Goal: Task Accomplishment & Management: Use online tool/utility

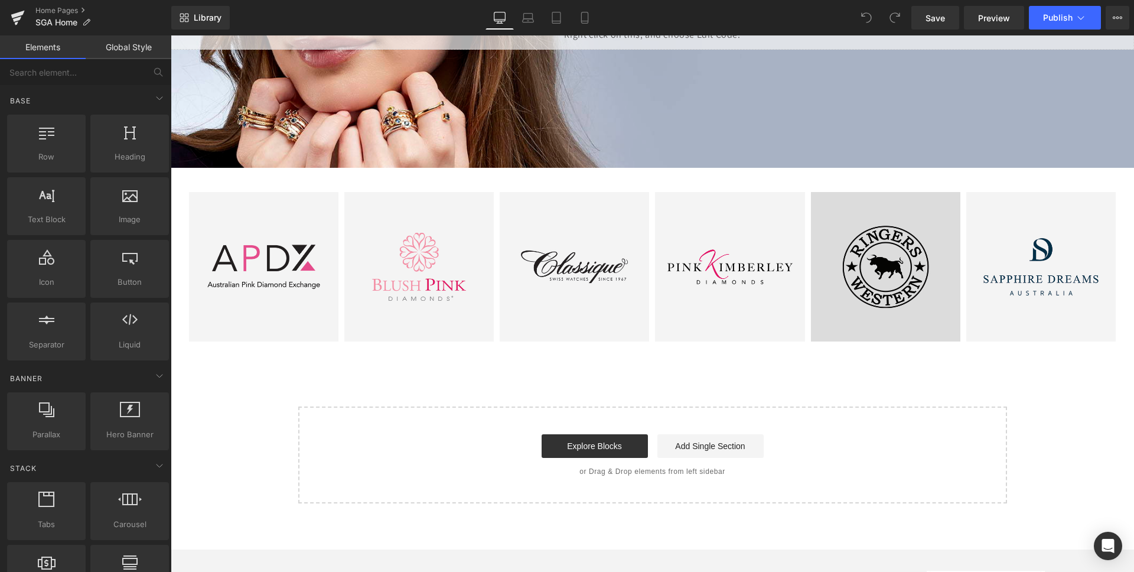
scroll to position [194, 0]
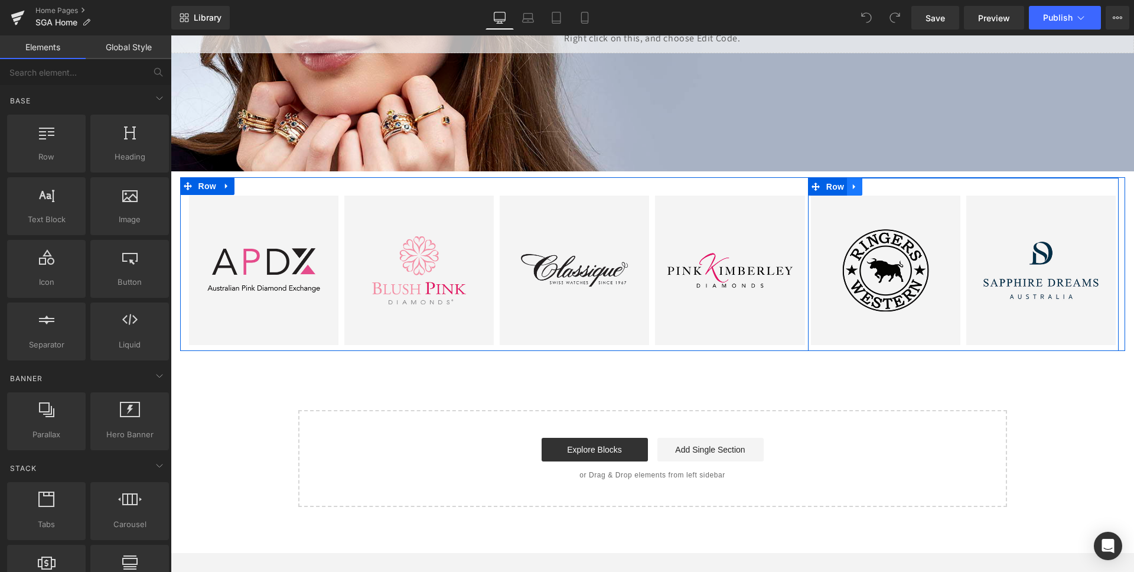
click at [854, 185] on icon at bounding box center [854, 186] width 8 height 9
click at [882, 188] on icon at bounding box center [885, 186] width 8 height 8
click at [902, 269] on icon at bounding box center [903, 270] width 2 height 4
click at [908, 271] on icon at bounding box center [909, 270] width 6 height 6
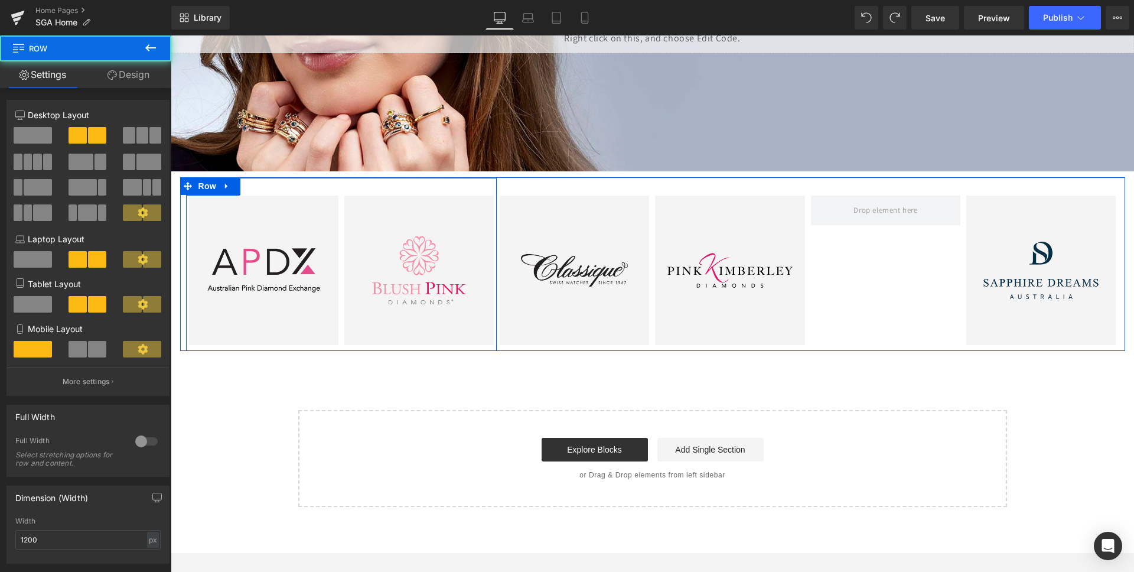
click at [278, 185] on div "Image Image Row" at bounding box center [341, 264] width 311 height 173
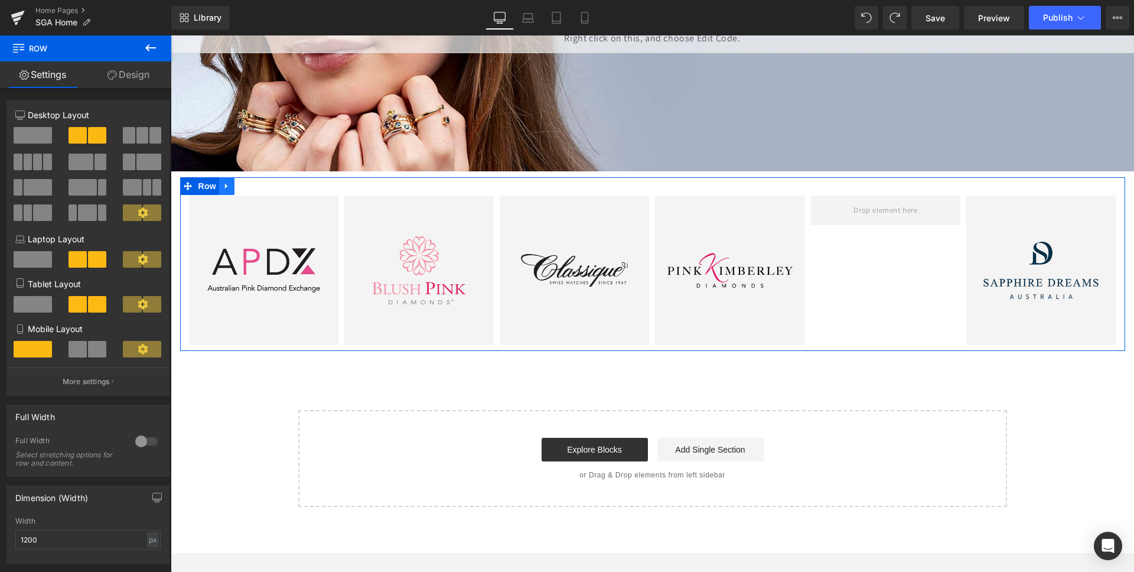
click at [223, 184] on icon at bounding box center [227, 186] width 8 height 9
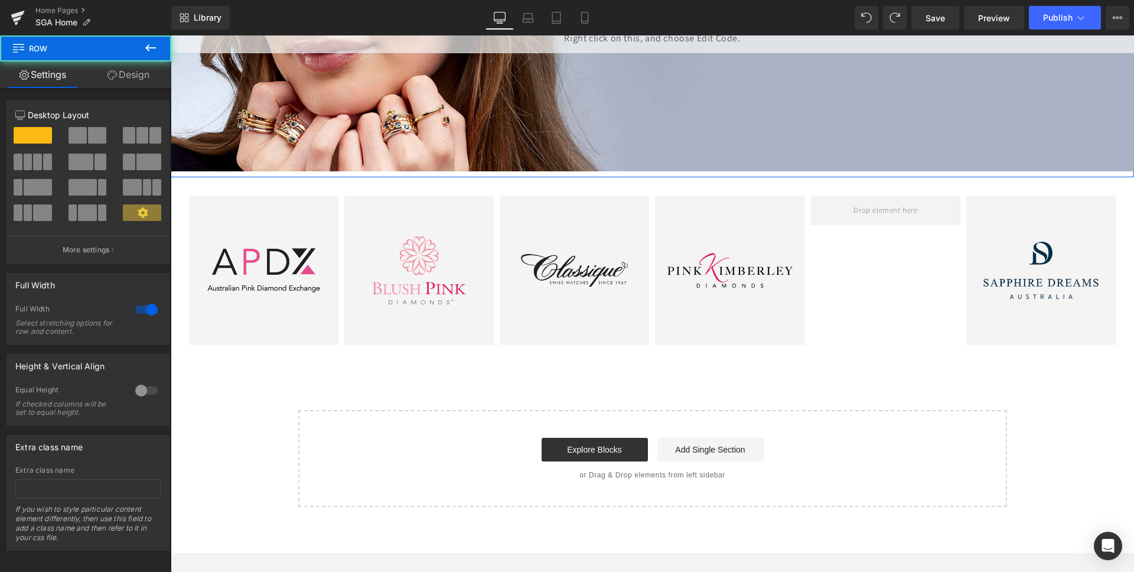
click at [544, 176] on div "Liquid Hero Banner Image Australian Prestige Heading With over 50 years experie…" at bounding box center [652, 42] width 963 height 272
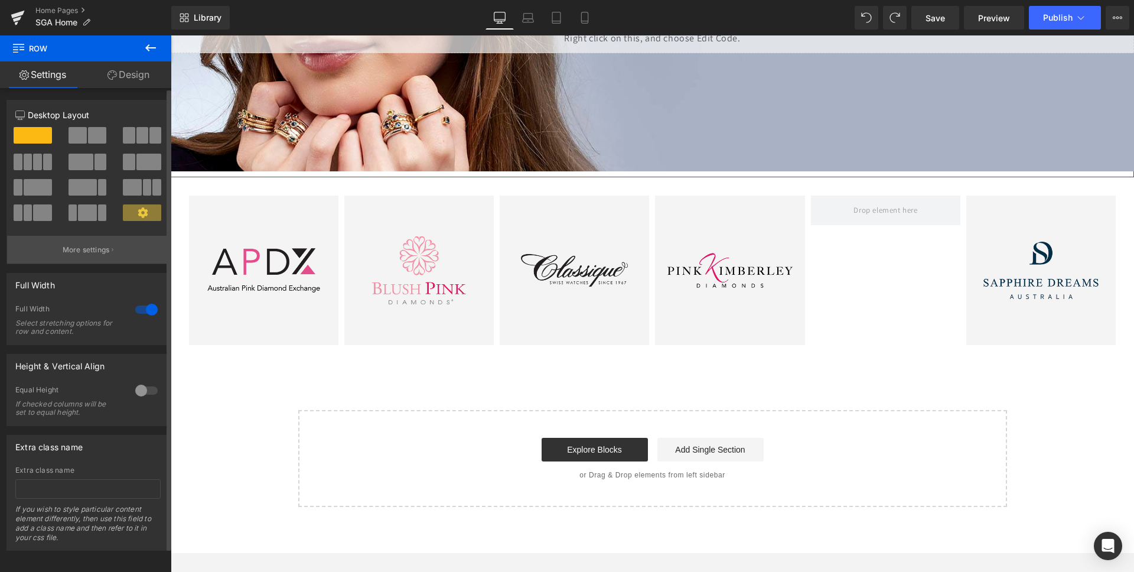
click at [103, 248] on p "More settings" at bounding box center [86, 249] width 47 height 11
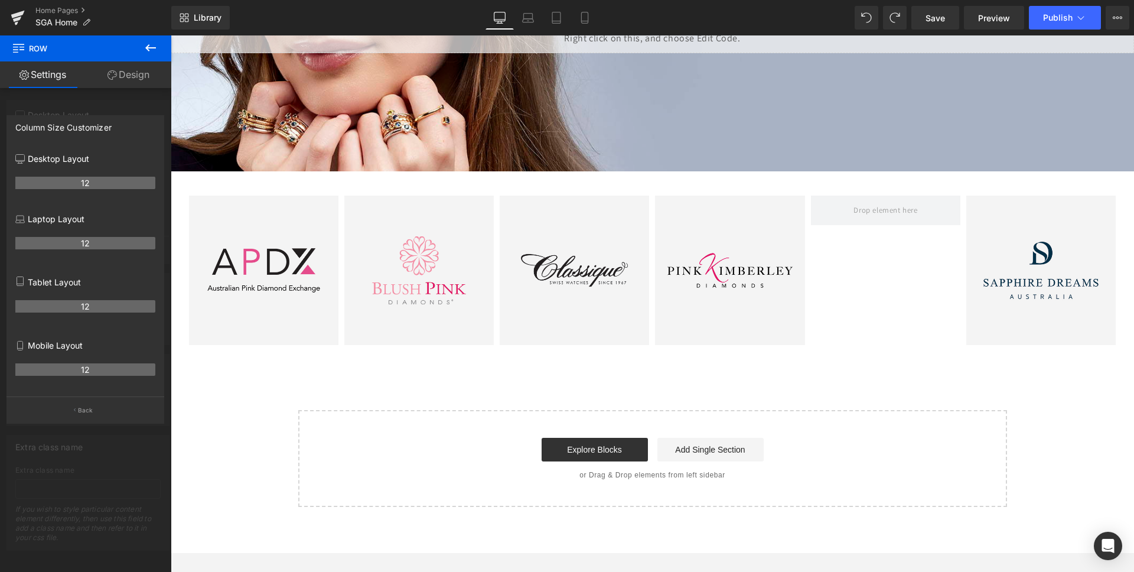
click at [322, 190] on body "Skip to content About Brands Brands Australian Pink Diamond Exchange Blush Pink…" at bounding box center [652, 395] width 963 height 1107
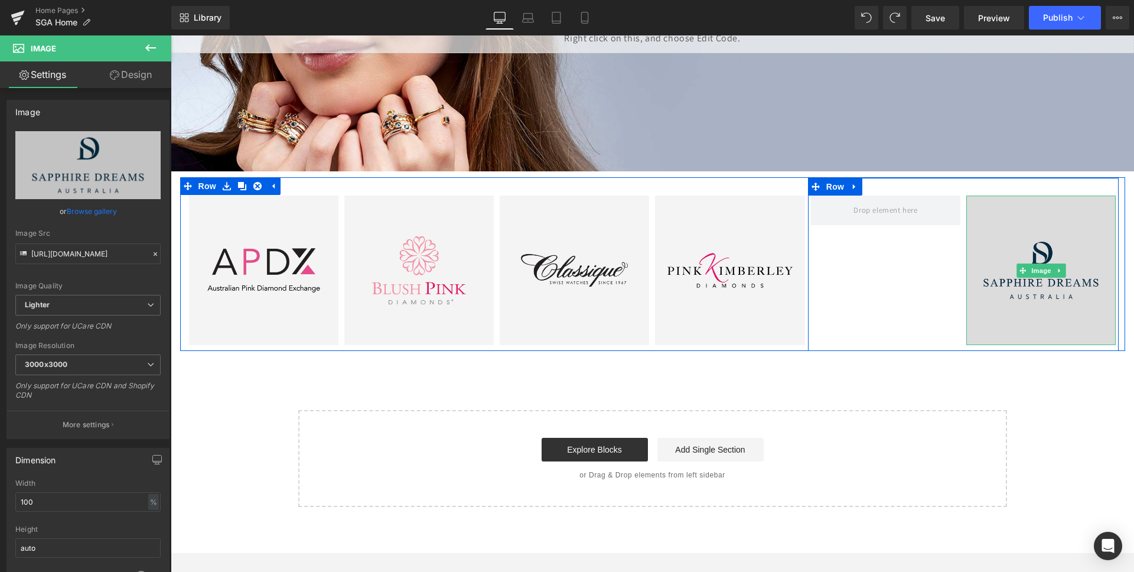
drag, startPoint x: 1032, startPoint y: 247, endPoint x: 1019, endPoint y: 247, distance: 13.6
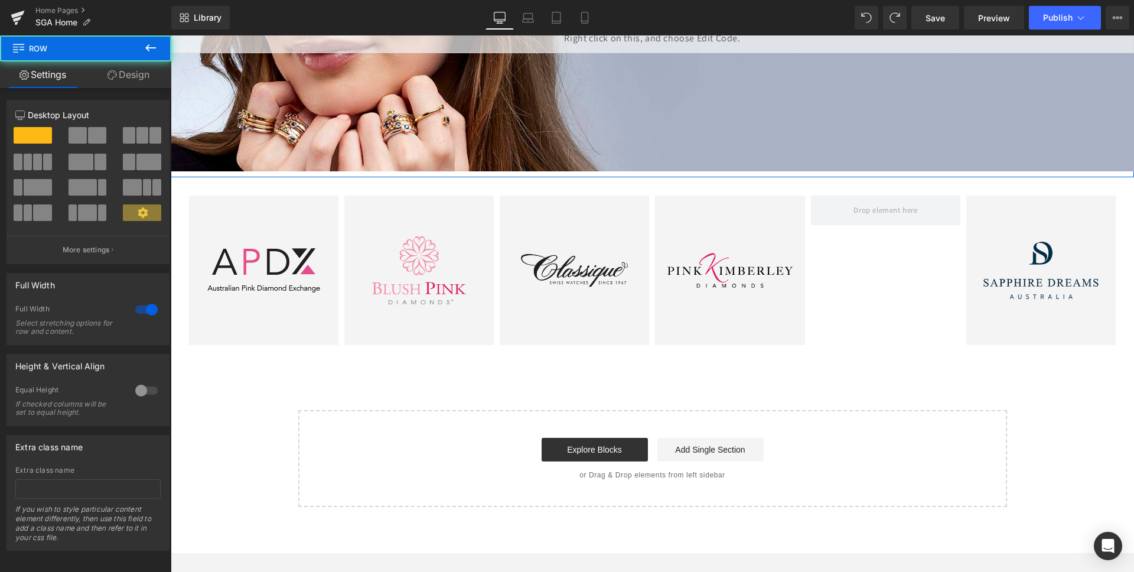
click at [794, 174] on div "Liquid Hero Banner Image Australian Prestige Heading With over 50 years experie…" at bounding box center [652, 42] width 963 height 272
click at [132, 211] on span at bounding box center [142, 212] width 38 height 17
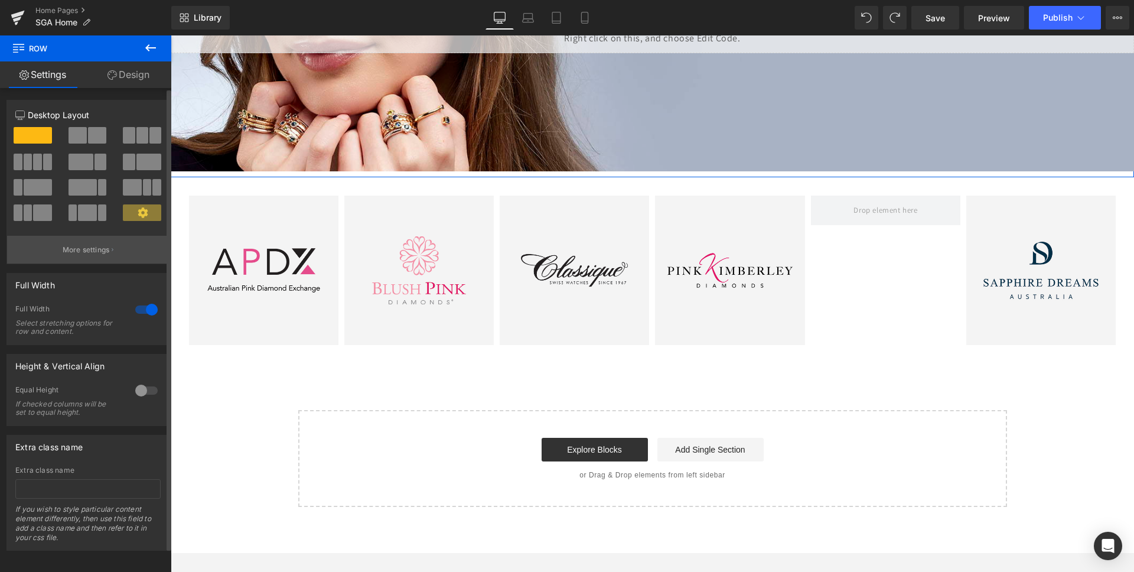
click at [80, 250] on p "More settings" at bounding box center [86, 249] width 47 height 11
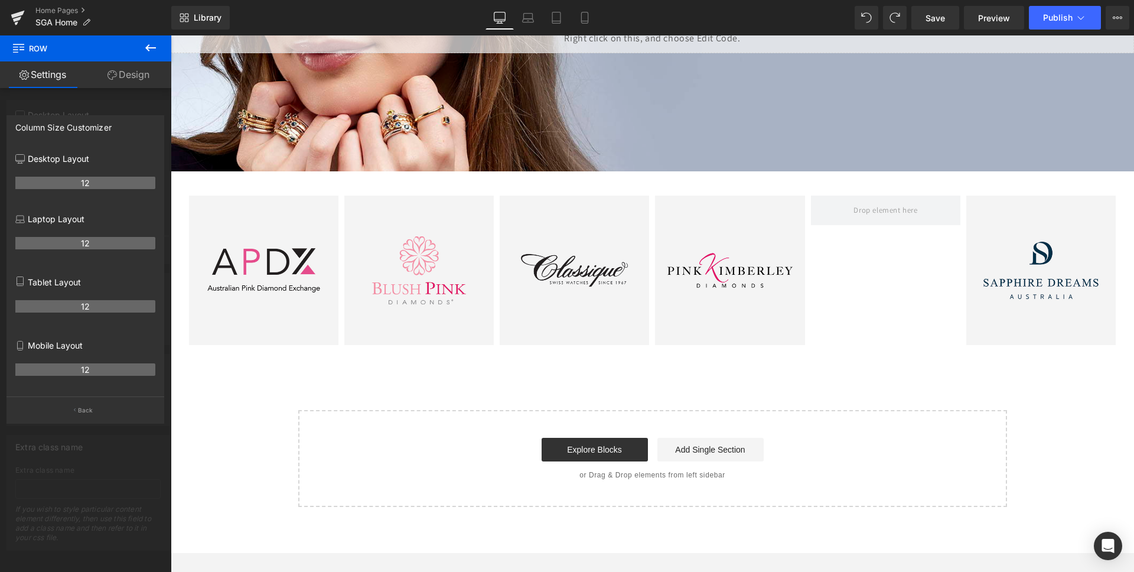
click at [149, 47] on icon at bounding box center [150, 47] width 11 height 7
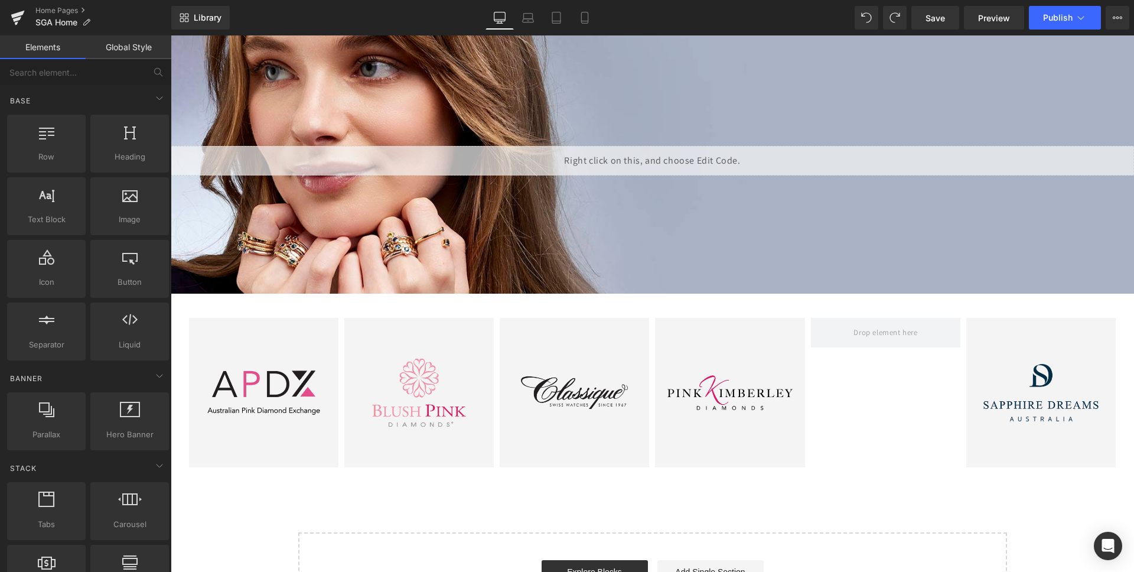
scroll to position [73, 0]
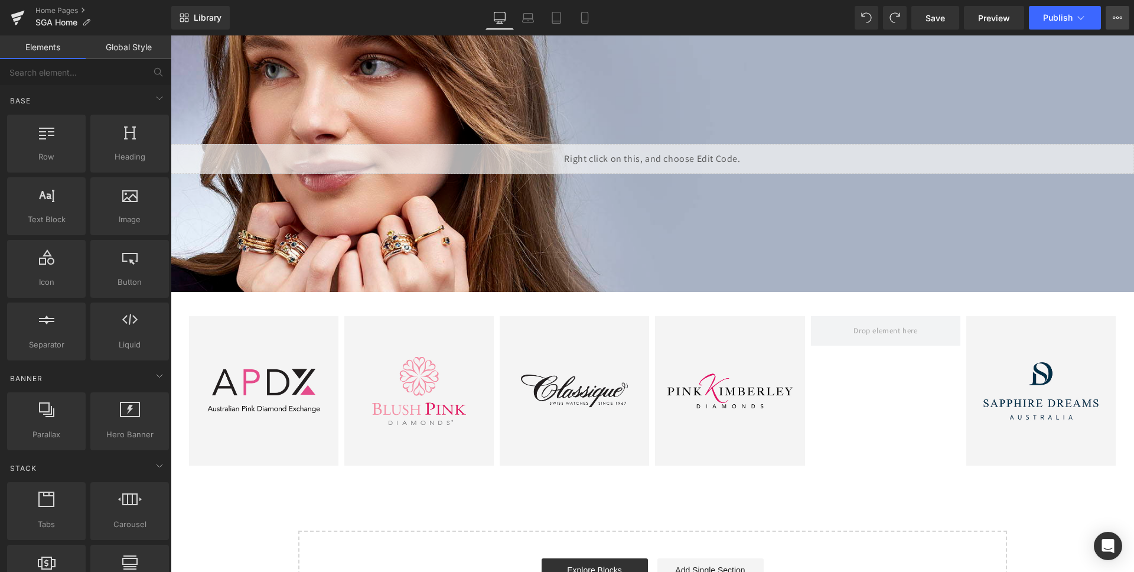
click at [1117, 16] on icon at bounding box center [1116, 17] width 9 height 9
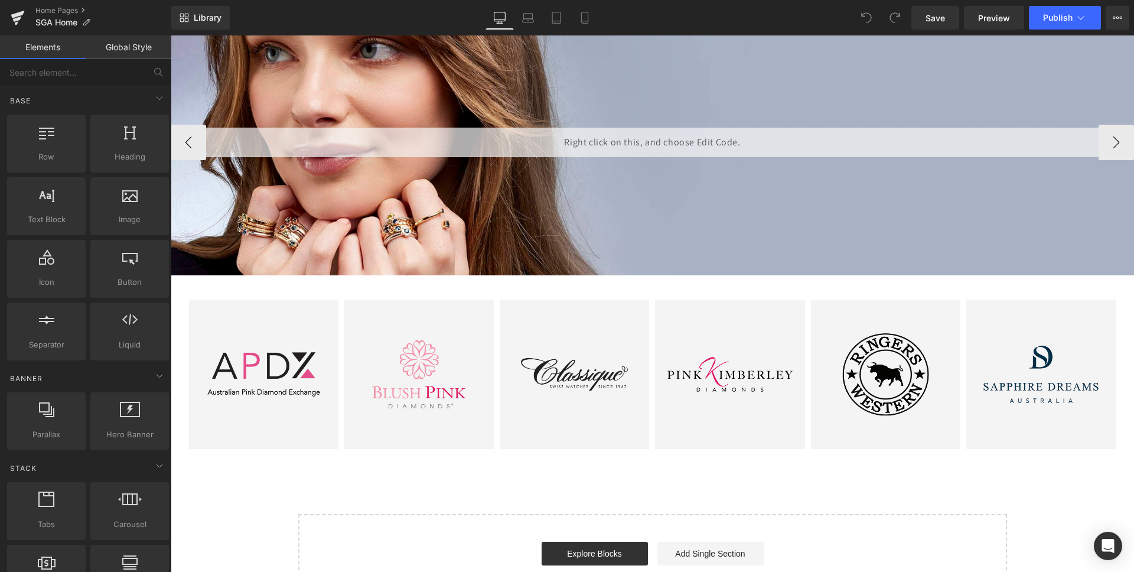
scroll to position [89, 0]
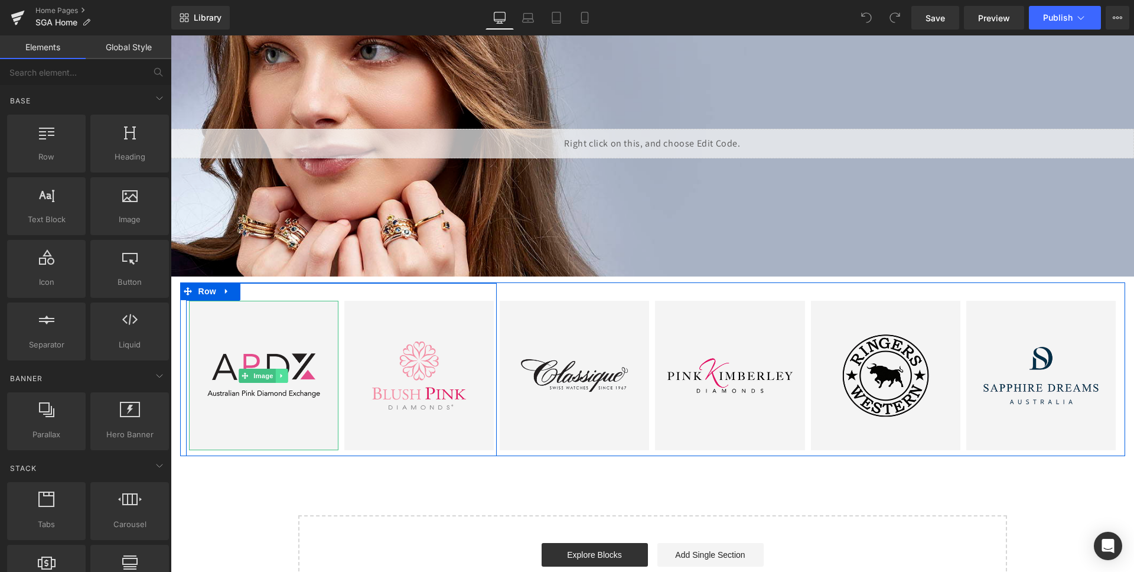
click at [283, 374] on icon at bounding box center [282, 375] width 6 height 7
click at [243, 376] on link "Image" at bounding box center [257, 375] width 37 height 14
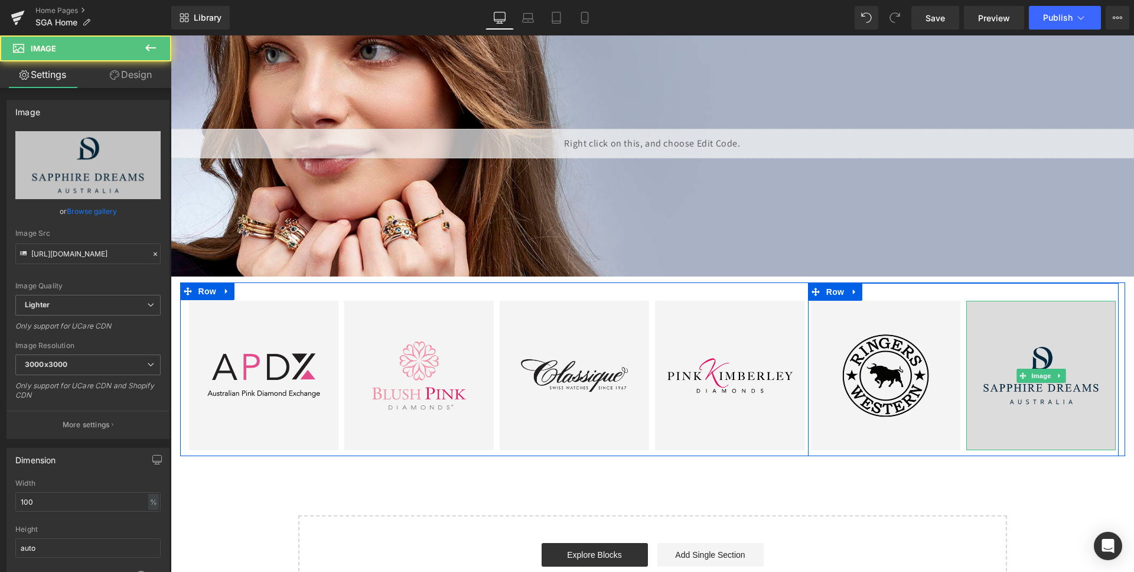
click at [1020, 385] on img at bounding box center [1040, 375] width 149 height 149
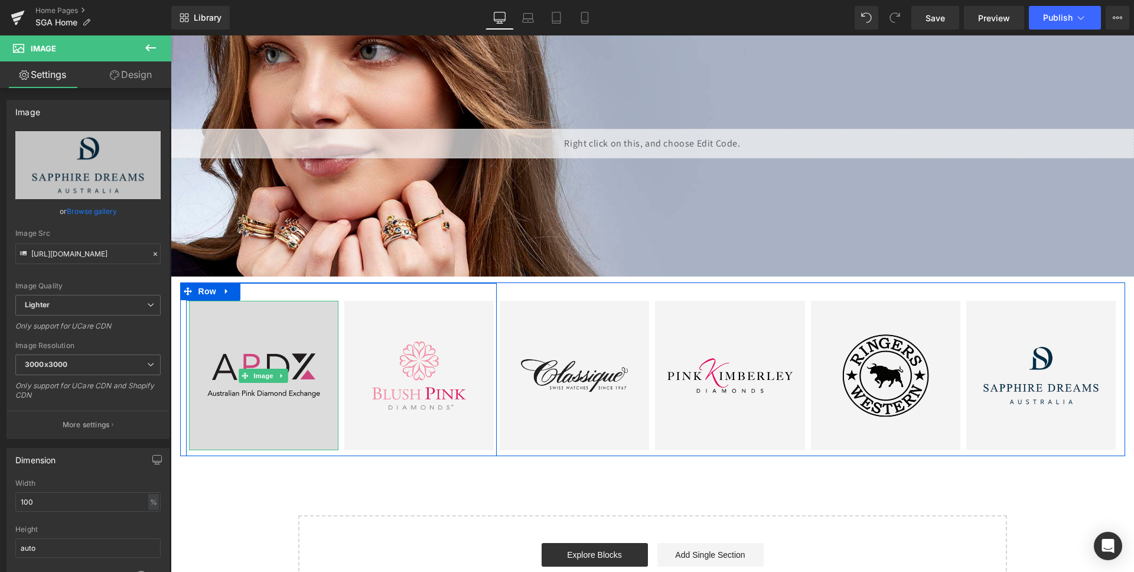
click at [283, 400] on img at bounding box center [263, 375] width 149 height 149
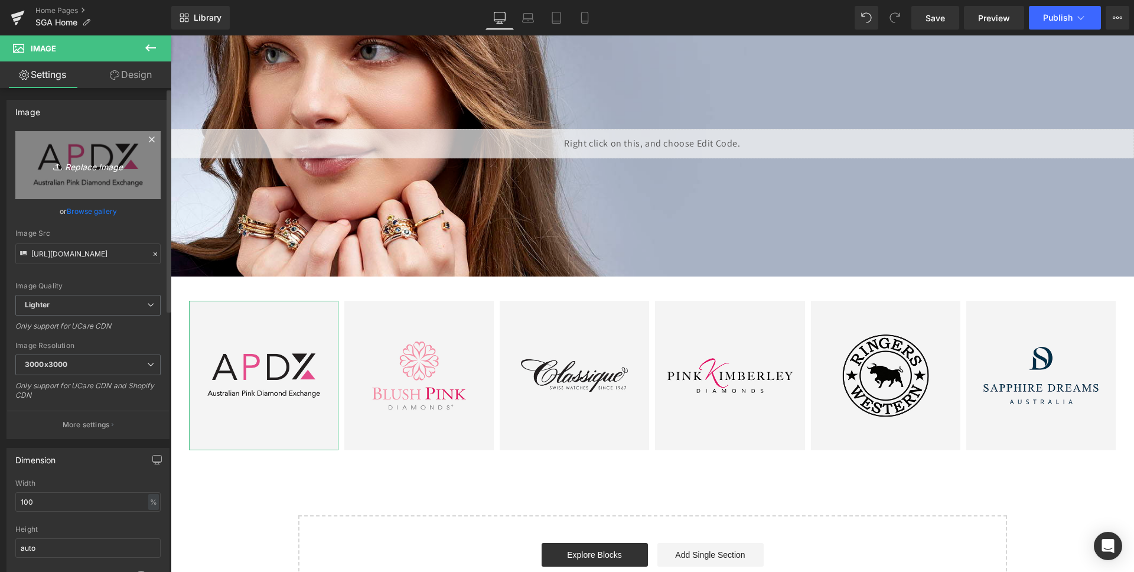
click at [81, 161] on icon "Replace Image" at bounding box center [88, 165] width 94 height 15
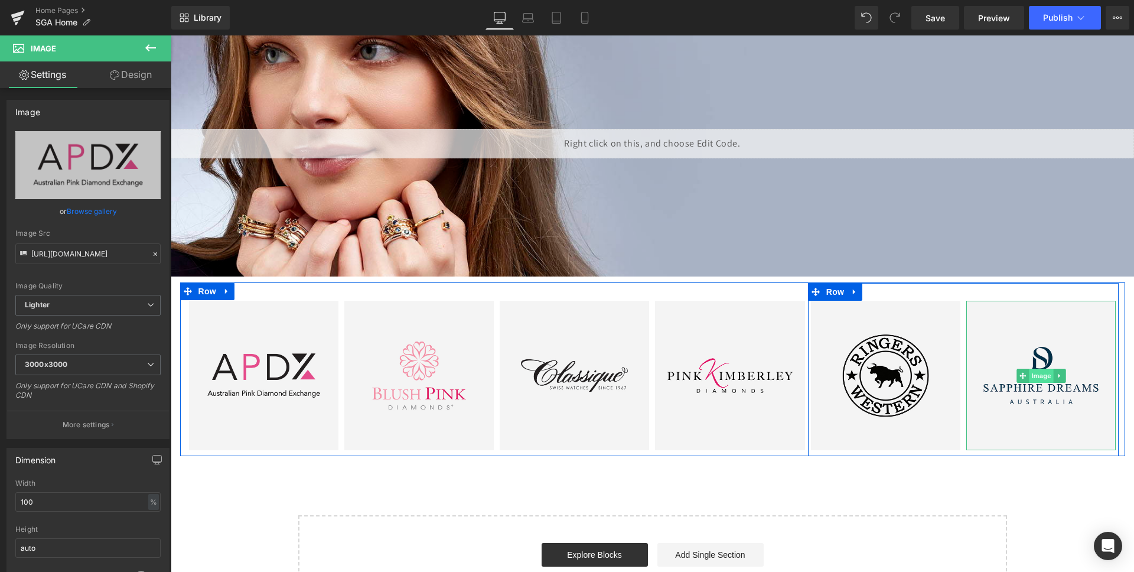
click at [1043, 378] on span "Image" at bounding box center [1041, 375] width 25 height 14
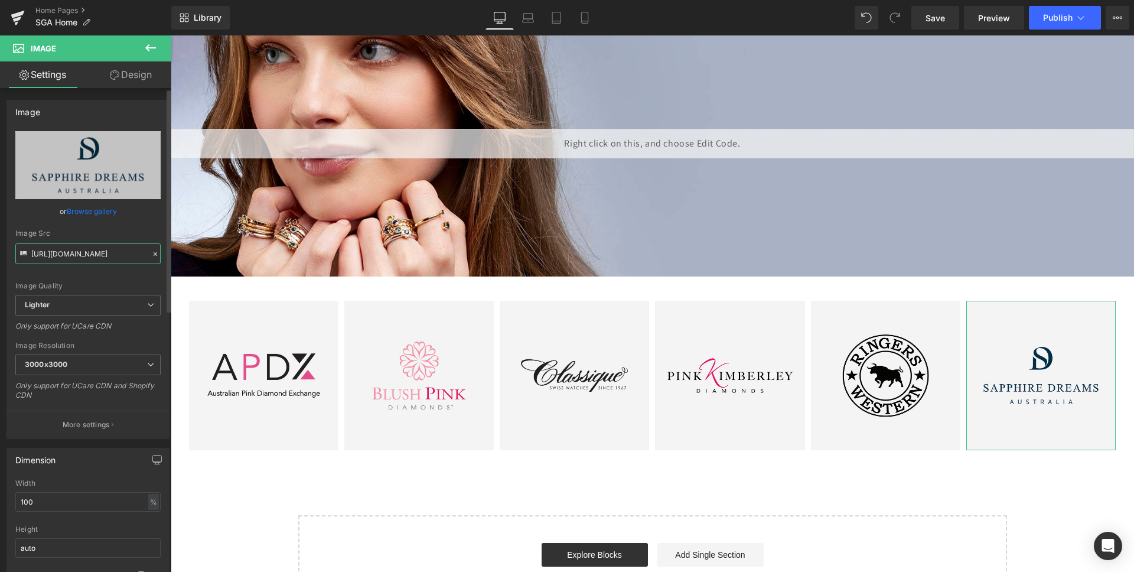
click at [117, 253] on input "[URL][DOMAIN_NAME]" at bounding box center [87, 253] width 145 height 21
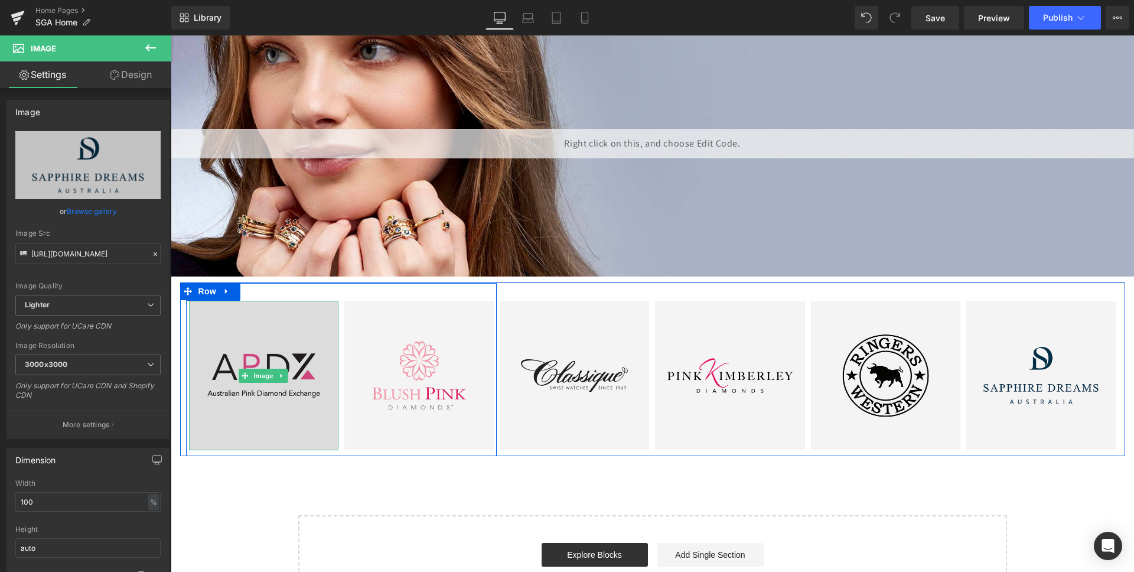
click at [265, 363] on img at bounding box center [263, 375] width 149 height 149
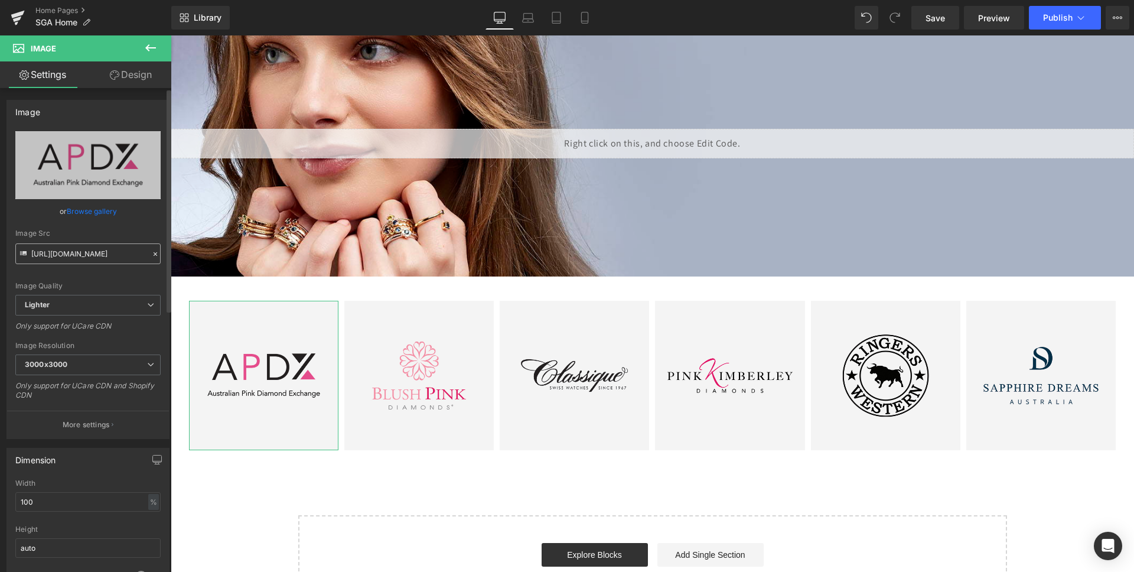
click at [61, 262] on input "[URL][DOMAIN_NAME]" at bounding box center [87, 253] width 145 height 21
click at [68, 254] on input "[URL][DOMAIN_NAME]" at bounding box center [87, 253] width 145 height 21
type input "[URL][DOMAIN_NAME]"
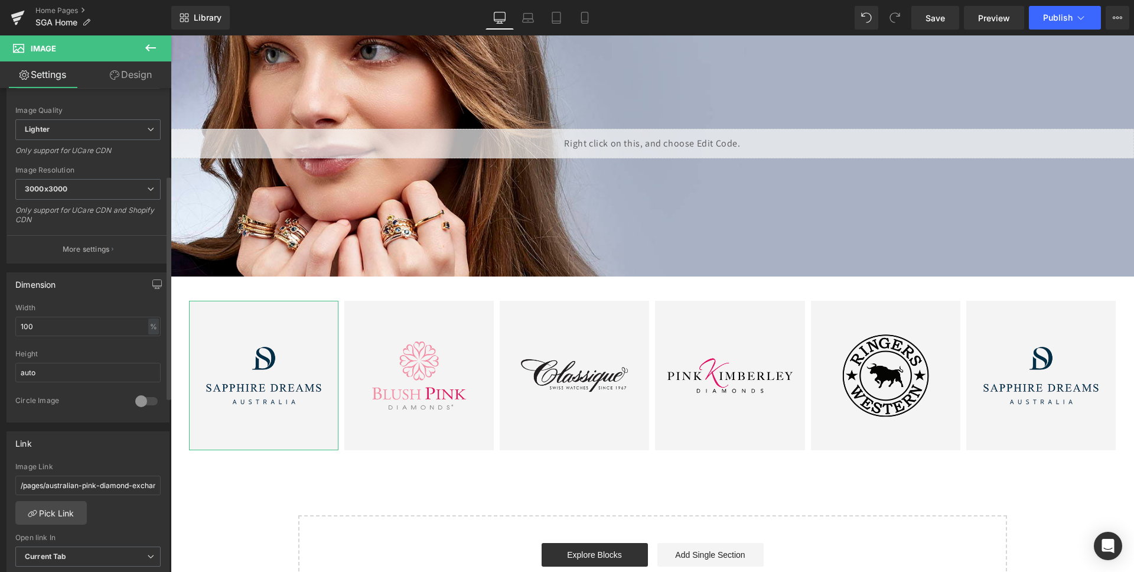
scroll to position [196, 0]
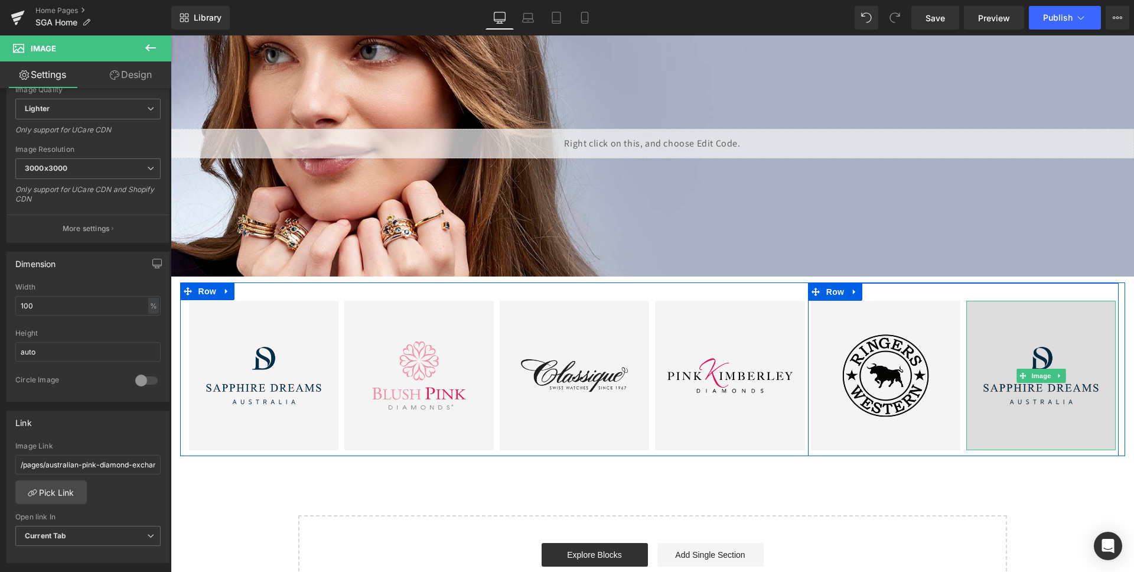
click at [1076, 399] on img at bounding box center [1040, 375] width 149 height 149
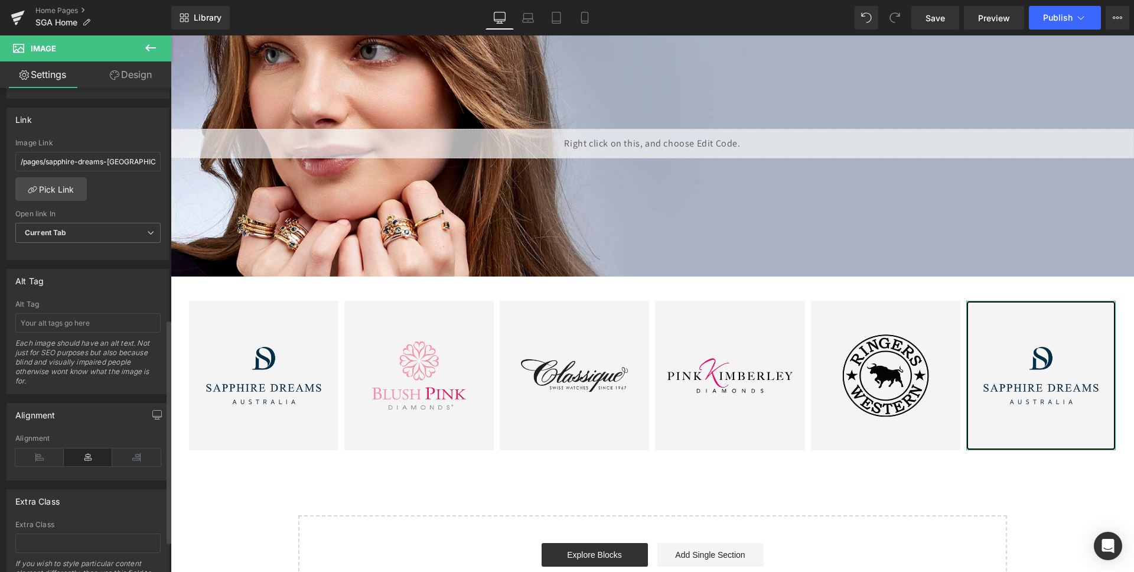
scroll to position [500, 0]
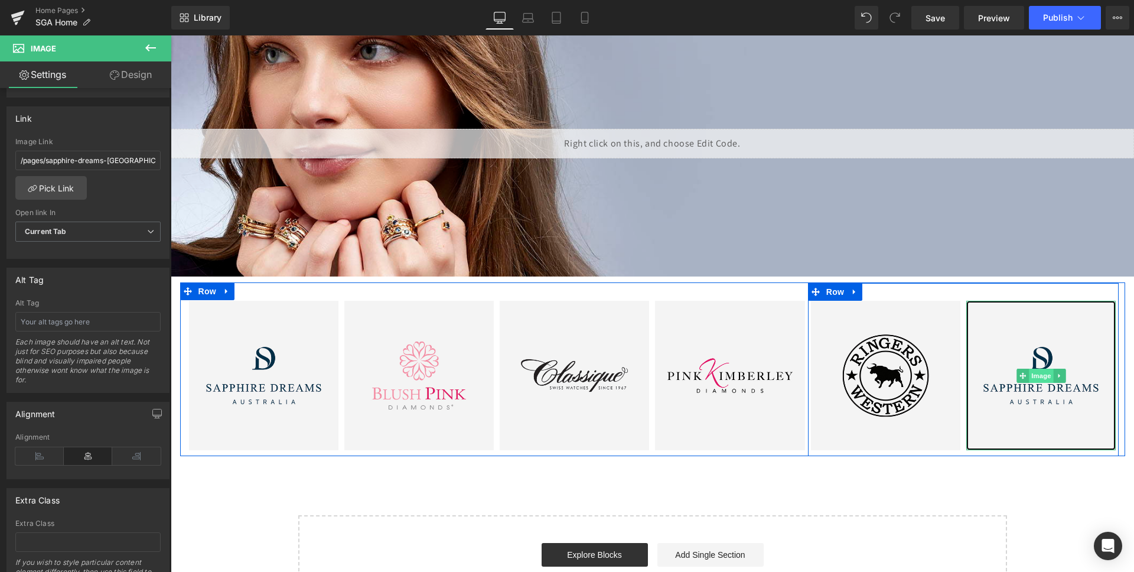
click at [1037, 373] on span "Image" at bounding box center [1041, 375] width 25 height 14
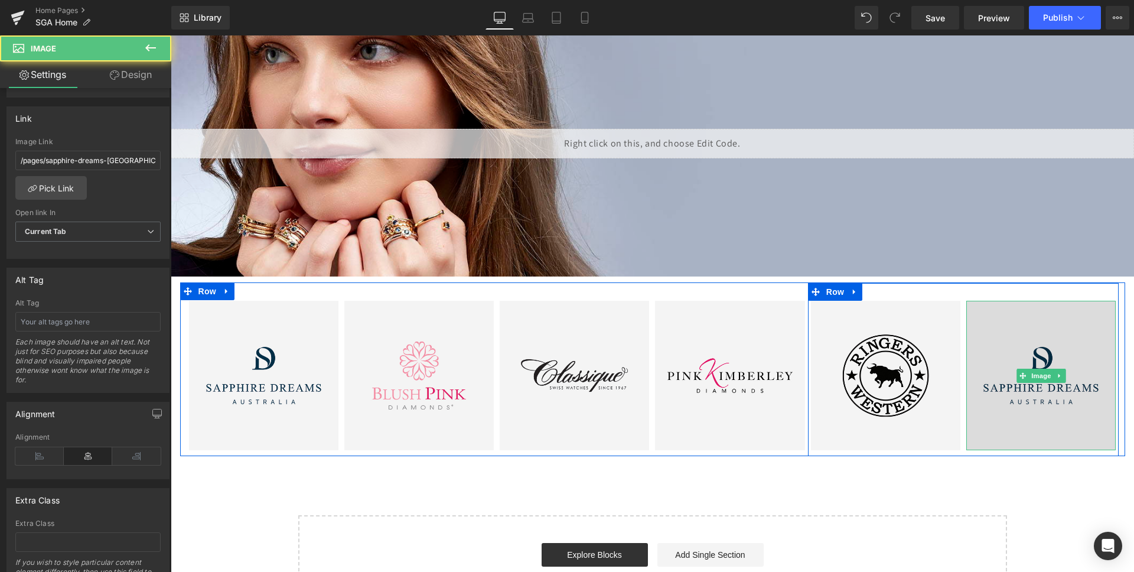
click at [1029, 338] on img at bounding box center [1040, 375] width 149 height 149
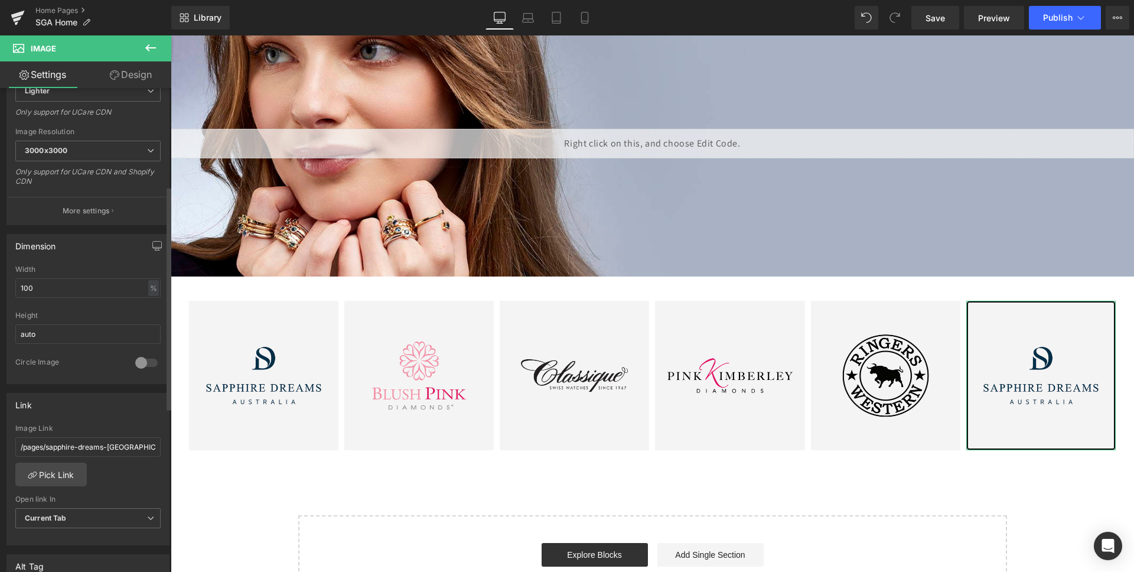
scroll to position [216, 0]
click at [89, 444] on input "/pages/sapphire-dreams-[GEOGRAPHIC_DATA]" at bounding box center [87, 444] width 145 height 19
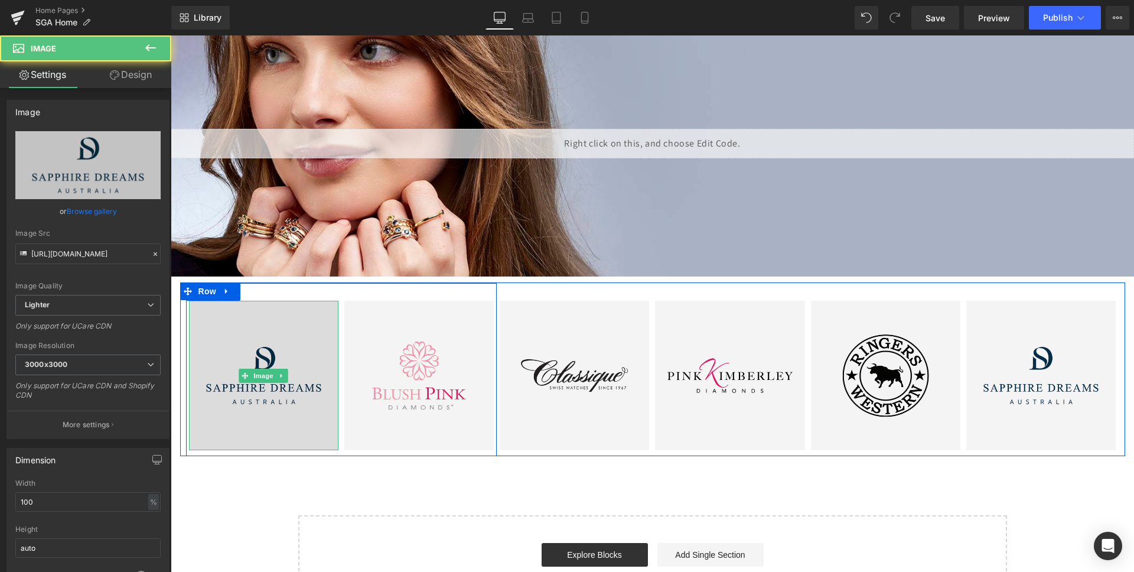
click at [269, 393] on img at bounding box center [263, 375] width 149 height 149
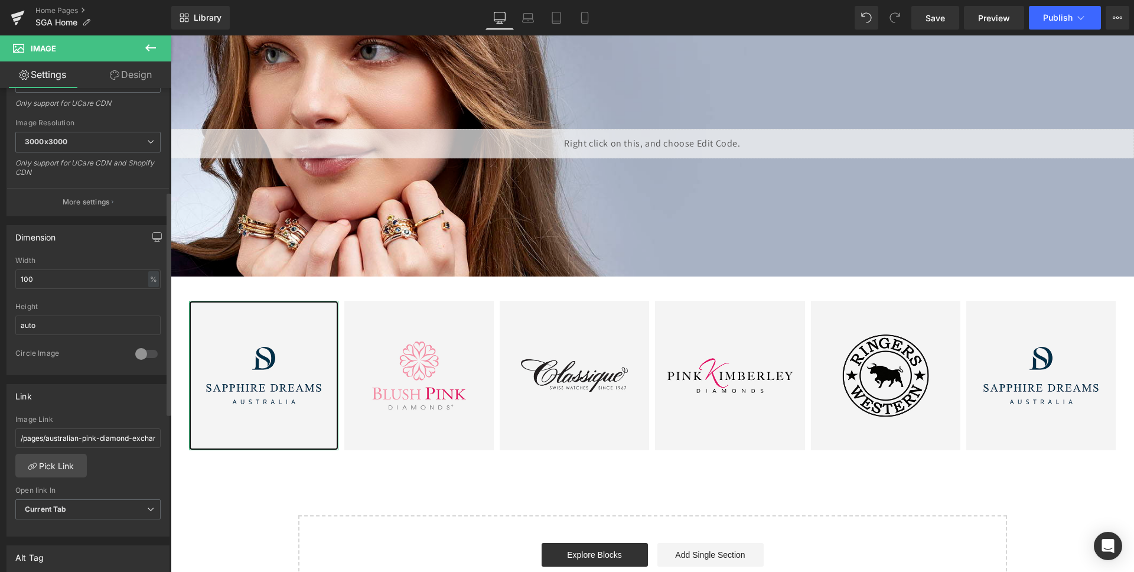
scroll to position [230, 0]
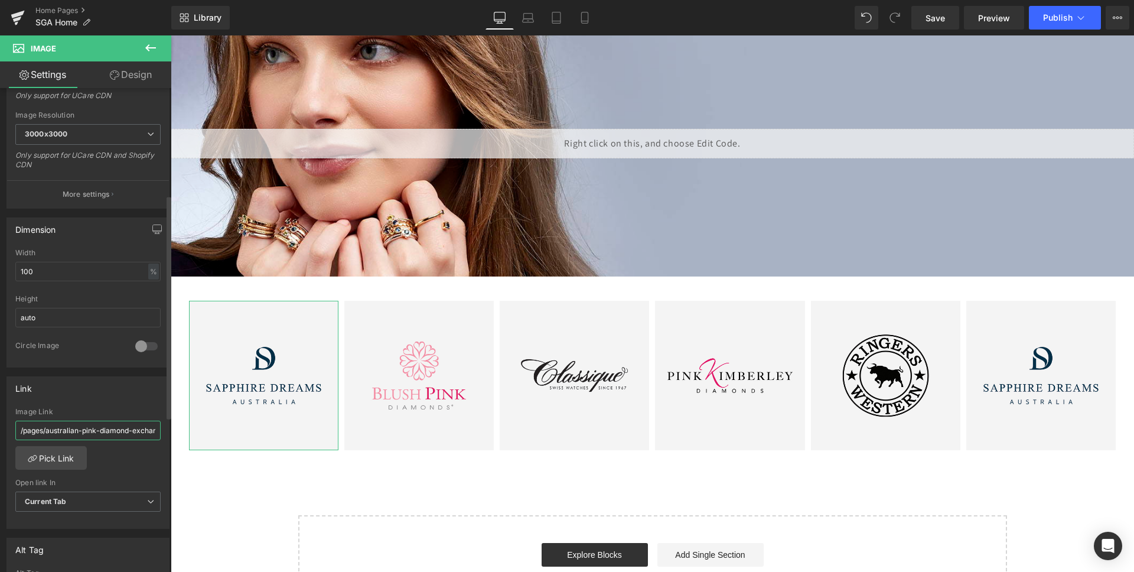
click at [79, 433] on input "/pages/australian-pink-diamond-exchange" at bounding box center [87, 429] width 145 height 19
type input "/pages/sapphire-dreams-[GEOGRAPHIC_DATA]"
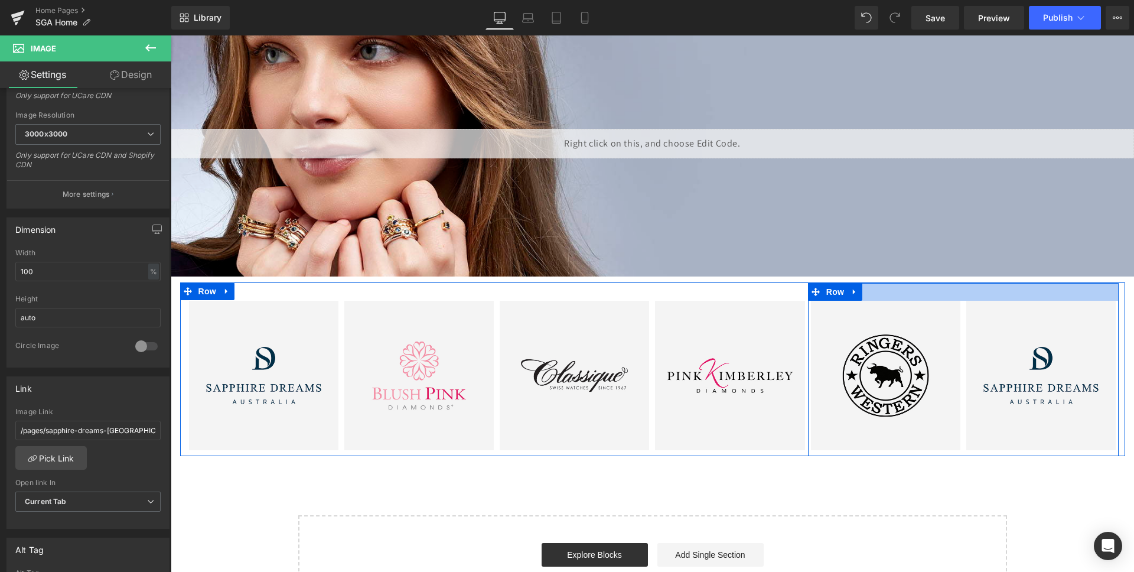
click at [881, 288] on div at bounding box center [963, 292] width 311 height 18
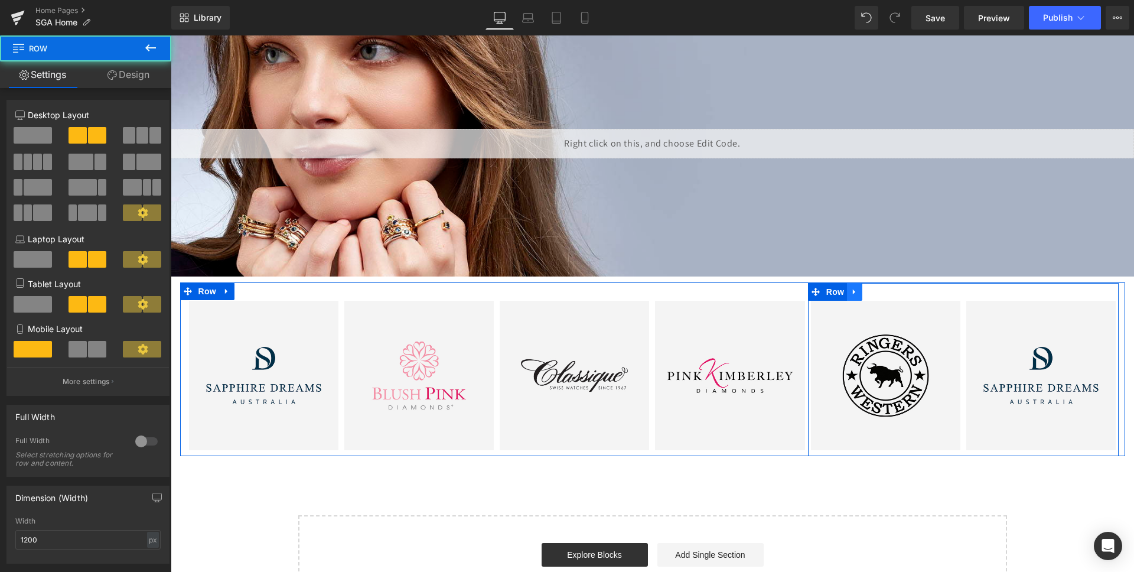
click at [858, 289] on icon at bounding box center [854, 292] width 8 height 9
click at [888, 291] on icon at bounding box center [885, 292] width 8 height 8
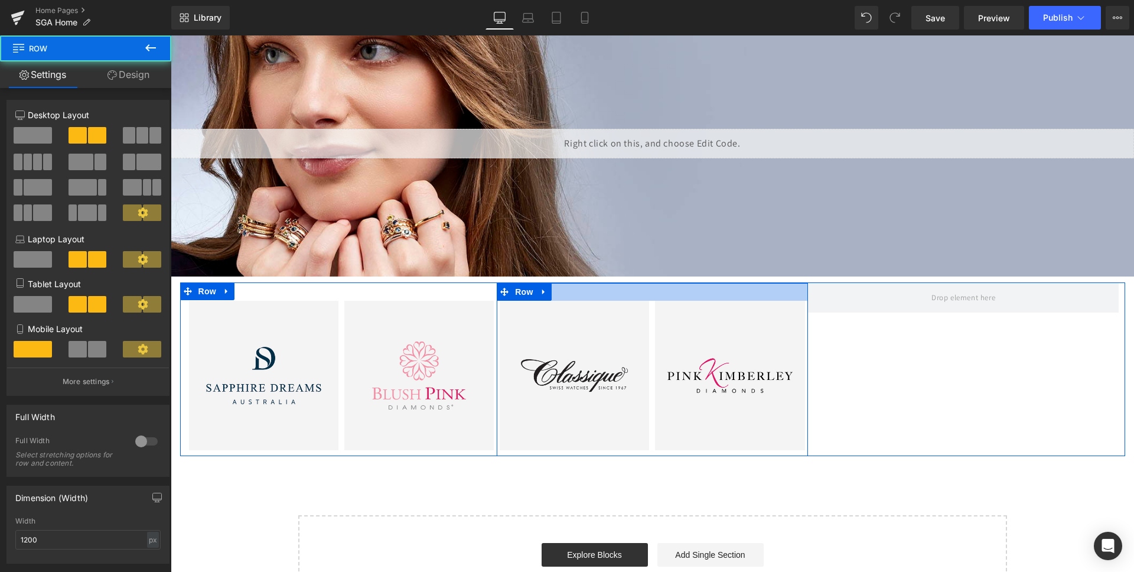
click at [801, 283] on div at bounding box center [652, 292] width 311 height 18
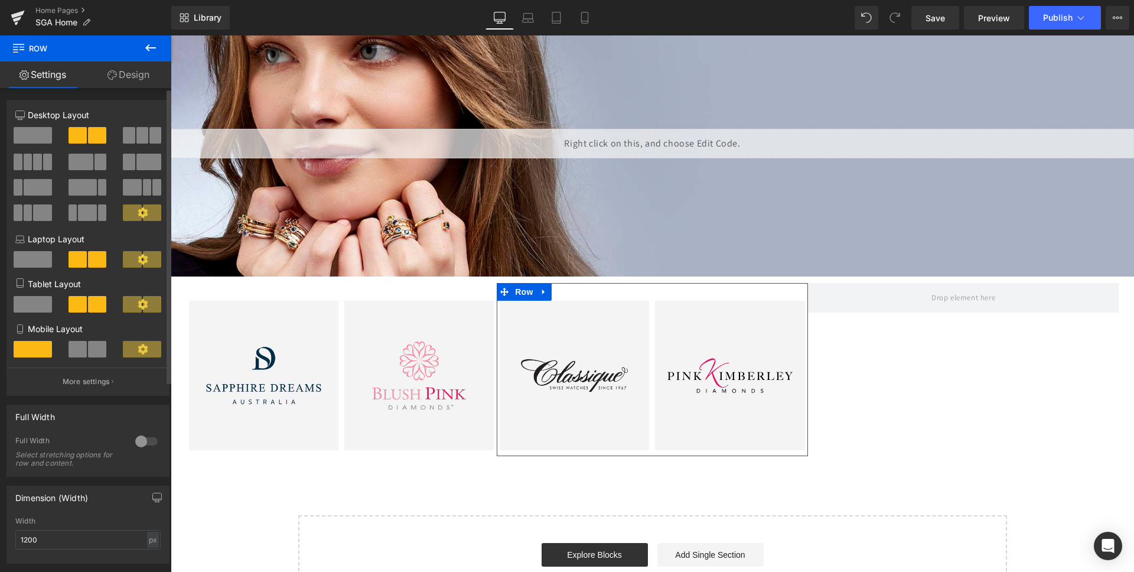
click at [33, 159] on span at bounding box center [37, 162] width 9 height 17
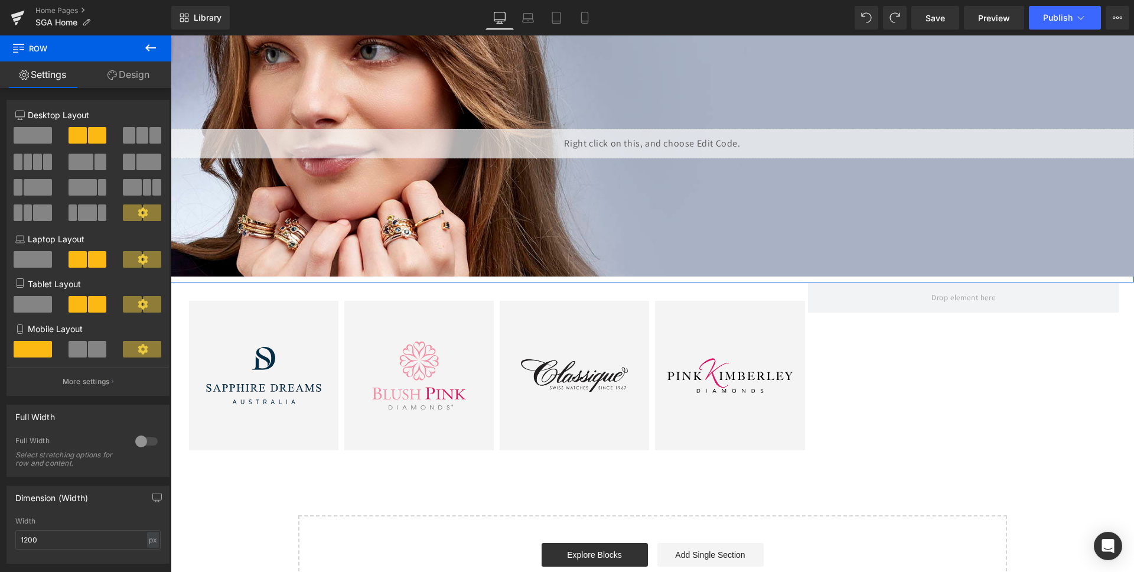
click at [197, 282] on div "Liquid Hero Banner 200px Image Australian Prestige Heading With over 50 years e…" at bounding box center [652, 147] width 963 height 272
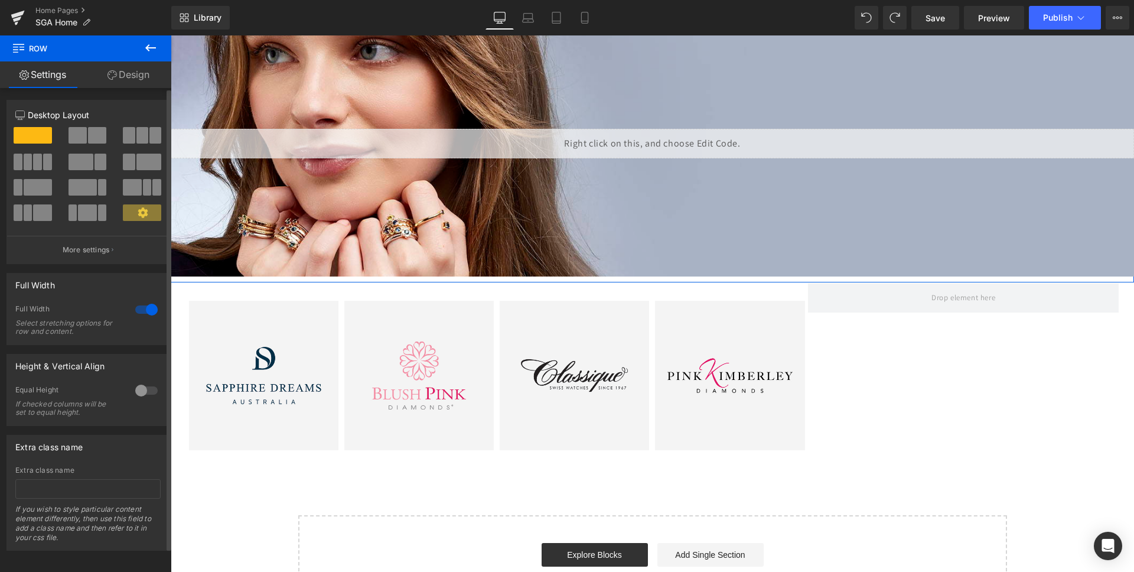
click at [29, 159] on span at bounding box center [28, 162] width 9 height 17
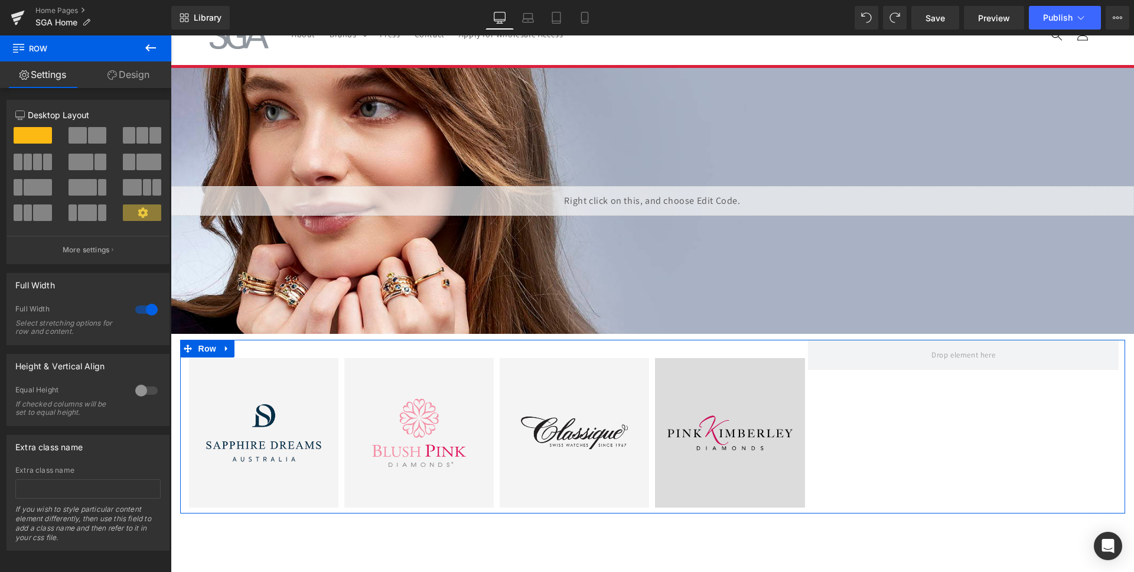
scroll to position [30, 0]
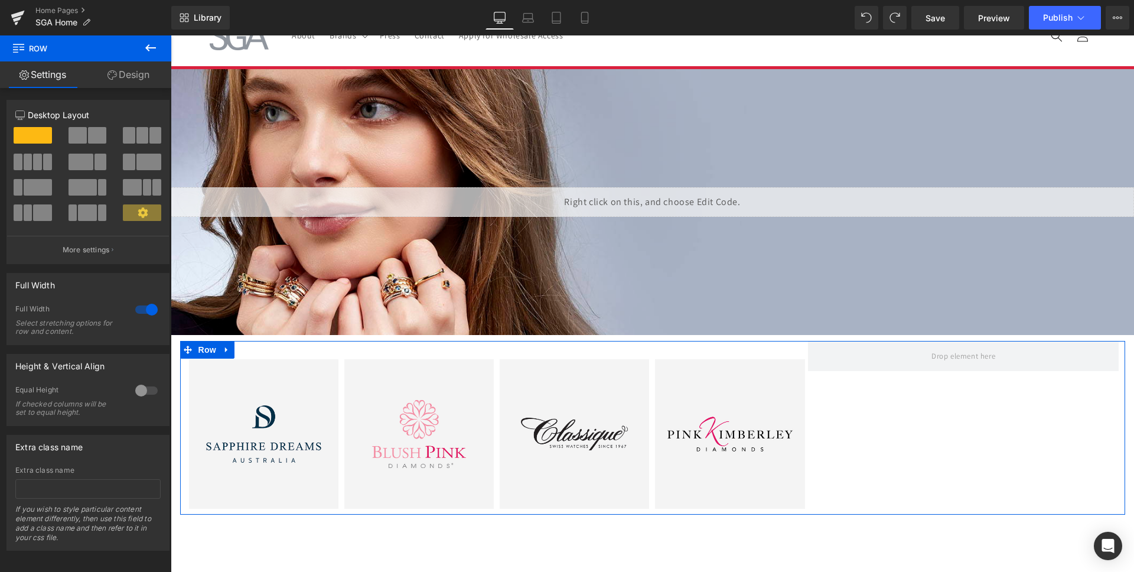
click at [882, 508] on div "Image Image Row Image Image Row Row" at bounding box center [652, 428] width 945 height 174
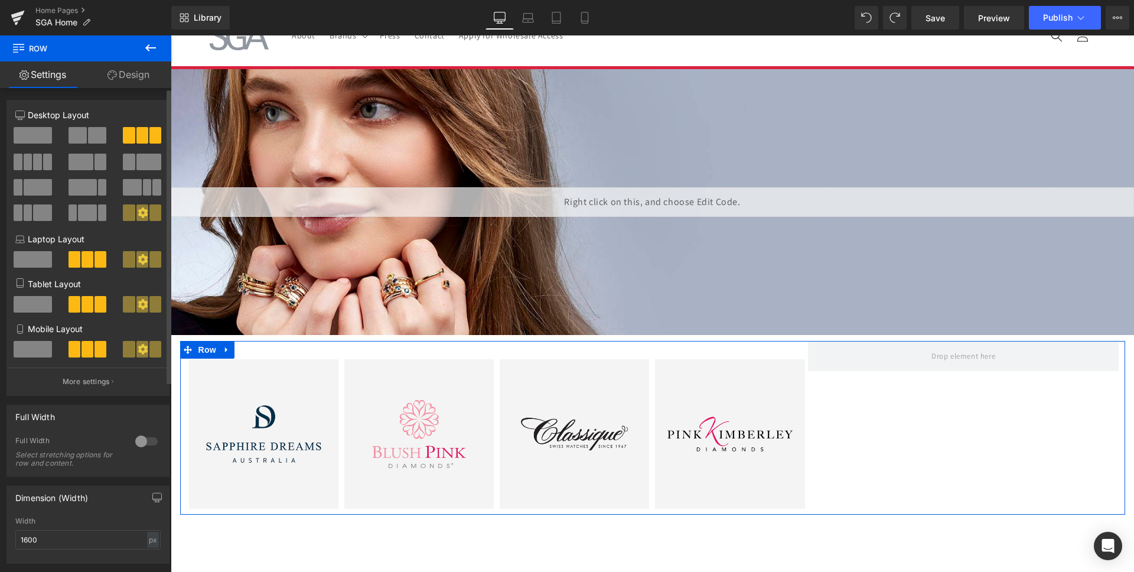
click at [33, 162] on span at bounding box center [37, 162] width 9 height 17
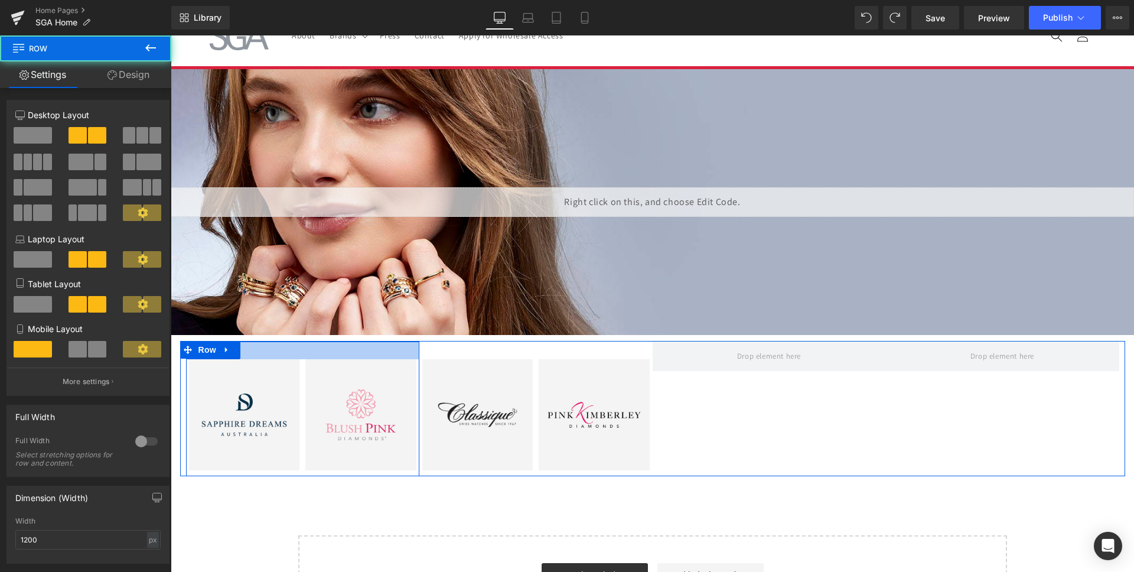
click at [299, 347] on div at bounding box center [302, 350] width 233 height 18
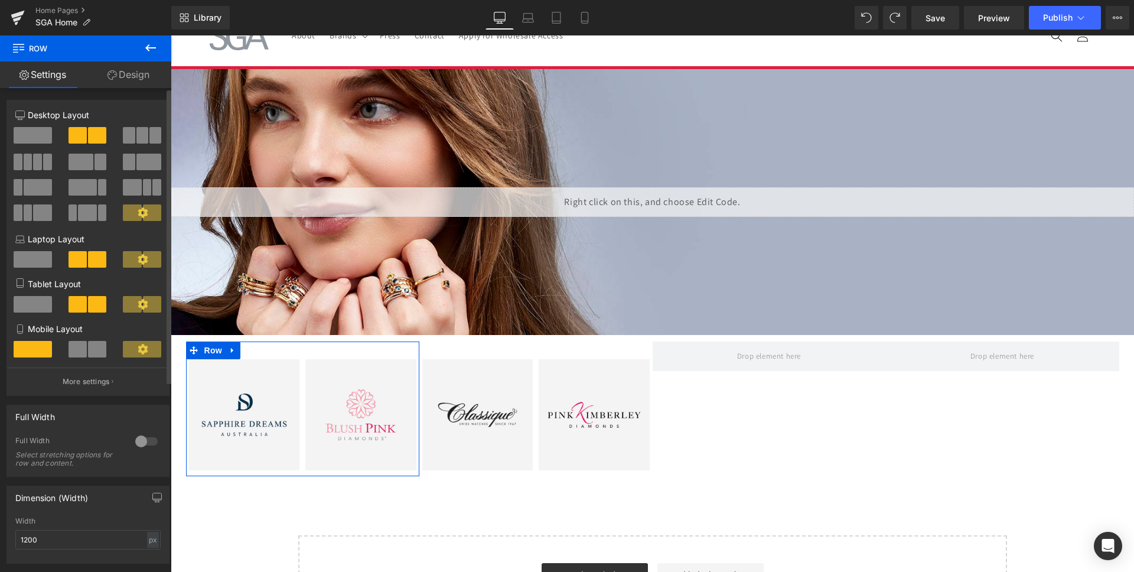
click at [34, 135] on span at bounding box center [33, 135] width 38 height 17
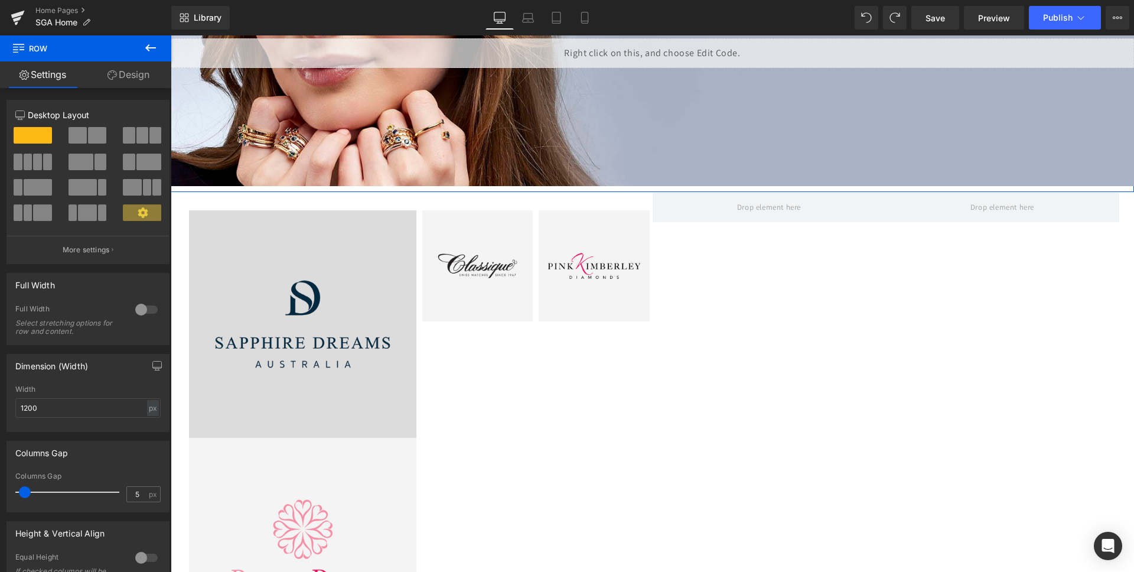
scroll to position [233, 0]
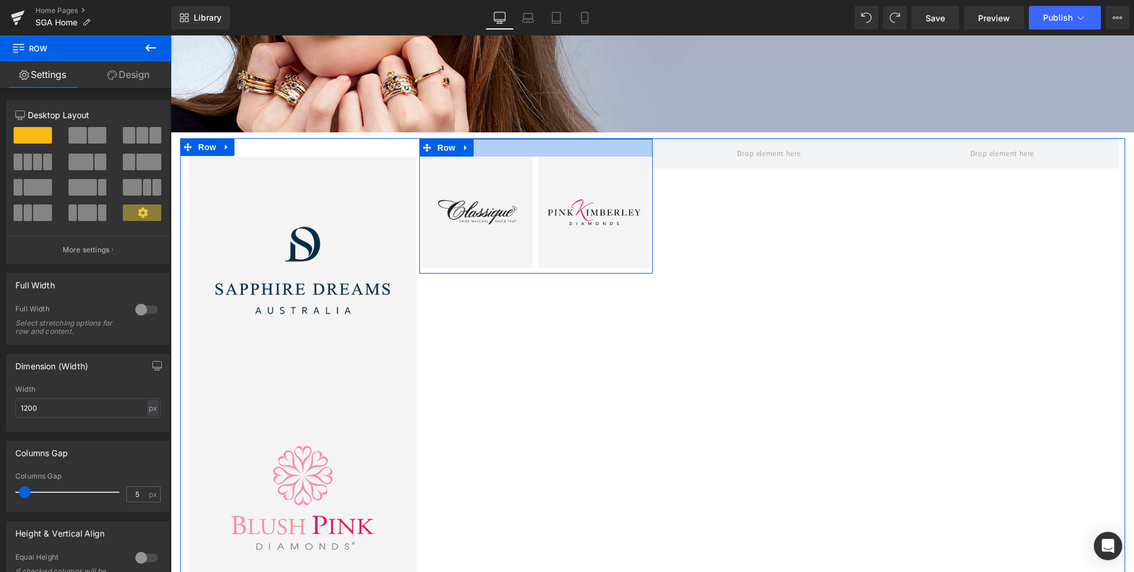
click at [502, 141] on div at bounding box center [535, 148] width 233 height 18
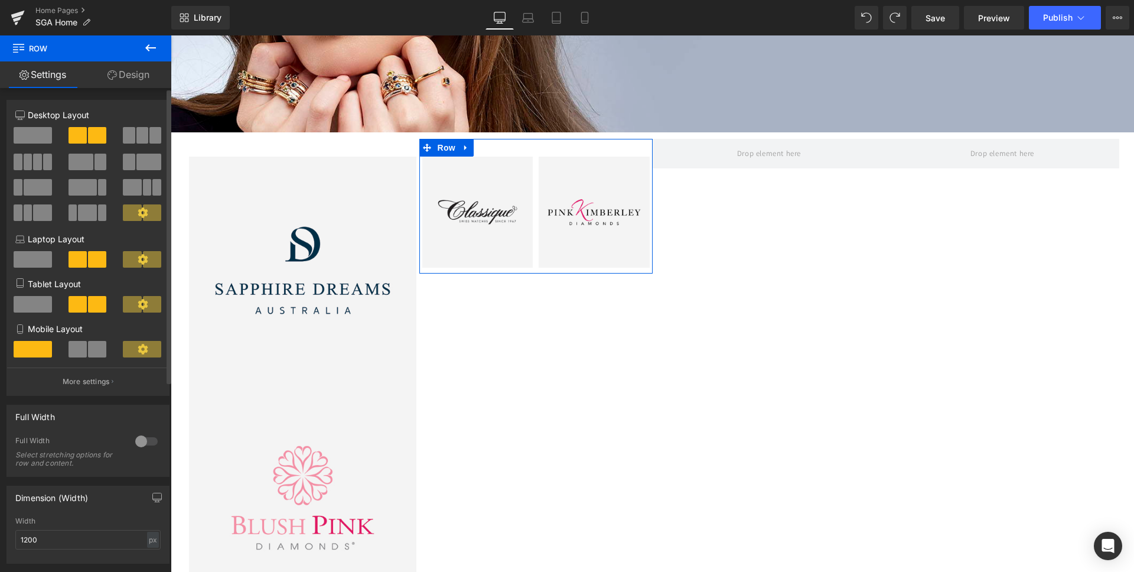
click at [31, 130] on span at bounding box center [33, 135] width 38 height 17
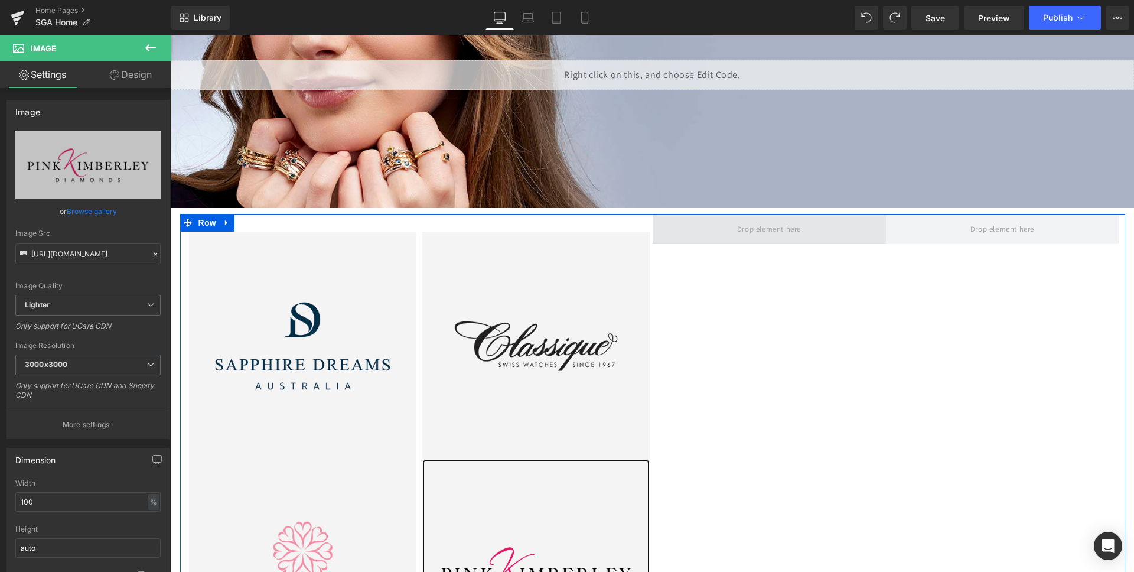
scroll to position [146, 0]
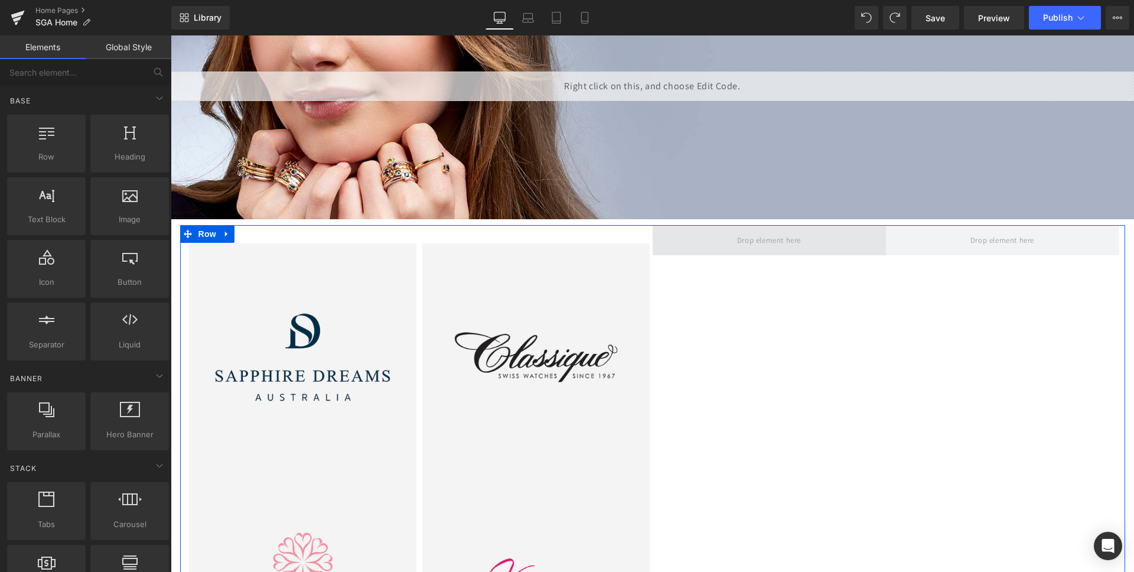
click at [778, 246] on span at bounding box center [769, 239] width 72 height 19
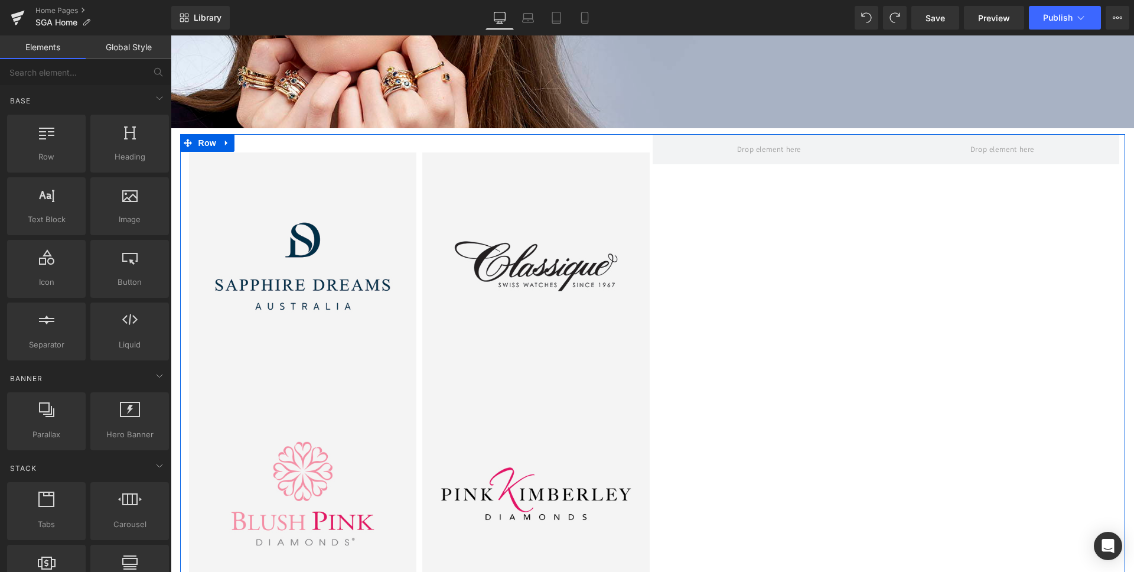
scroll to position [252, 0]
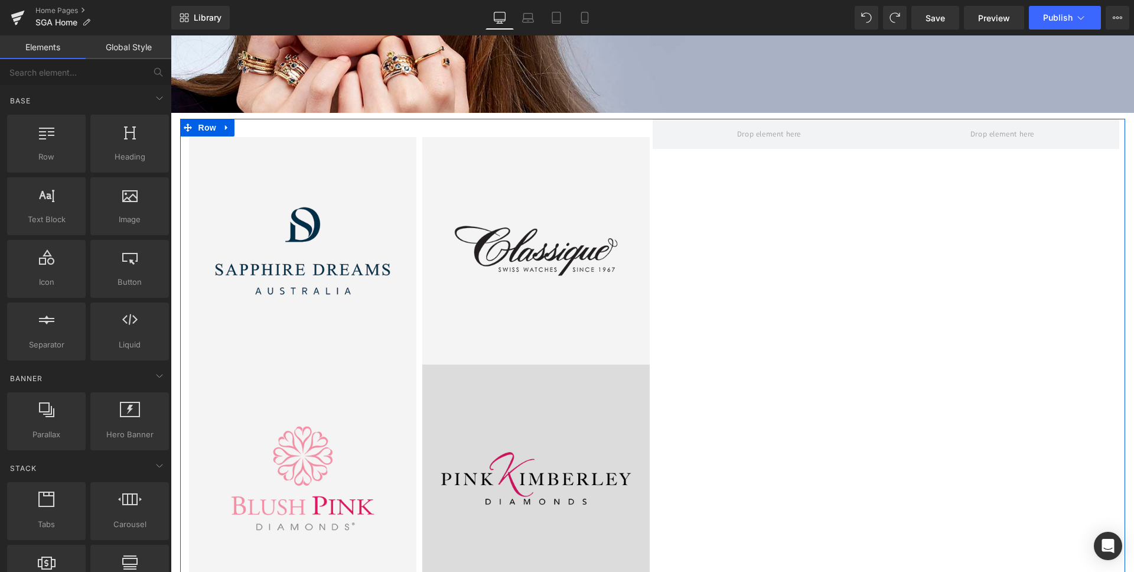
click at [505, 425] on img at bounding box center [535, 477] width 227 height 227
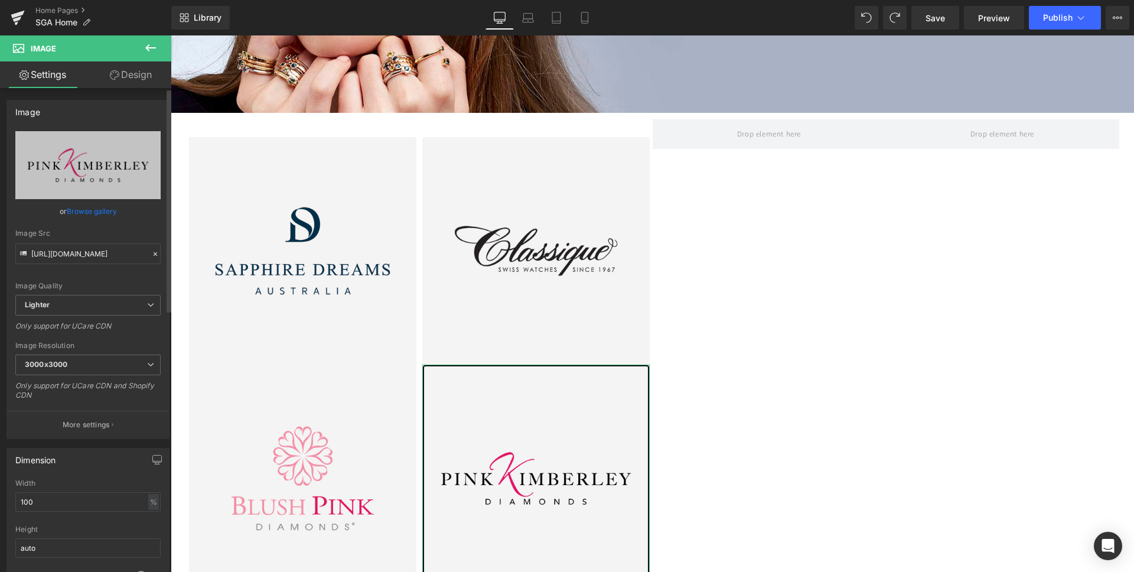
scroll to position [0, 0]
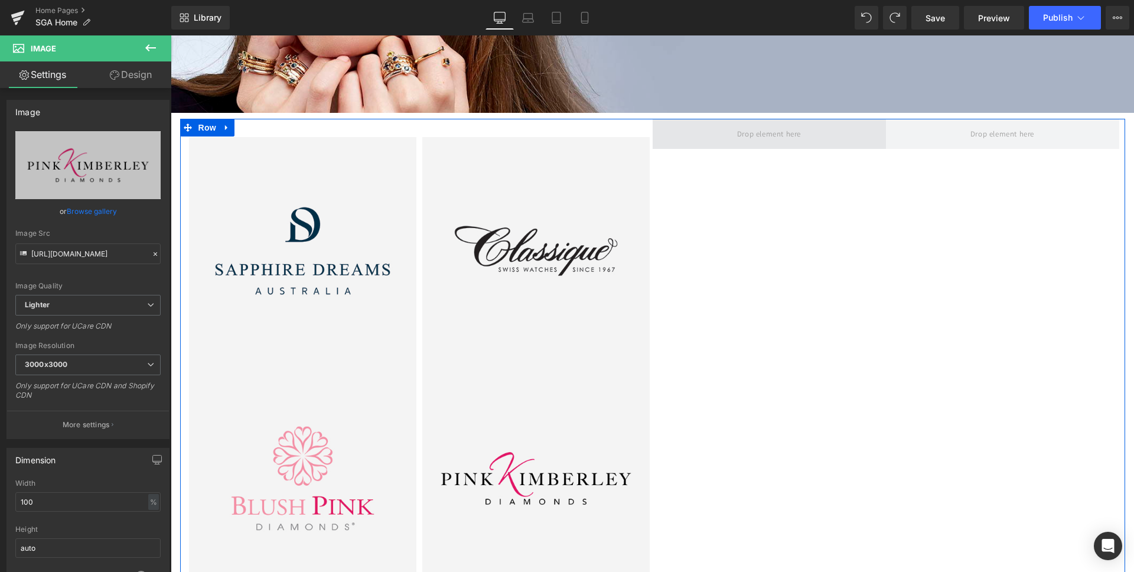
click at [781, 141] on span at bounding box center [769, 133] width 72 height 19
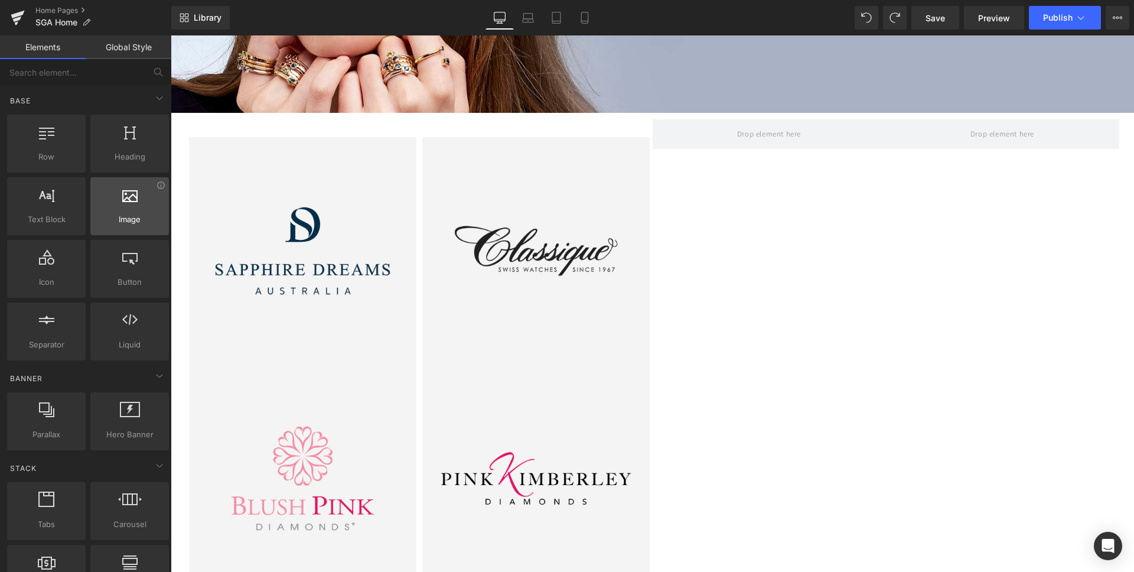
click at [137, 215] on span "Image" at bounding box center [129, 219] width 71 height 12
click at [131, 201] on icon at bounding box center [129, 194] width 15 height 15
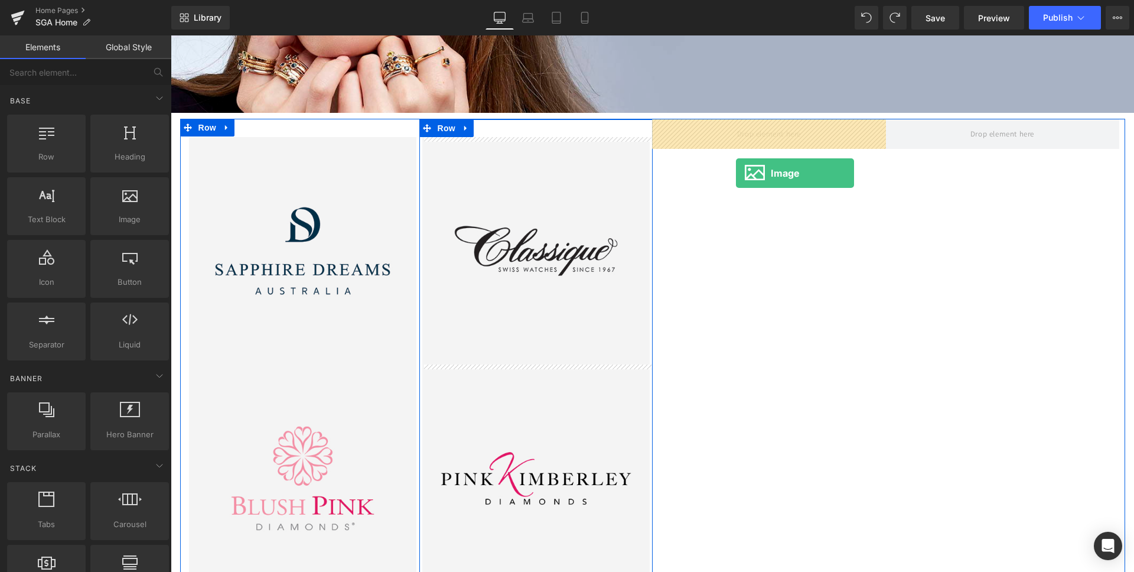
drag, startPoint x: 191, startPoint y: 207, endPoint x: 736, endPoint y: 173, distance: 545.4
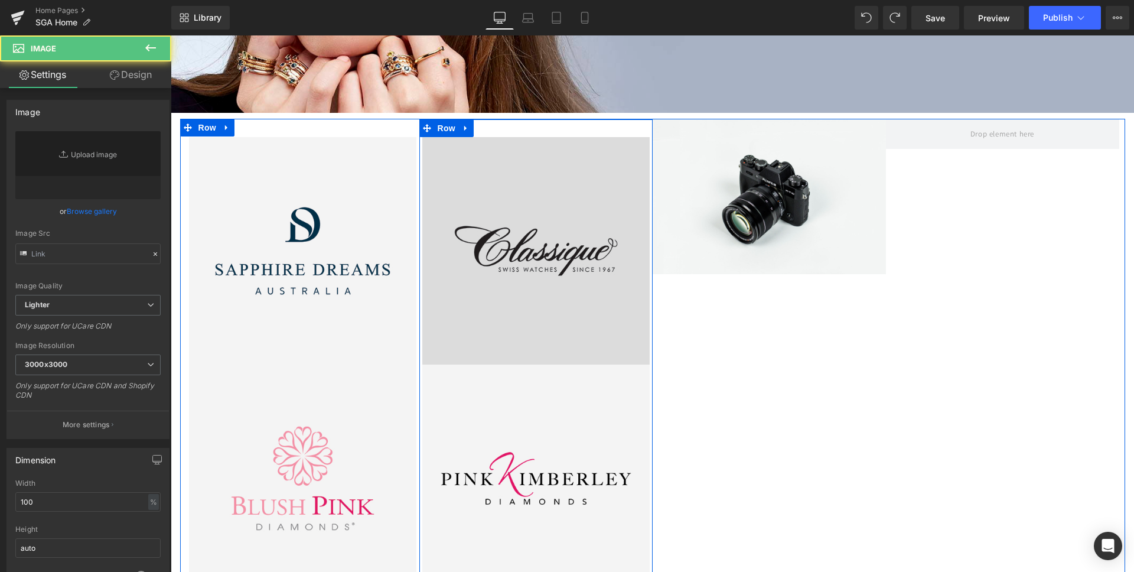
type input "//[DOMAIN_NAME][URL]"
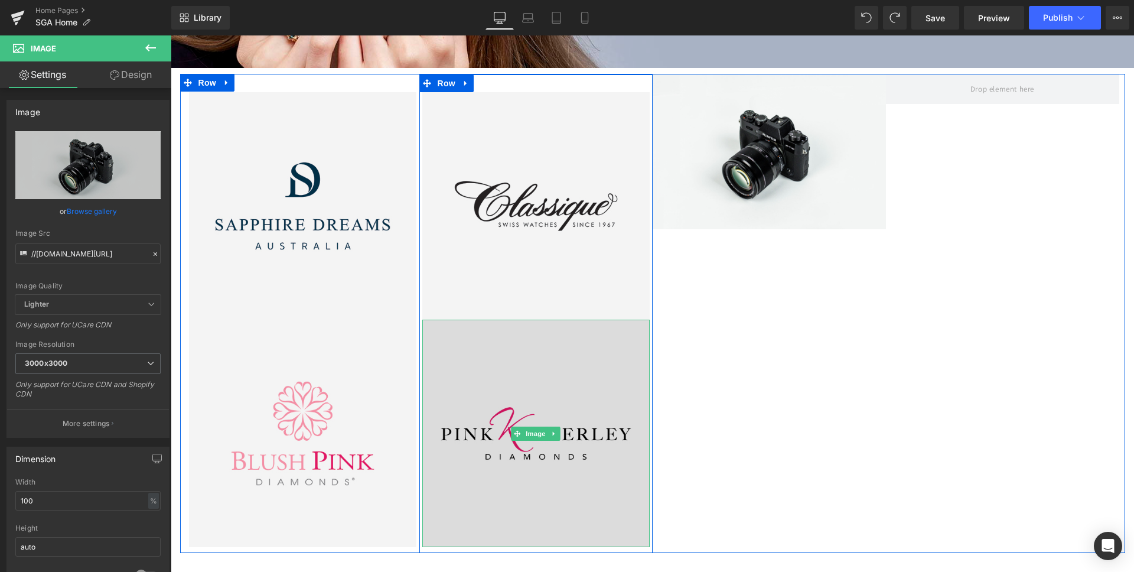
scroll to position [308, 0]
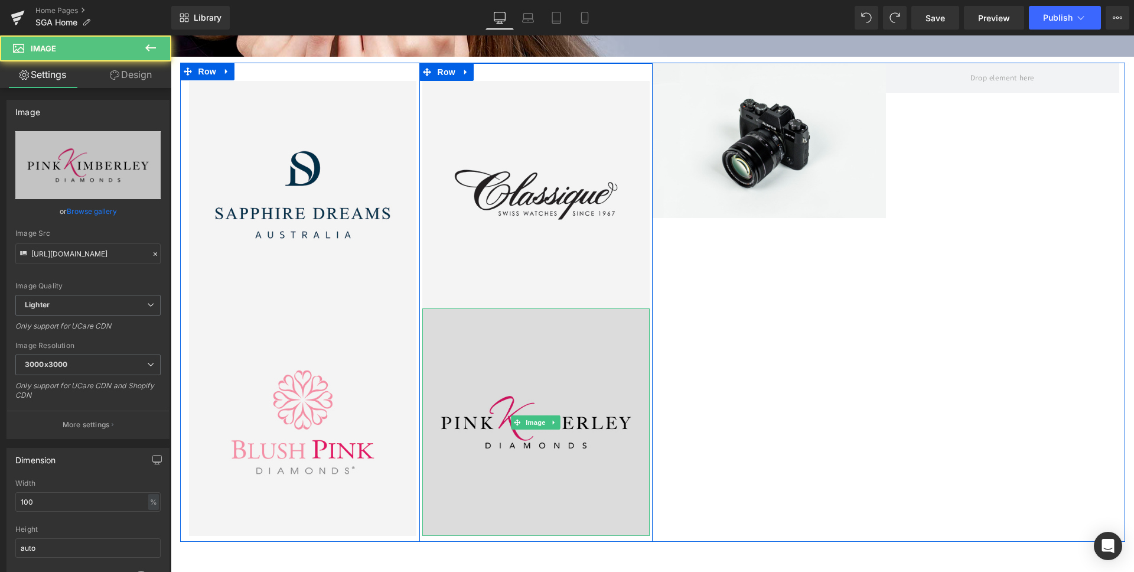
click at [554, 375] on img at bounding box center [535, 421] width 227 height 227
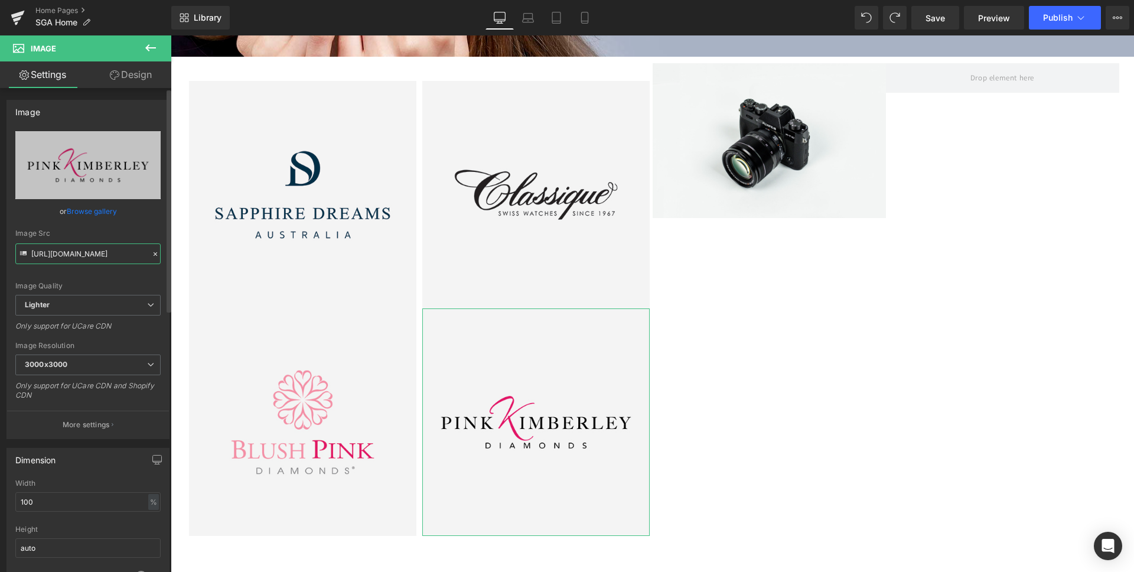
click at [101, 256] on input "[URL][DOMAIN_NAME]" at bounding box center [87, 253] width 145 height 21
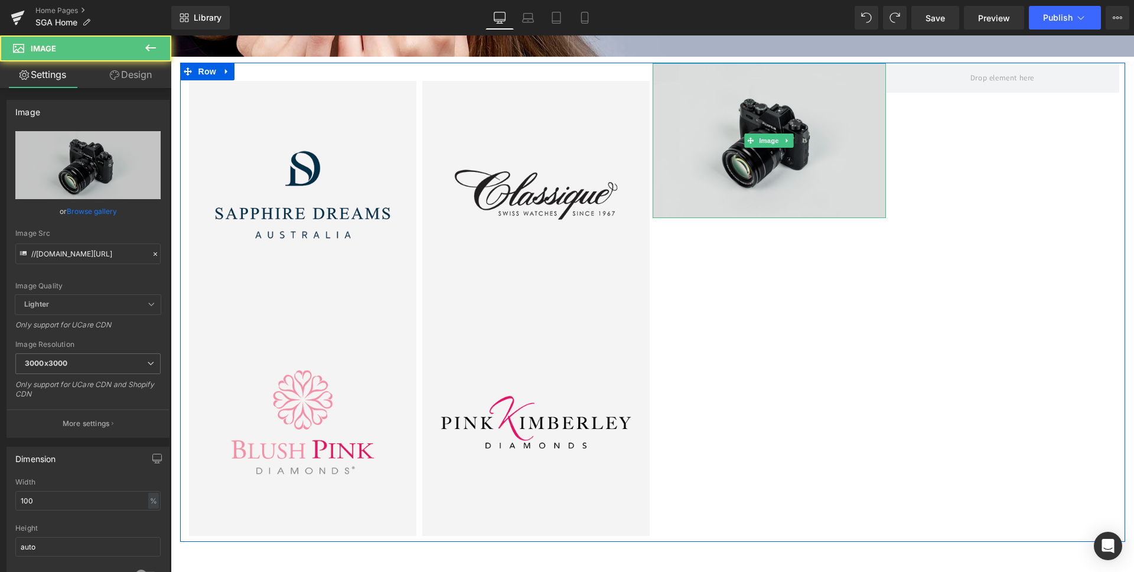
click at [801, 168] on img at bounding box center [768, 140] width 233 height 155
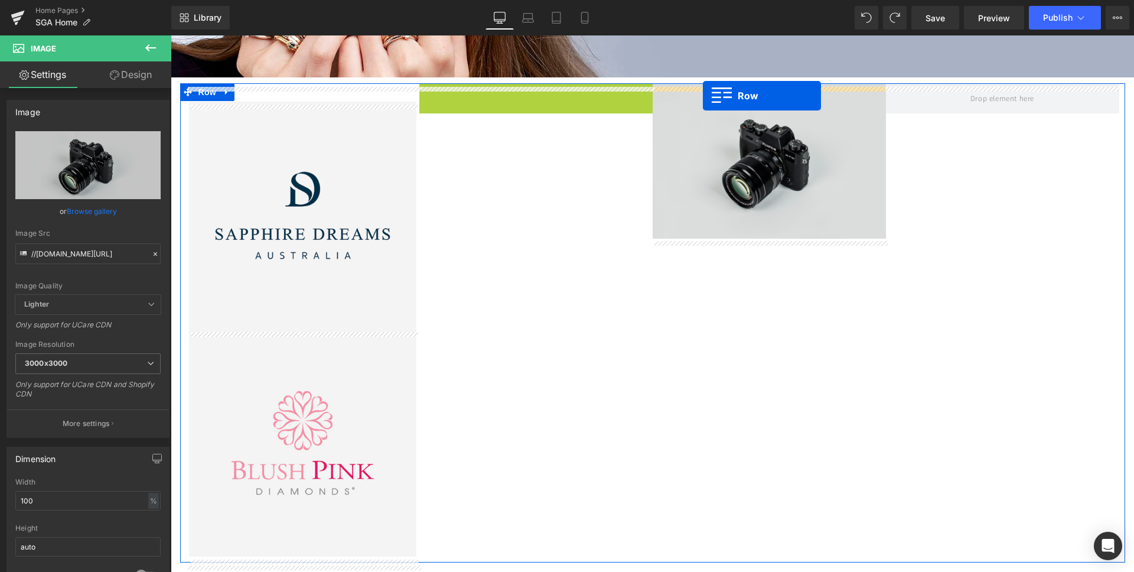
scroll to position [285, 0]
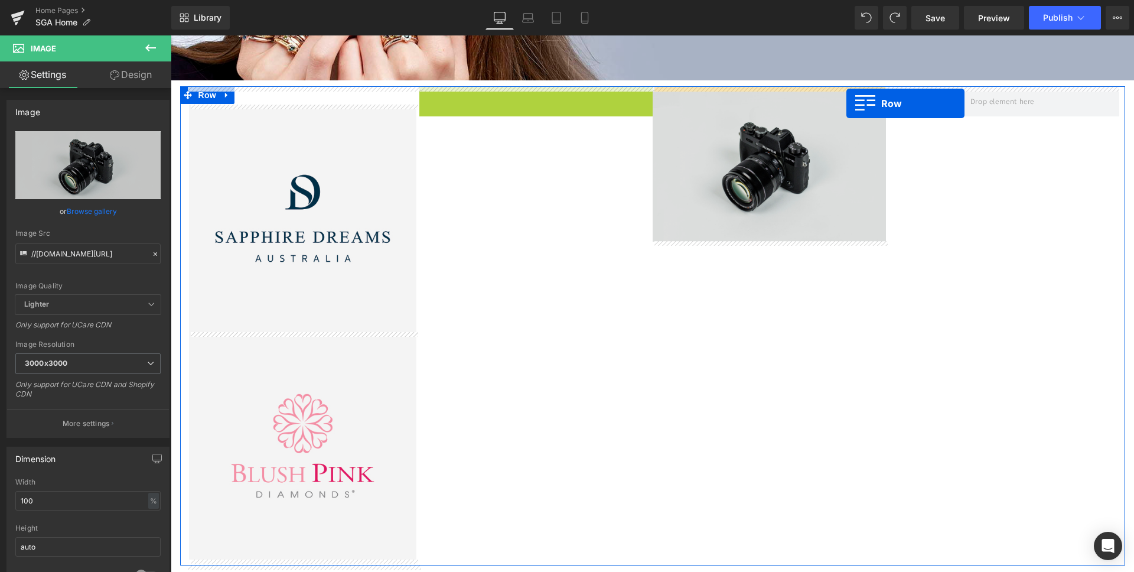
drag, startPoint x: 425, startPoint y: 68, endPoint x: 846, endPoint y: 103, distance: 423.0
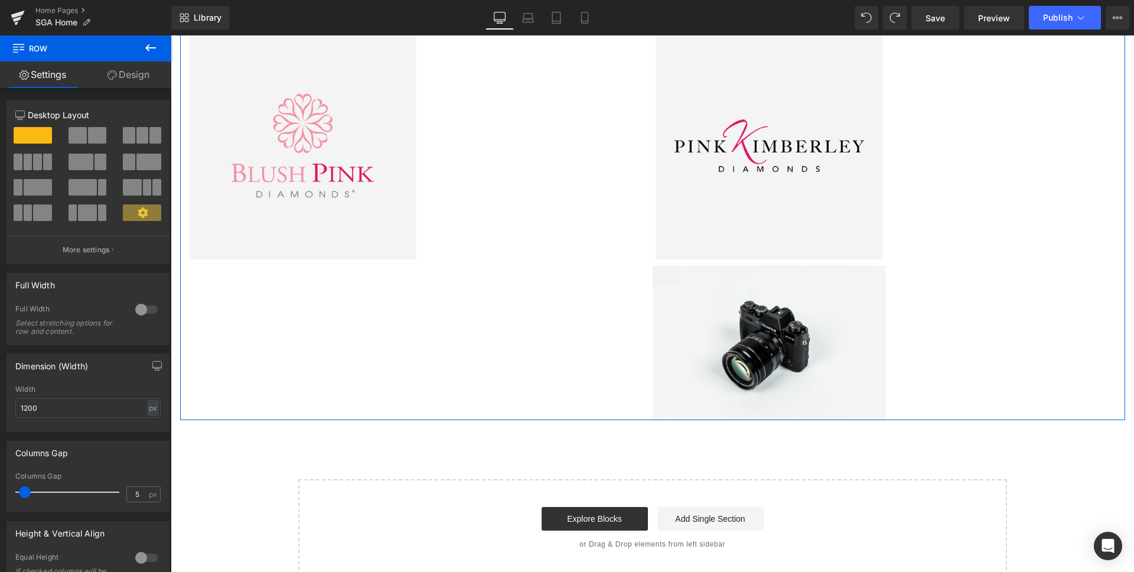
scroll to position [587, 0]
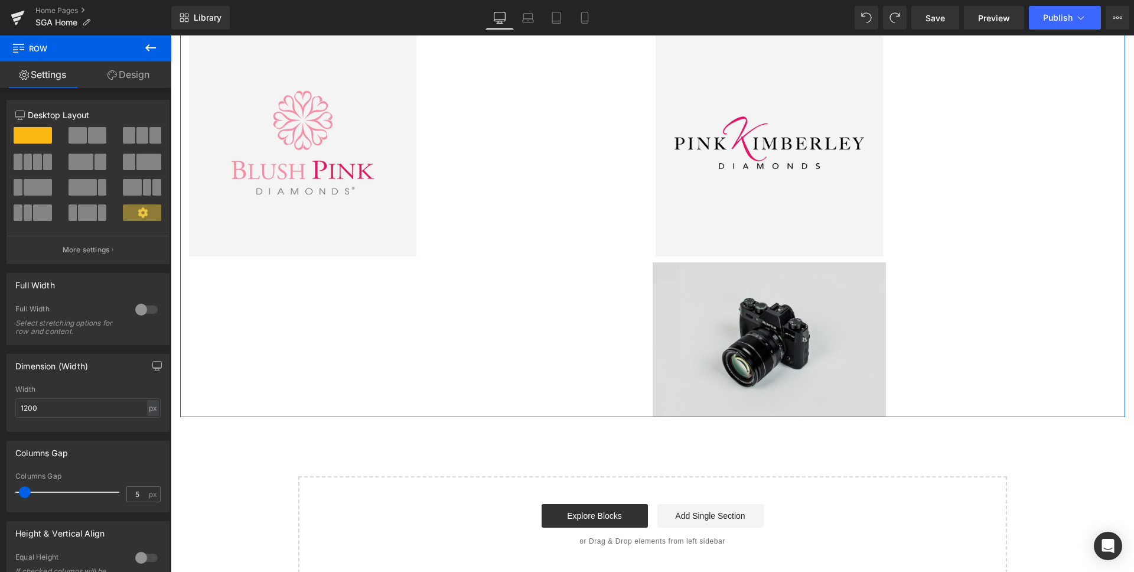
click at [725, 329] on img at bounding box center [768, 339] width 233 height 155
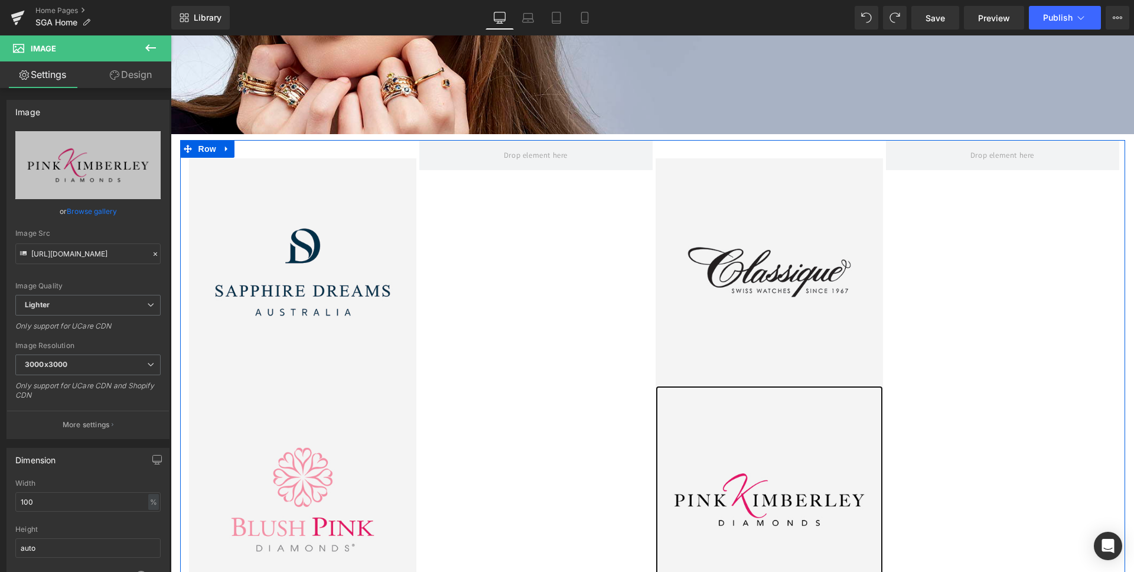
scroll to position [233, 0]
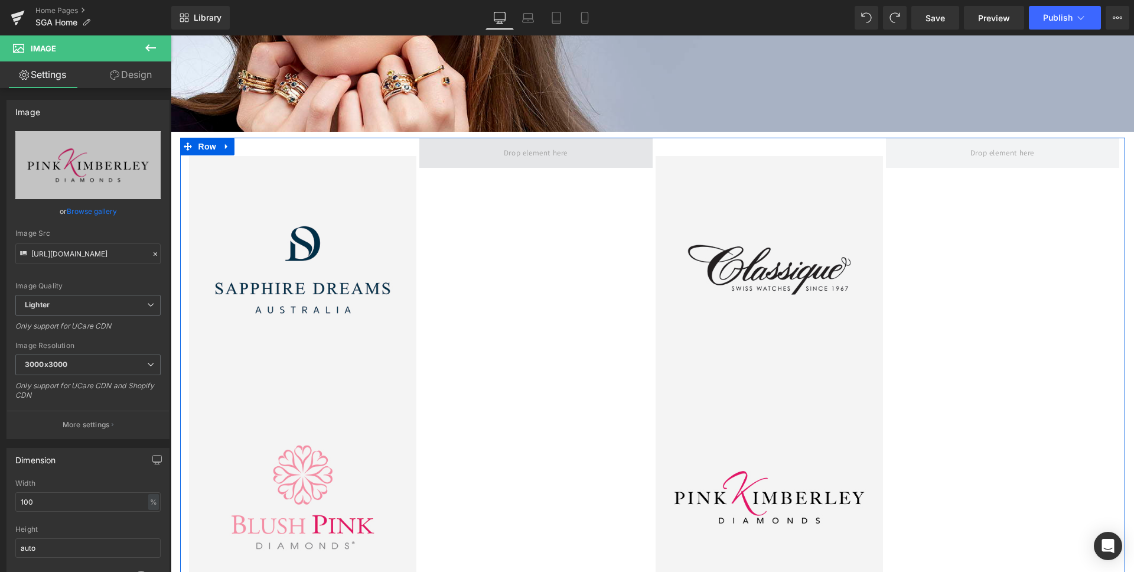
click at [520, 153] on span at bounding box center [536, 152] width 72 height 19
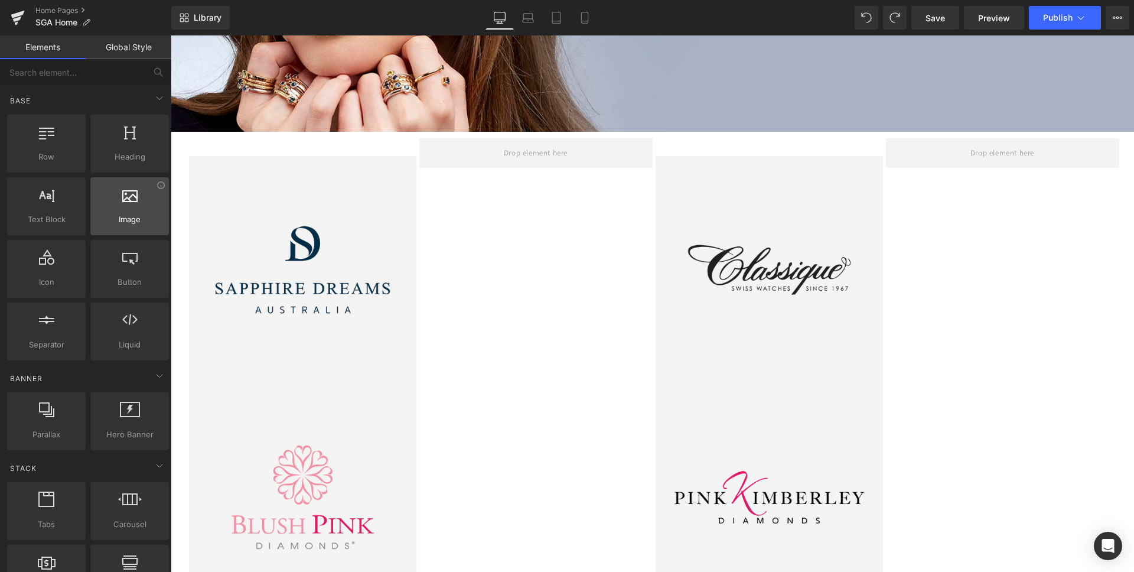
click at [122, 205] on div at bounding box center [129, 200] width 71 height 27
click at [130, 207] on div at bounding box center [129, 200] width 71 height 27
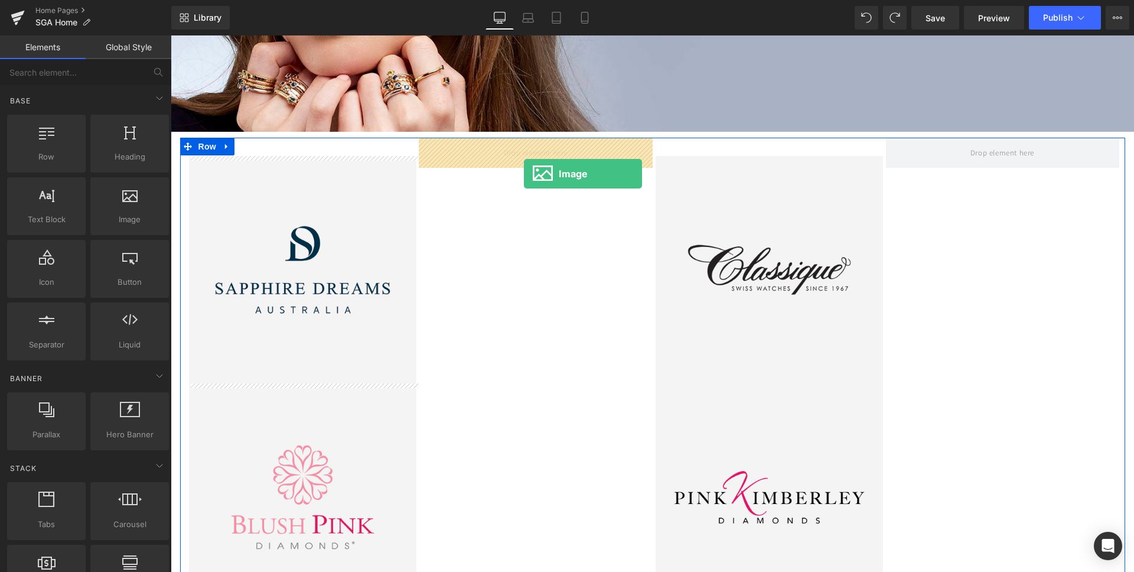
drag, startPoint x: 301, startPoint y: 242, endPoint x: 504, endPoint y: 165, distance: 216.6
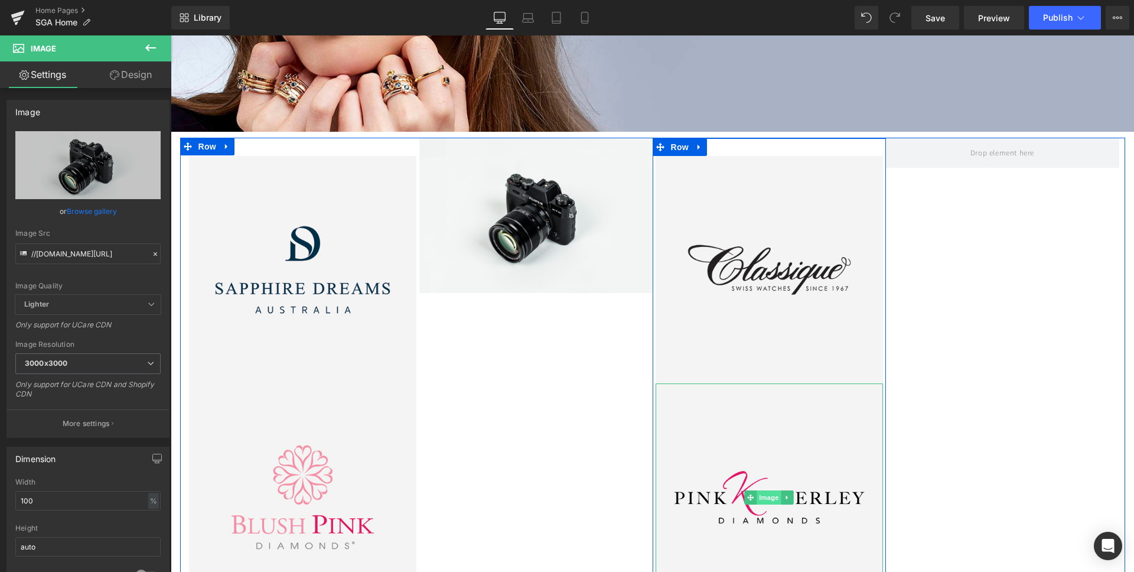
click at [762, 496] on span "Image" at bounding box center [768, 497] width 25 height 14
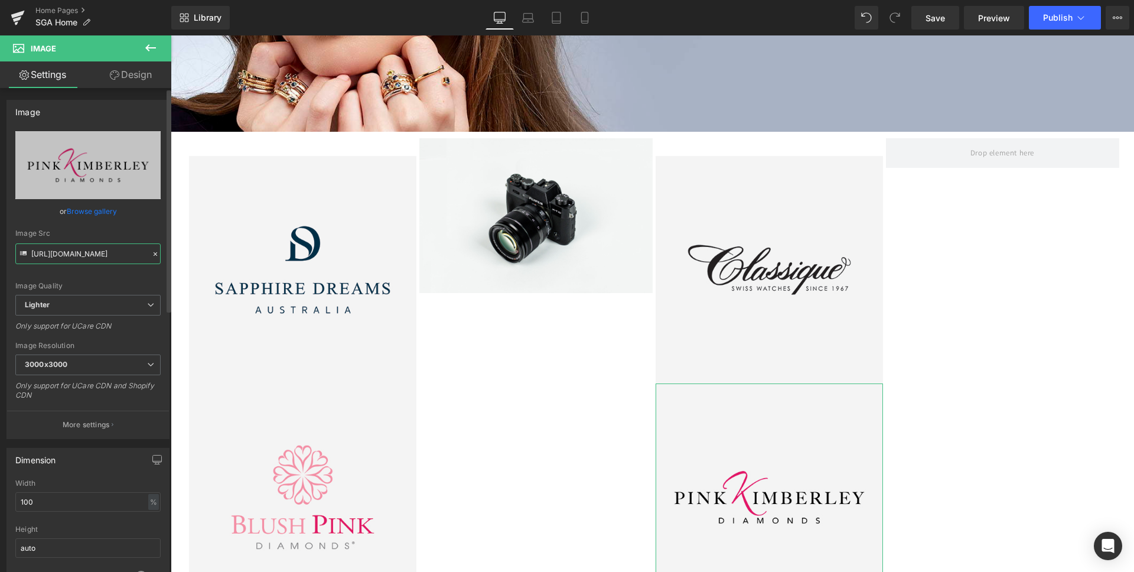
click at [97, 262] on input "[URL][DOMAIN_NAME]" at bounding box center [87, 253] width 145 height 21
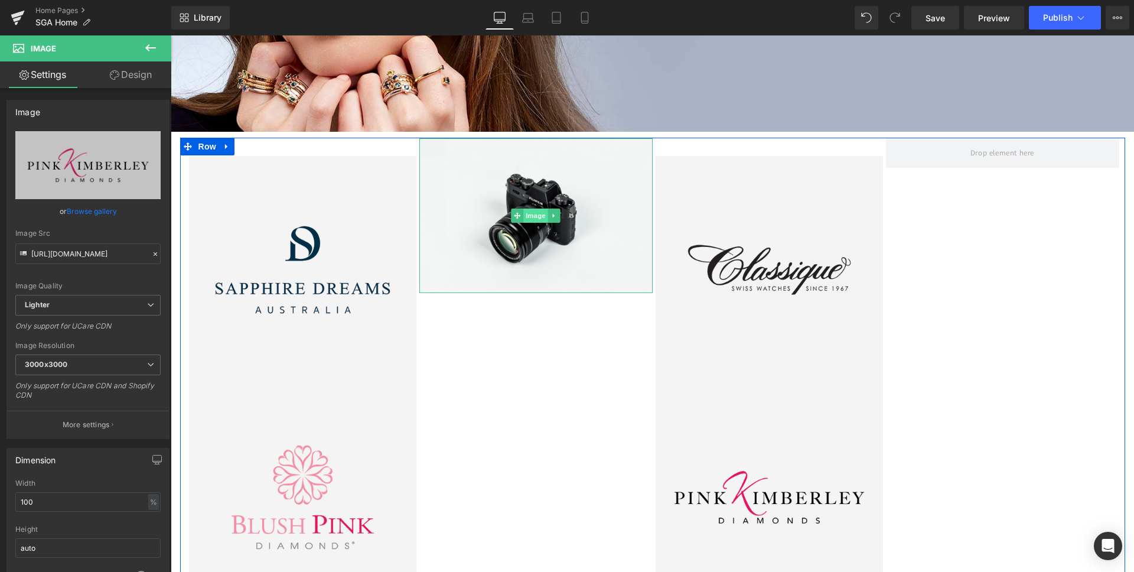
click at [531, 214] on span "Image" at bounding box center [535, 215] width 25 height 14
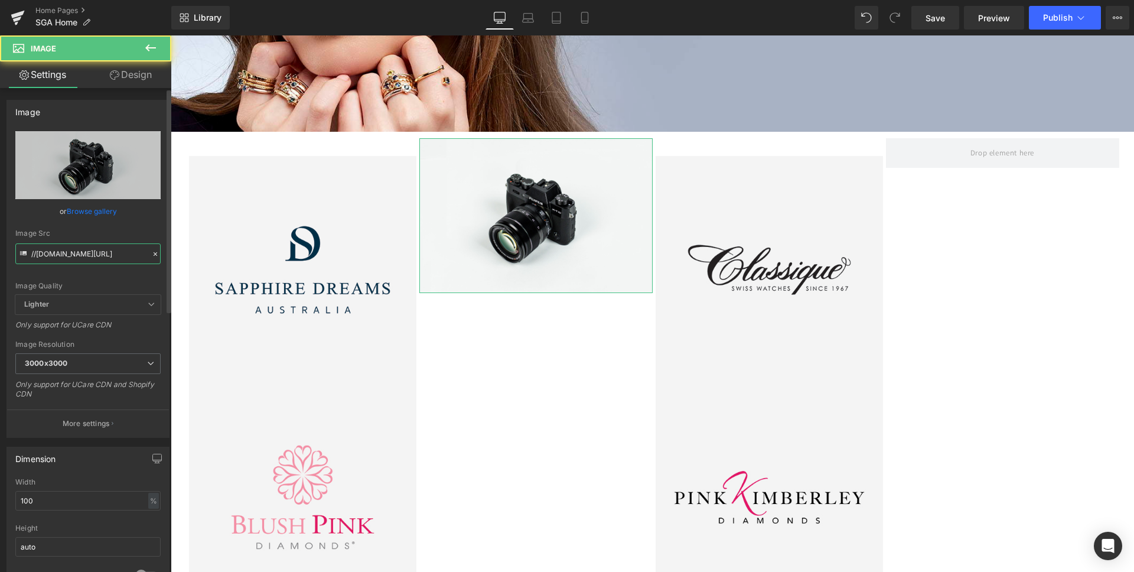
click at [96, 253] on input "//[DOMAIN_NAME][URL]" at bounding box center [87, 253] width 145 height 21
paste input "[URL][DOMAIN_NAME]"
type input "[URL][DOMAIN_NAME]"
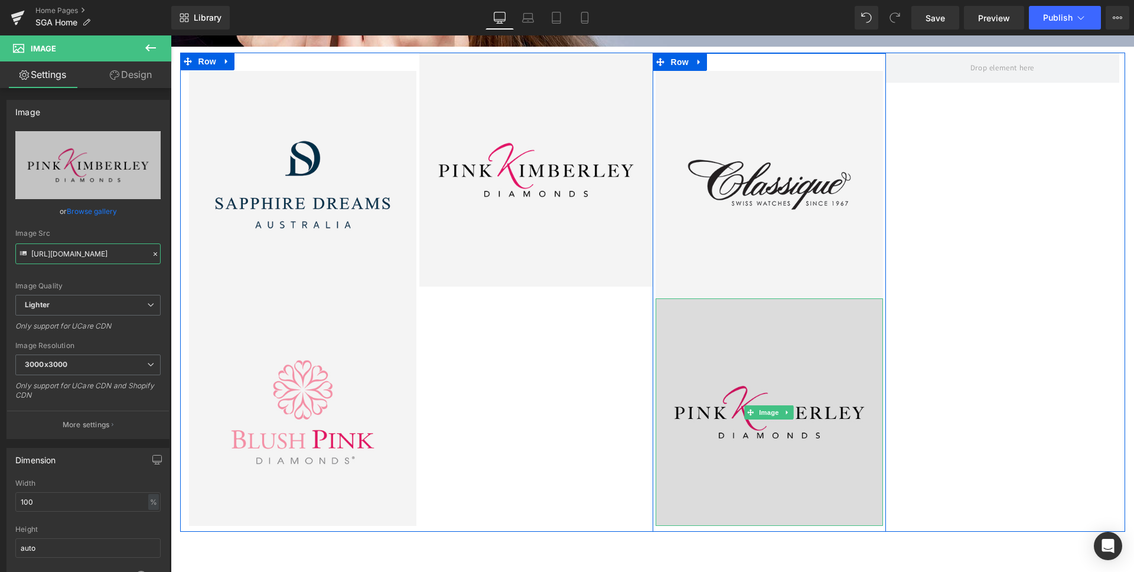
scroll to position [363, 0]
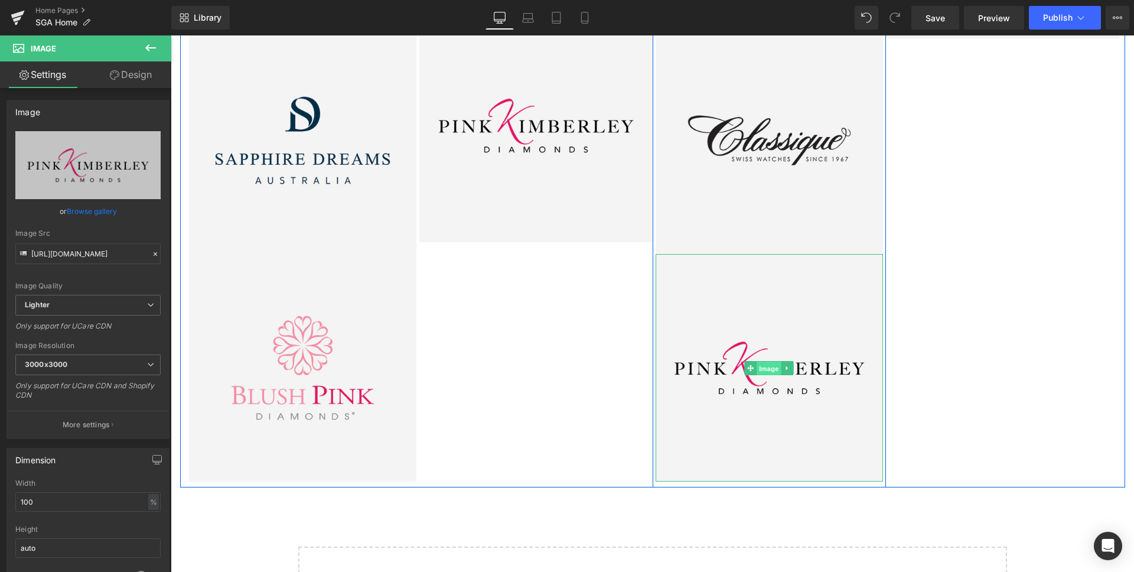
click at [768, 374] on span "Image" at bounding box center [768, 368] width 25 height 14
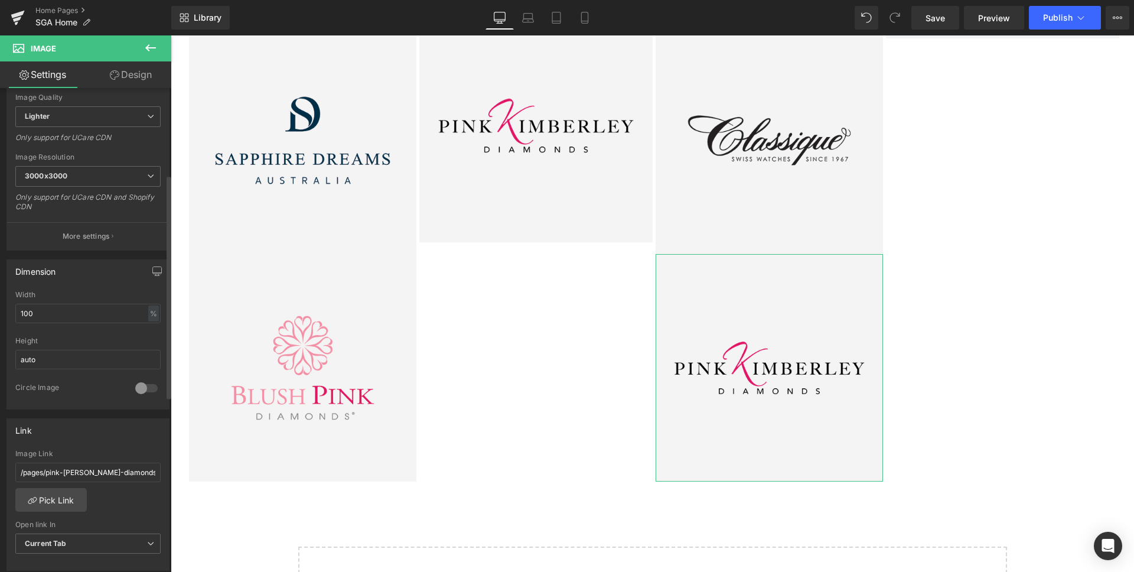
scroll to position [193, 0]
click at [56, 471] on input "/pages/pink-[PERSON_NAME]-diamonds" at bounding box center [87, 467] width 145 height 19
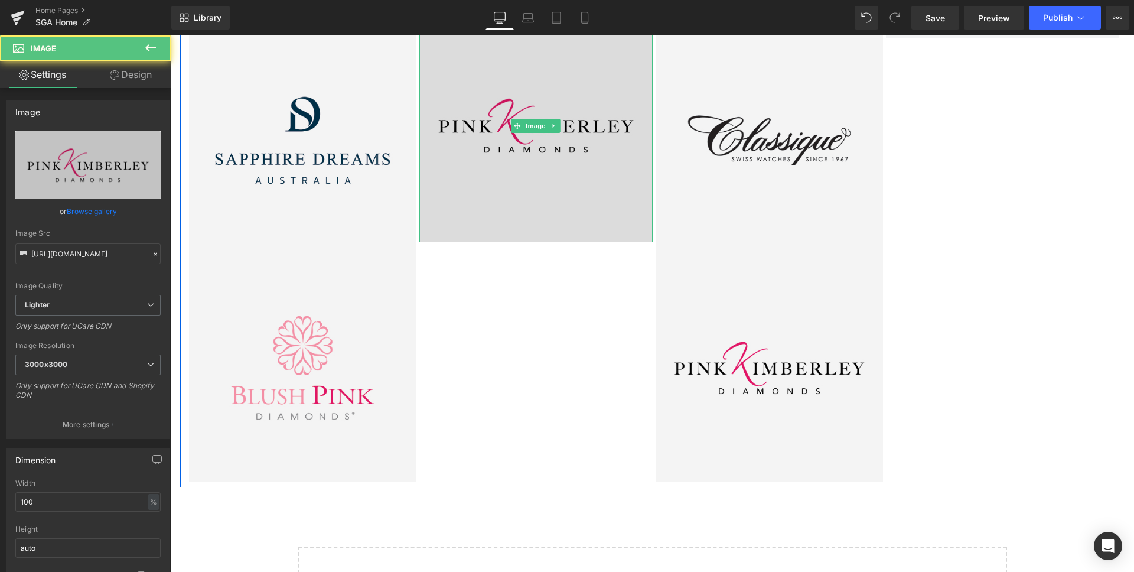
click at [526, 161] on img at bounding box center [535, 125] width 233 height 233
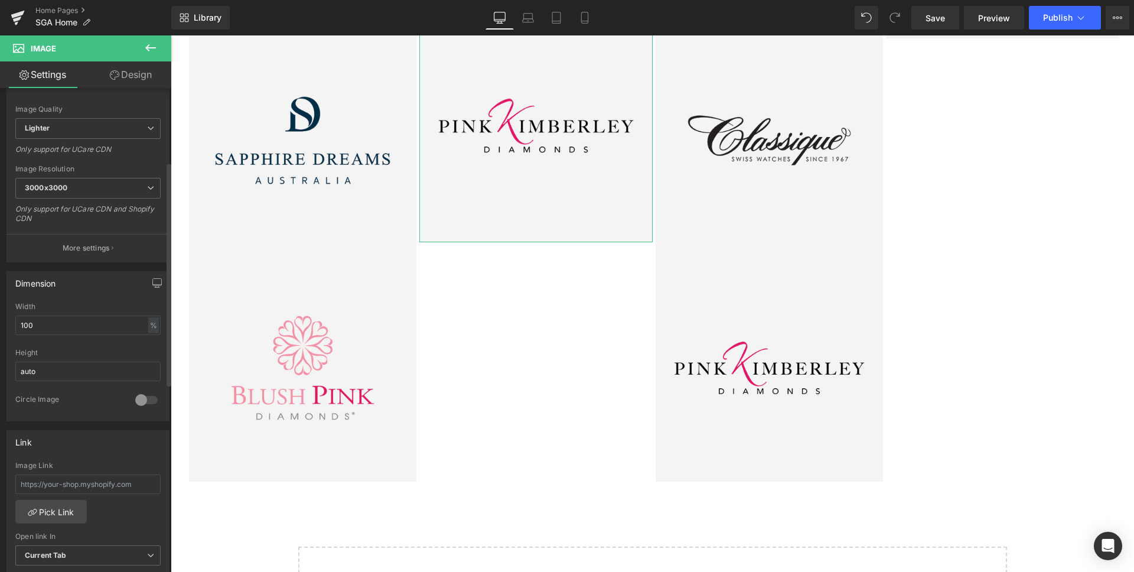
scroll to position [192, 0]
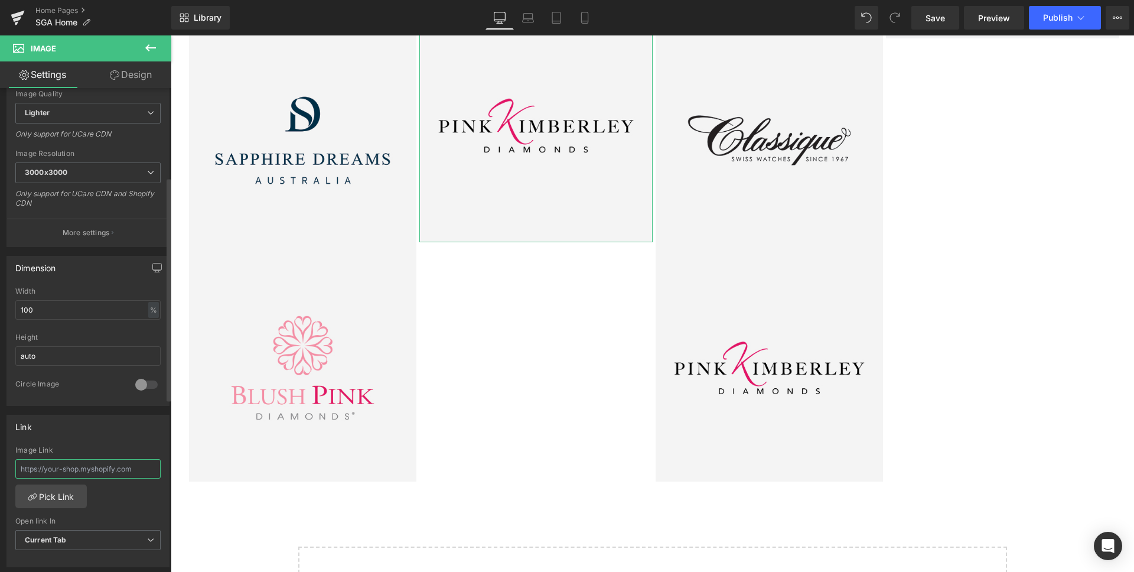
click at [77, 474] on input "text" at bounding box center [87, 468] width 145 height 19
type input "/pages/pink-[PERSON_NAME]-diamonds"
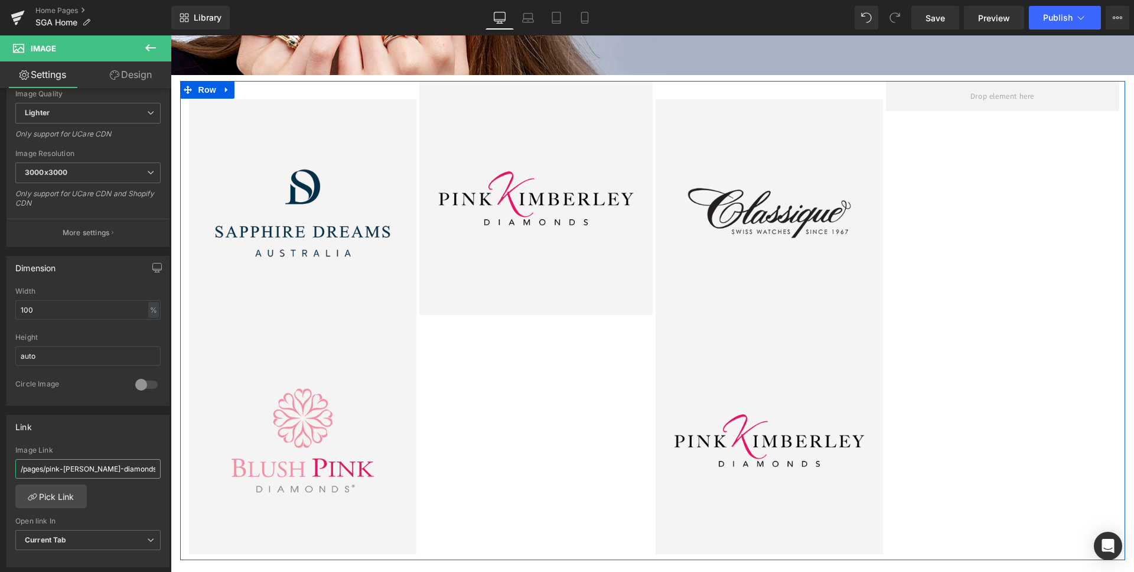
scroll to position [293, 0]
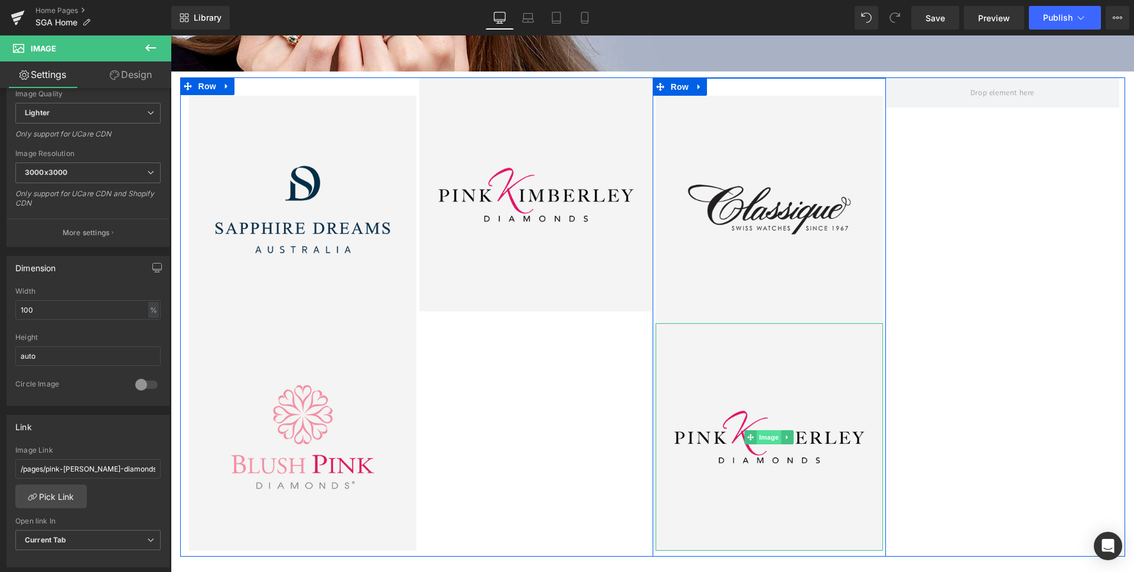
click at [768, 436] on span "Image" at bounding box center [768, 437] width 25 height 14
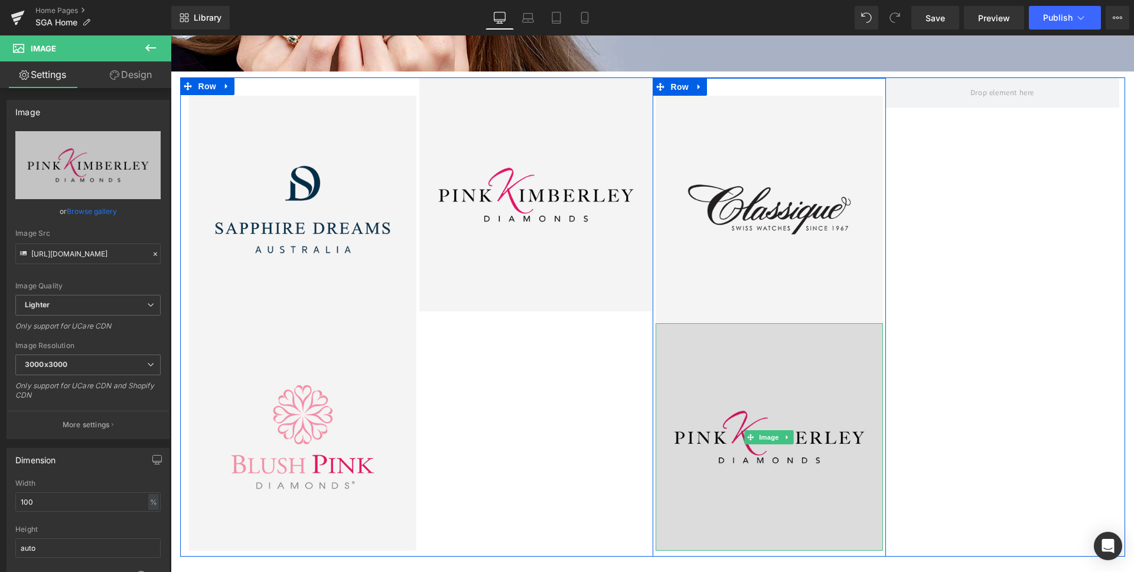
click at [835, 357] on img at bounding box center [768, 436] width 227 height 227
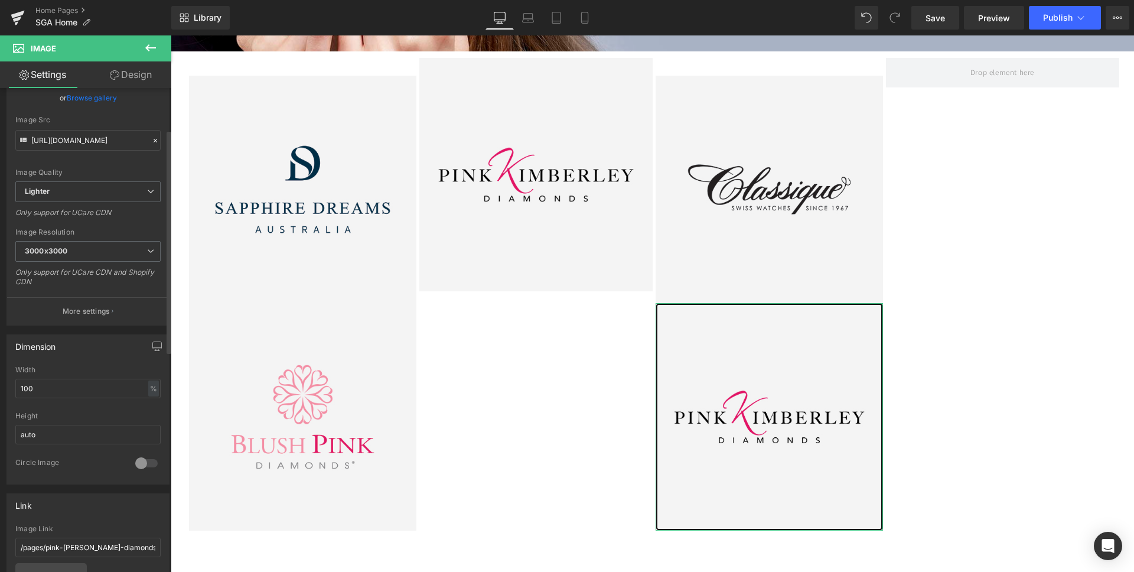
scroll to position [0, 0]
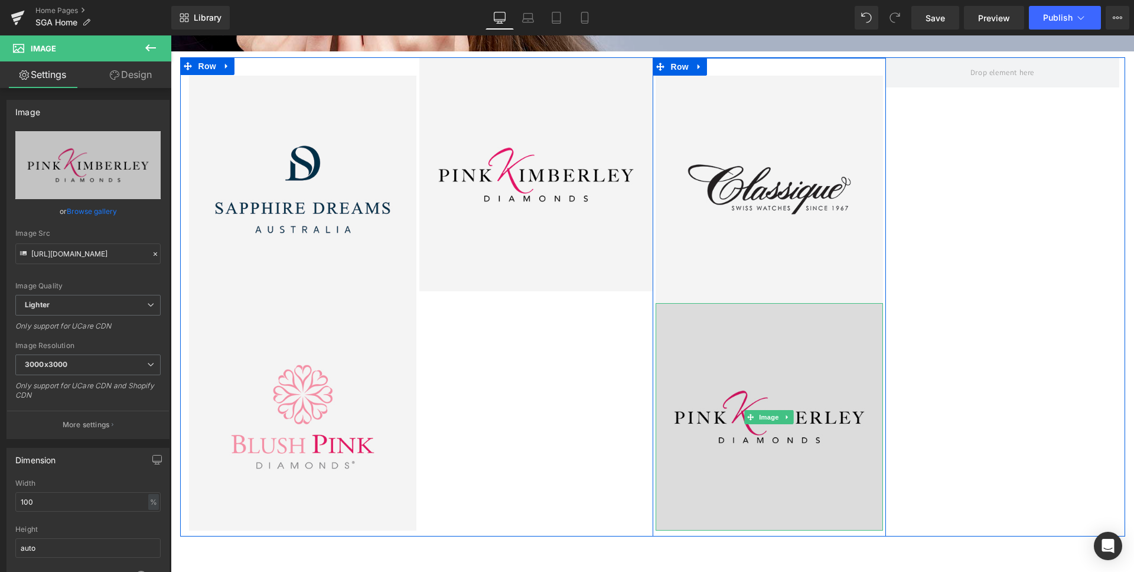
click at [811, 363] on img at bounding box center [768, 416] width 227 height 227
click at [711, 358] on img at bounding box center [768, 416] width 227 height 227
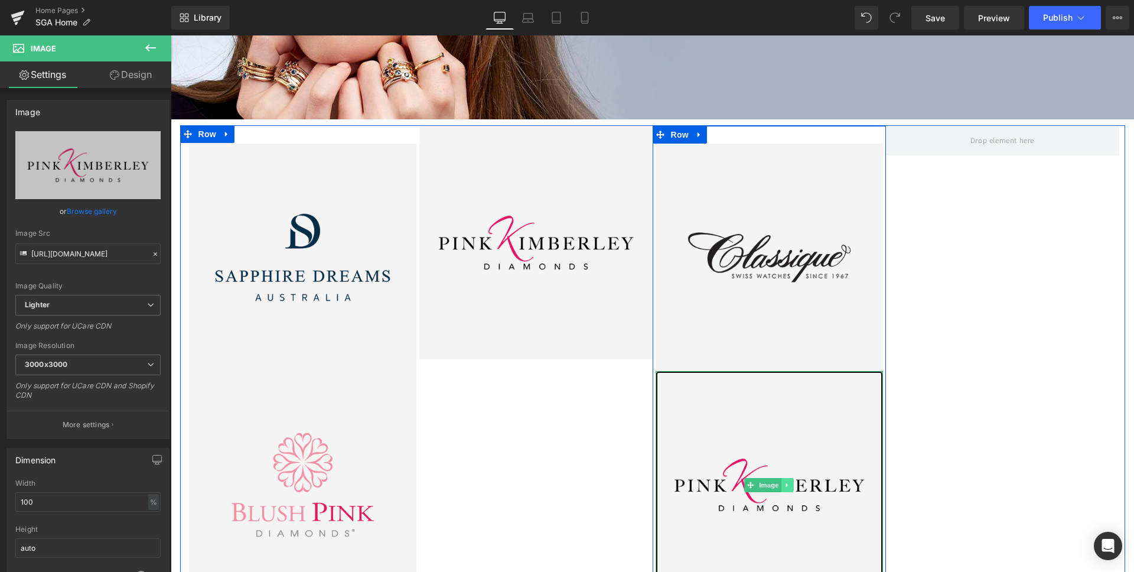
scroll to position [244, 0]
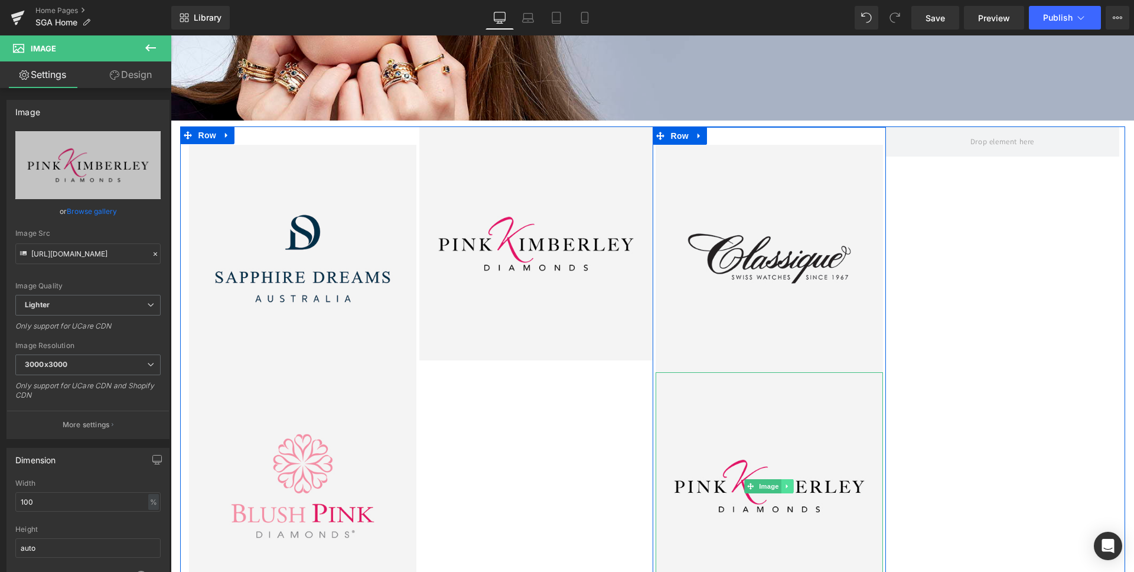
click at [787, 486] on icon at bounding box center [787, 486] width 2 height 4
click at [792, 486] on icon at bounding box center [793, 485] width 6 height 6
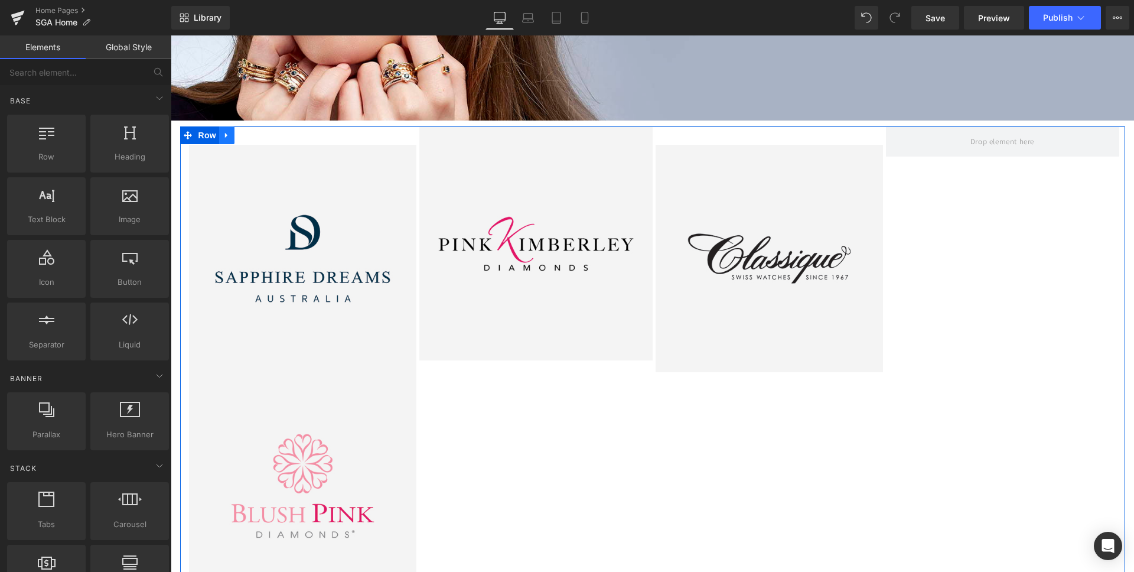
click at [228, 136] on icon at bounding box center [227, 135] width 8 height 9
click at [1006, 142] on span at bounding box center [1002, 141] width 72 height 19
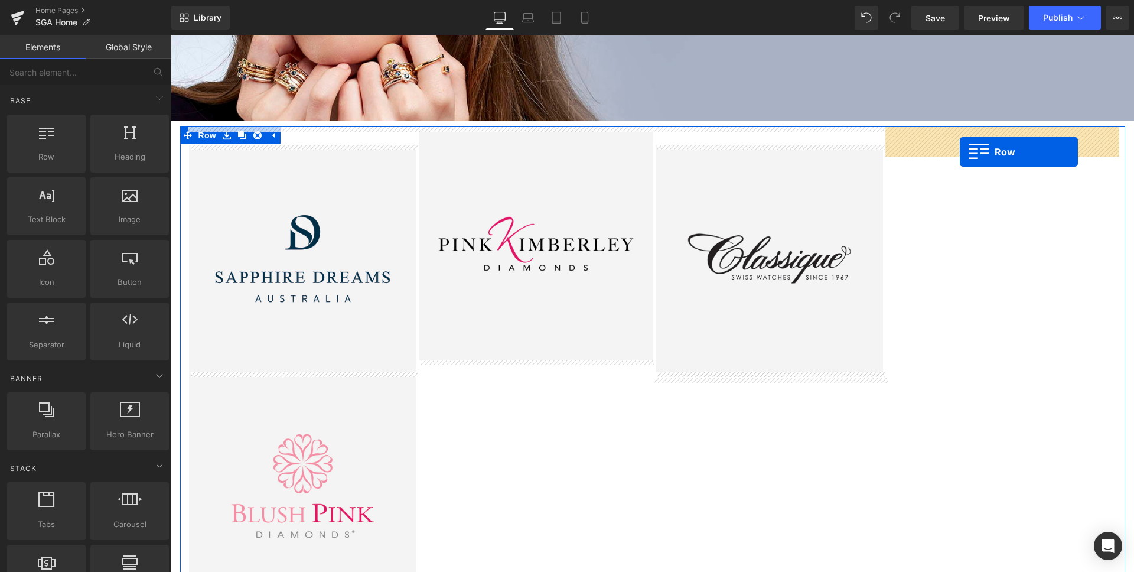
drag, startPoint x: 311, startPoint y: 205, endPoint x: 959, endPoint y: 152, distance: 651.1
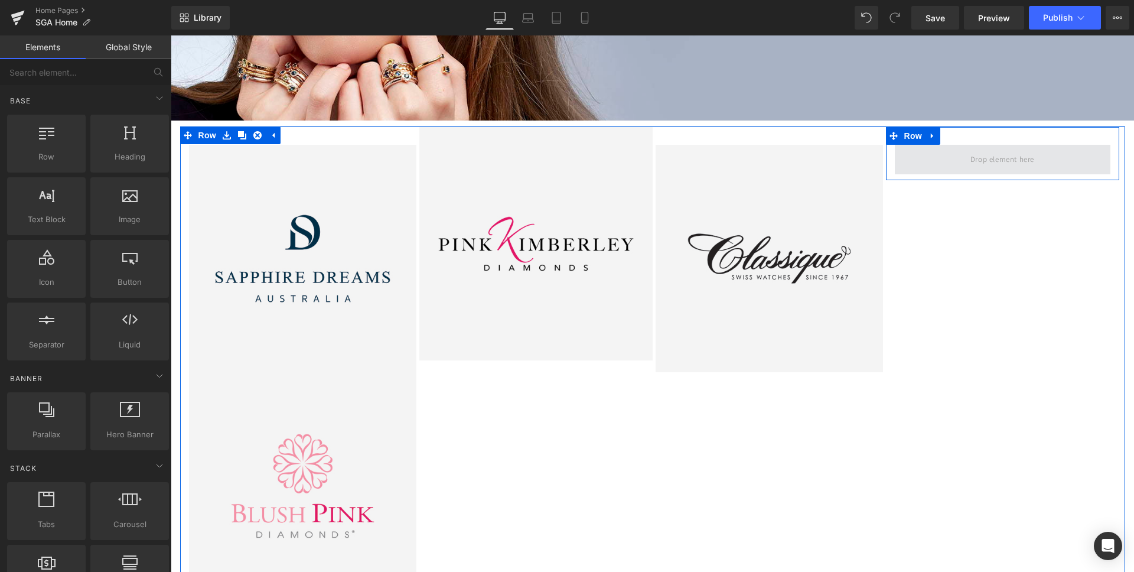
click at [993, 162] on span at bounding box center [1002, 158] width 72 height 19
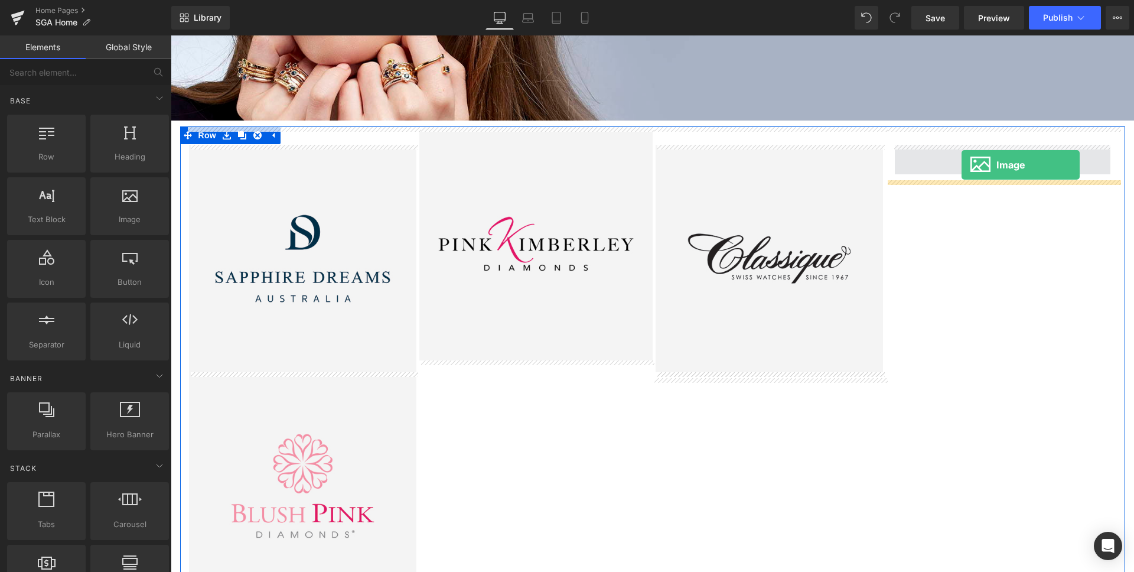
drag, startPoint x: 301, startPoint y: 257, endPoint x: 961, endPoint y: 165, distance: 666.6
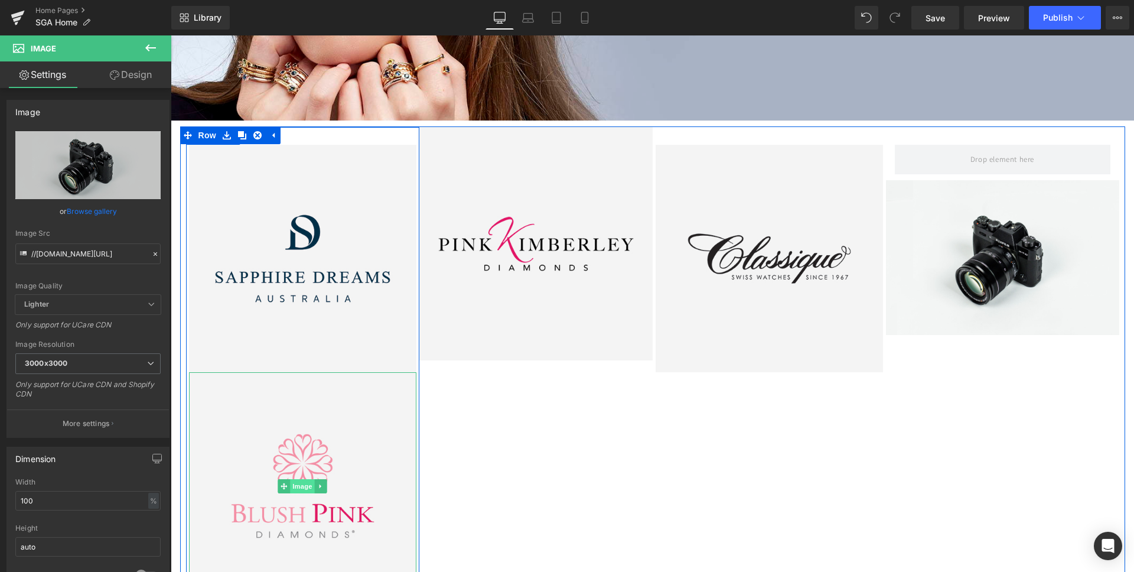
click at [295, 484] on span "Image" at bounding box center [302, 486] width 25 height 14
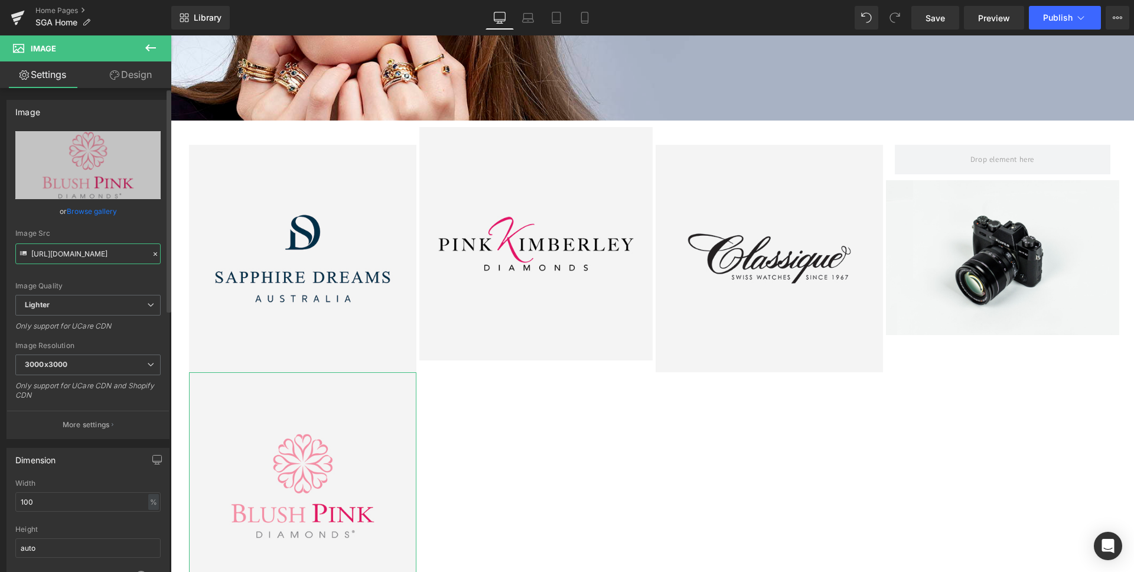
click at [130, 257] on input "[URL][DOMAIN_NAME]" at bounding box center [87, 253] width 145 height 21
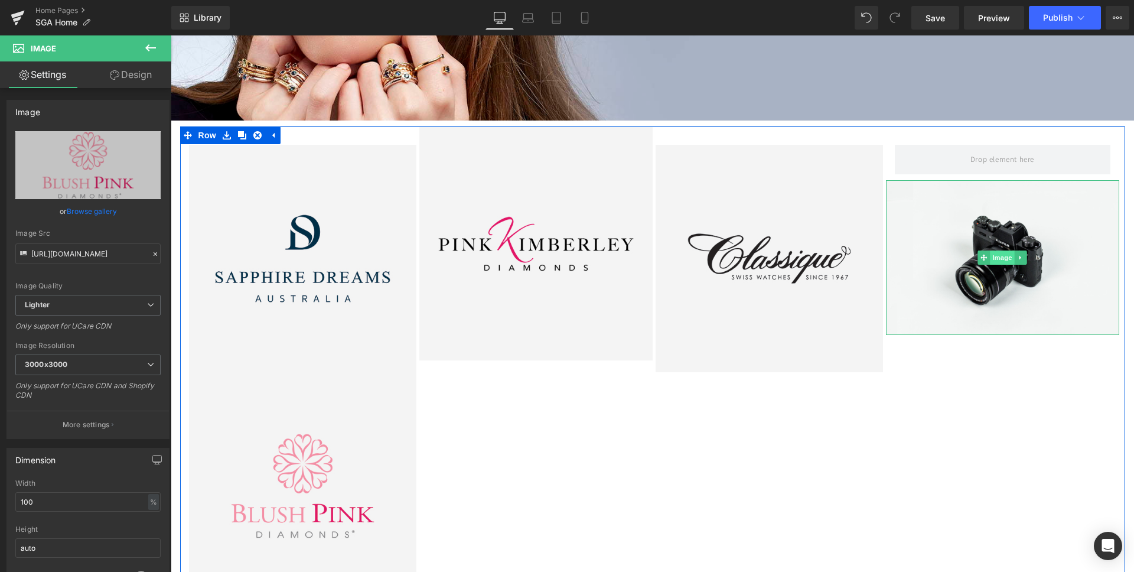
click at [993, 257] on span "Image" at bounding box center [1002, 257] width 25 height 14
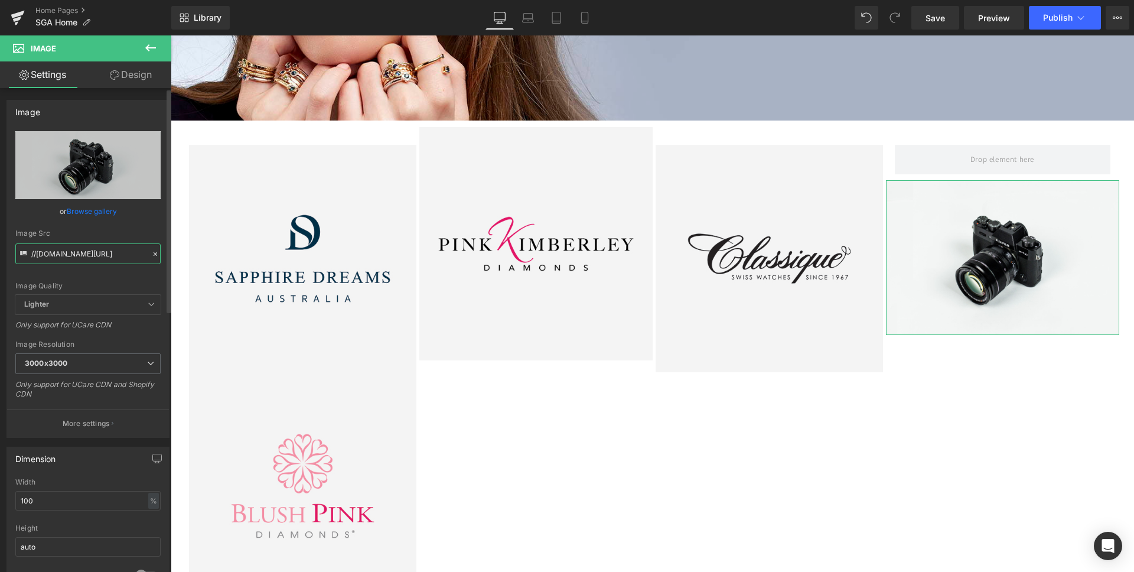
click at [102, 253] on input "//[DOMAIN_NAME][URL]" at bounding box center [87, 253] width 145 height 21
paste input "[URL][DOMAIN_NAME]"
type input "[URL][DOMAIN_NAME]"
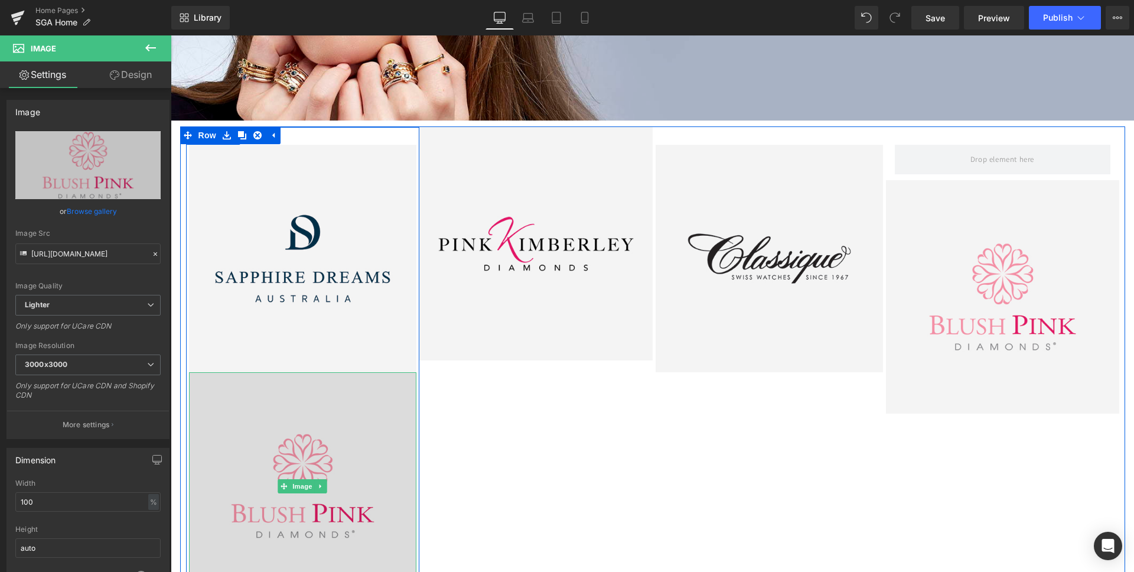
click at [324, 453] on img at bounding box center [302, 485] width 227 height 227
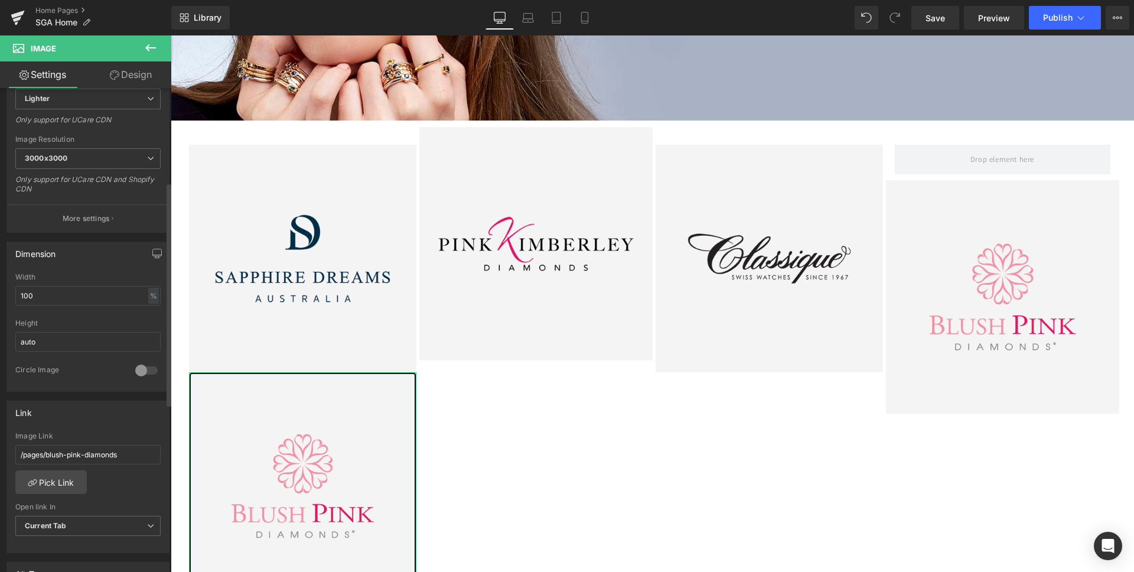
scroll to position [204, 0]
click at [107, 461] on input "/pages/blush-pink-diamonds" at bounding box center [87, 456] width 145 height 19
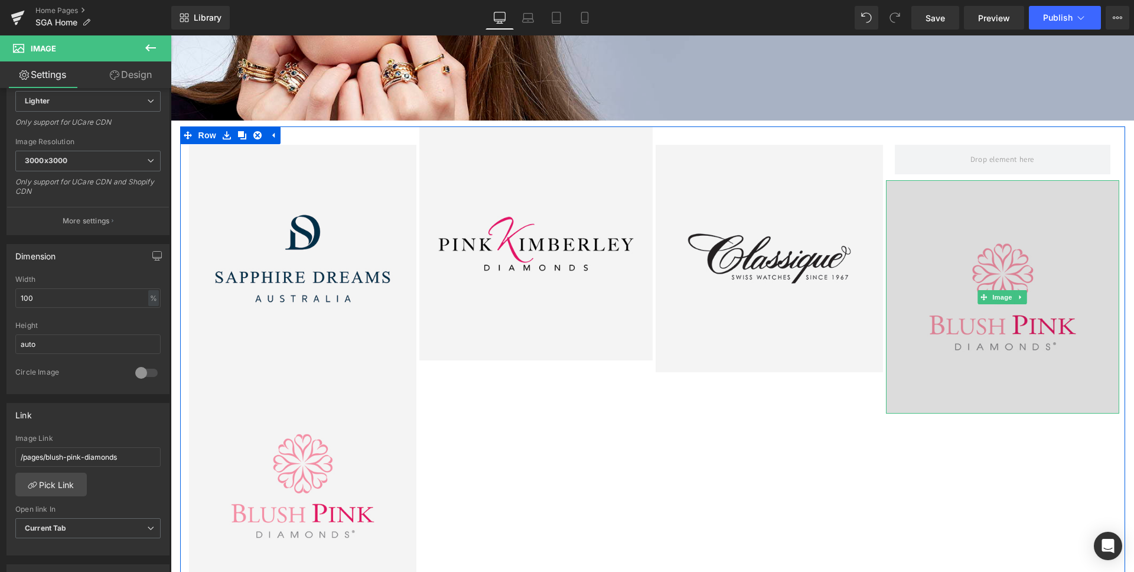
click at [1024, 277] on img at bounding box center [1002, 296] width 233 height 233
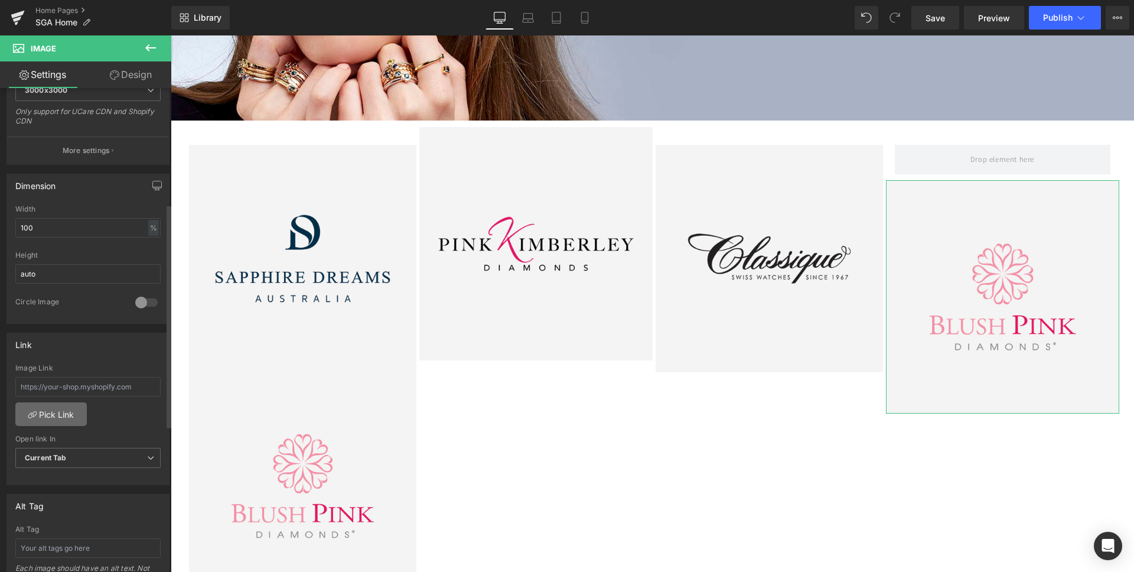
scroll to position [279, 0]
click at [105, 379] on input "text" at bounding box center [87, 381] width 145 height 19
type input "/pages/blush-pink-diamonds"
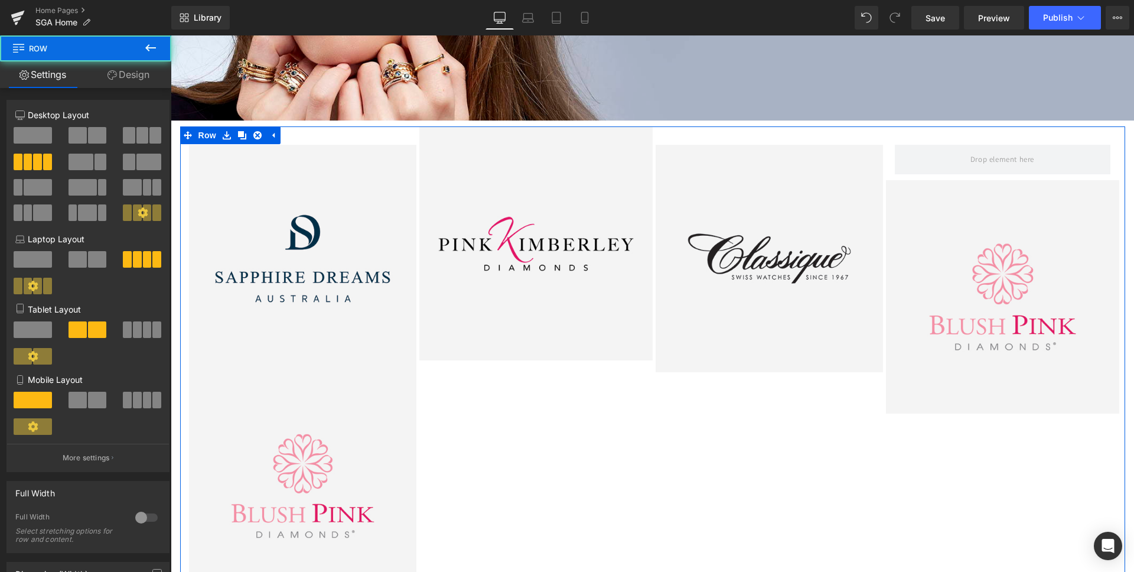
click at [988, 475] on div "Image Image Row Image Image Row Row Image Row" at bounding box center [652, 365] width 945 height 479
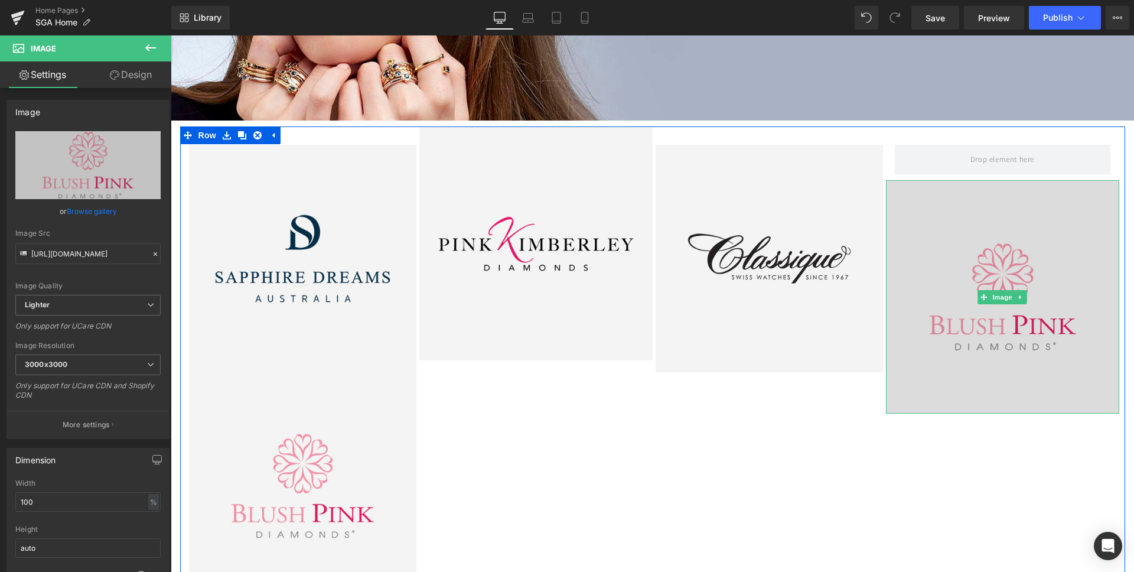
click at [971, 224] on img at bounding box center [1002, 296] width 233 height 233
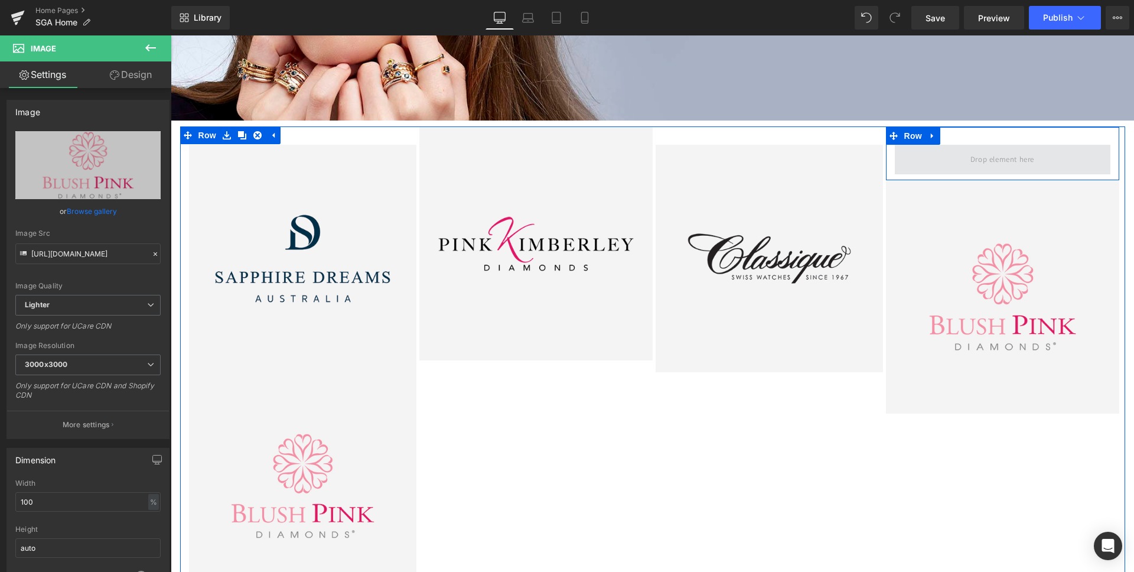
click at [958, 159] on span at bounding box center [1003, 160] width 216 height 30
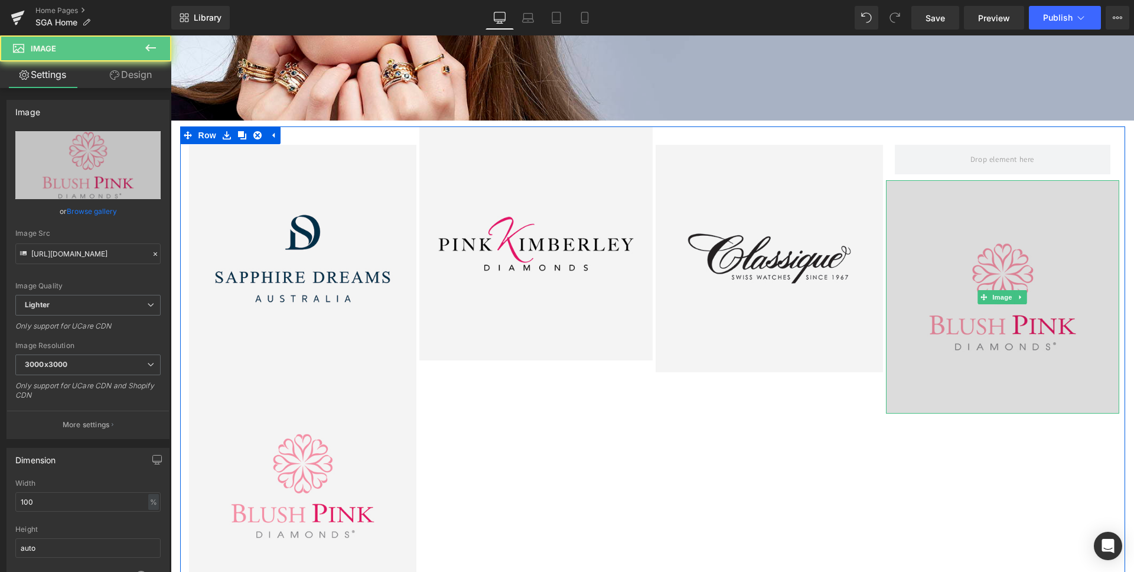
click at [975, 249] on img at bounding box center [1002, 296] width 233 height 233
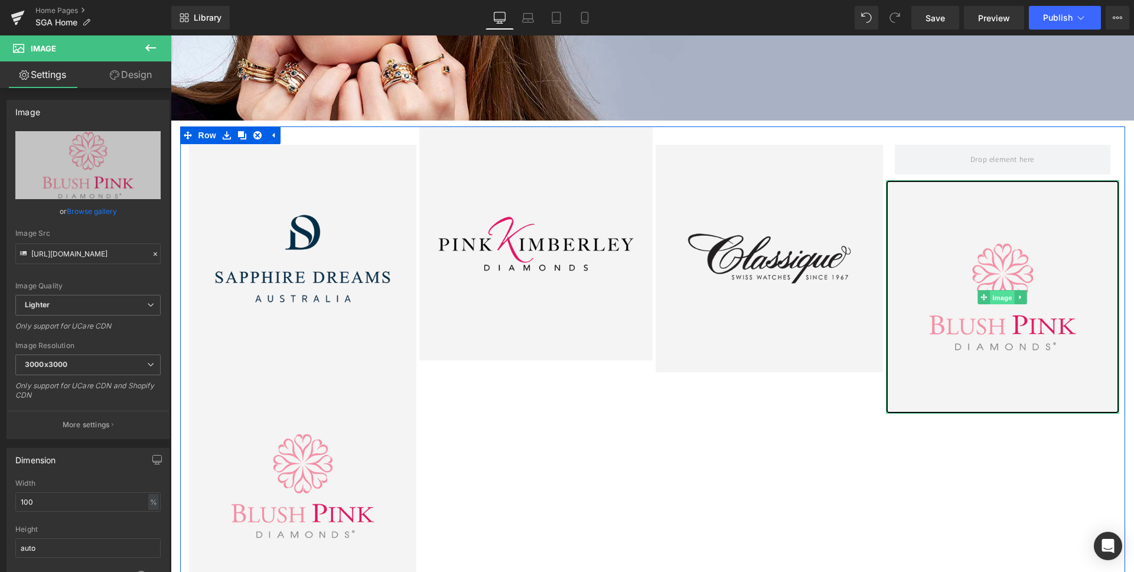
click at [1000, 295] on span "Image" at bounding box center [1002, 297] width 25 height 14
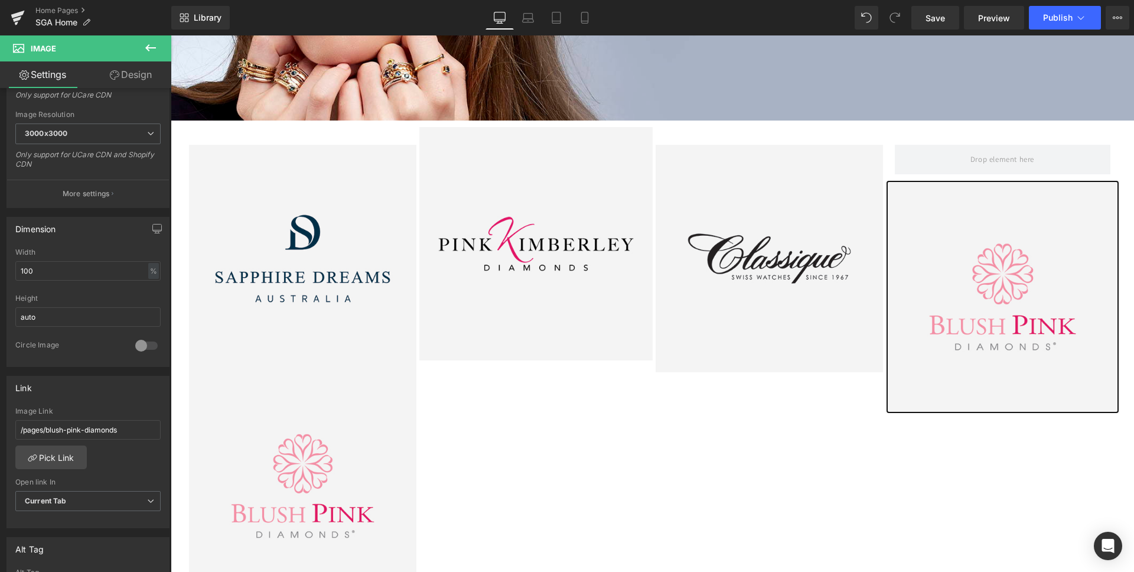
scroll to position [234, 0]
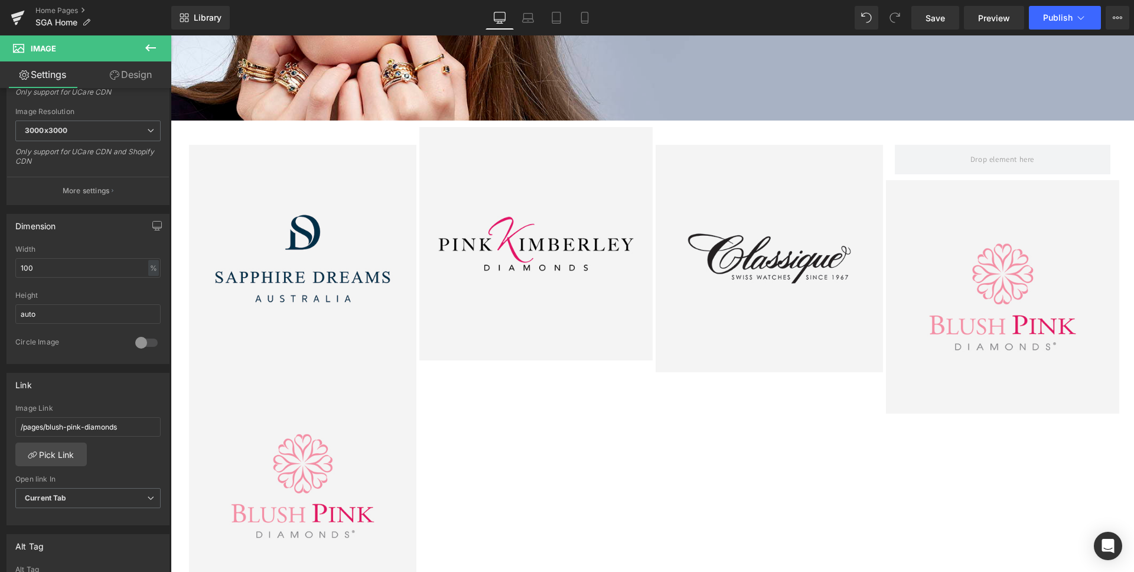
click at [1005, 298] on body "Skip to content About Brands Brands Australian Pink Diamond Exchange Blush Pink…" at bounding box center [652, 497] width 963 height 1412
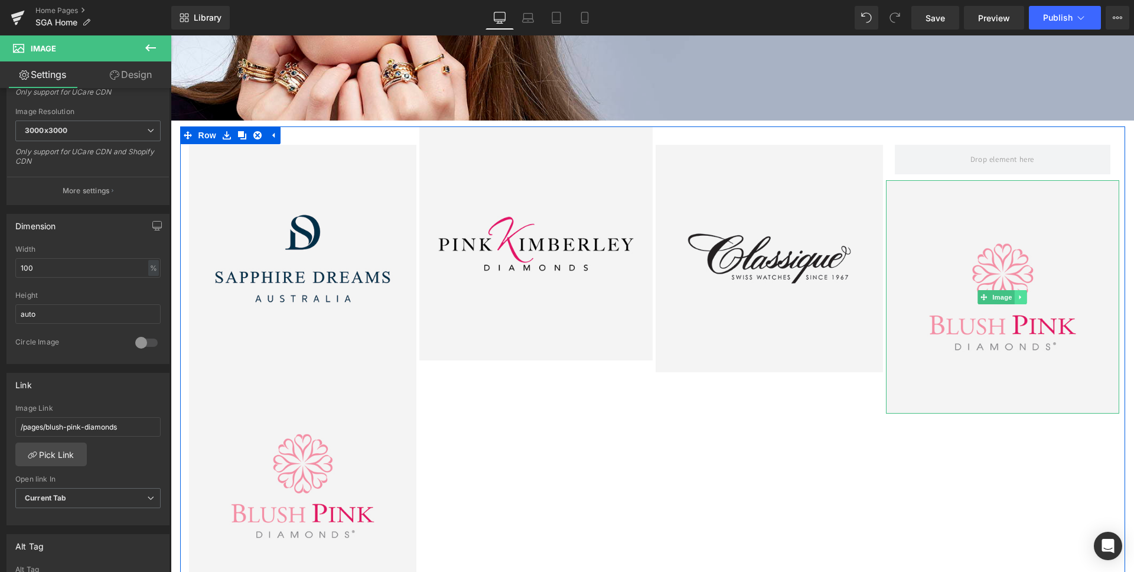
click at [1023, 298] on icon at bounding box center [1020, 296] width 6 height 7
click at [1028, 298] on icon at bounding box center [1026, 296] width 6 height 7
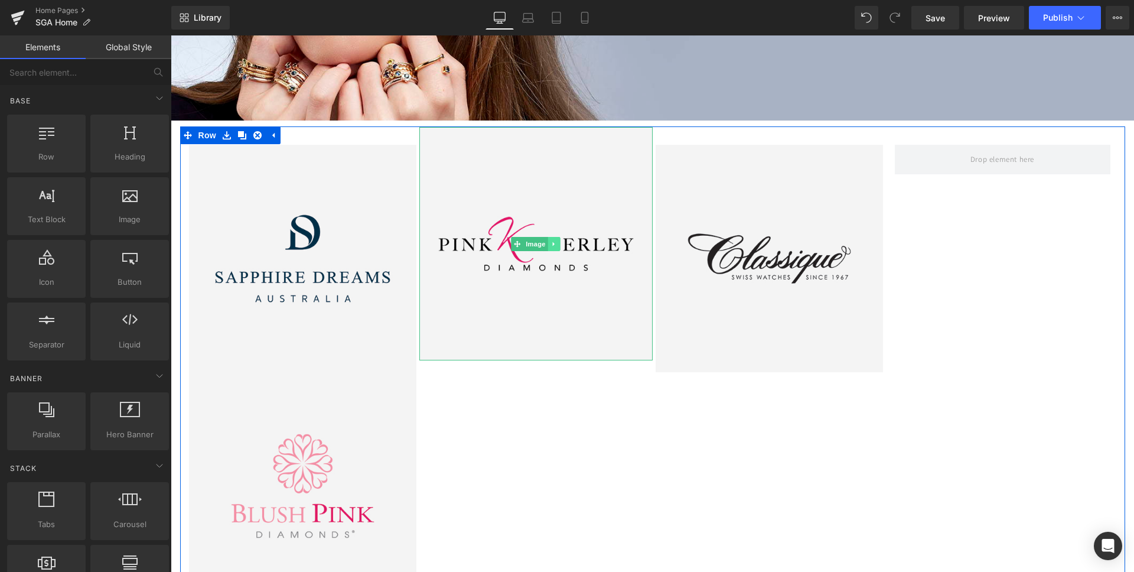
click at [553, 244] on icon at bounding box center [554, 243] width 2 height 4
click at [548, 245] on icon at bounding box center [547, 243] width 6 height 6
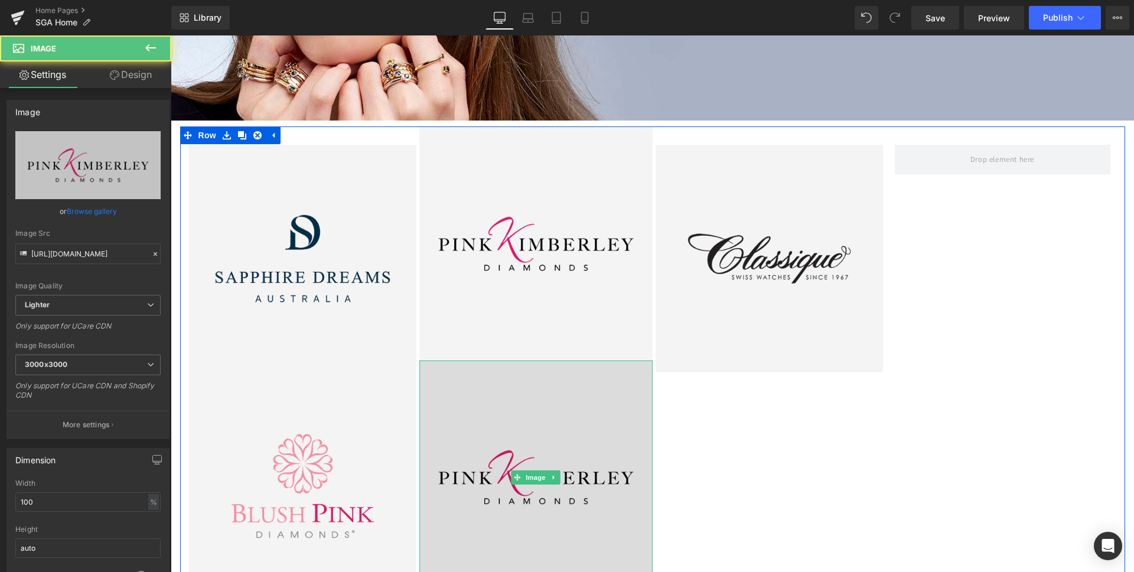
click at [524, 416] on img at bounding box center [535, 476] width 233 height 233
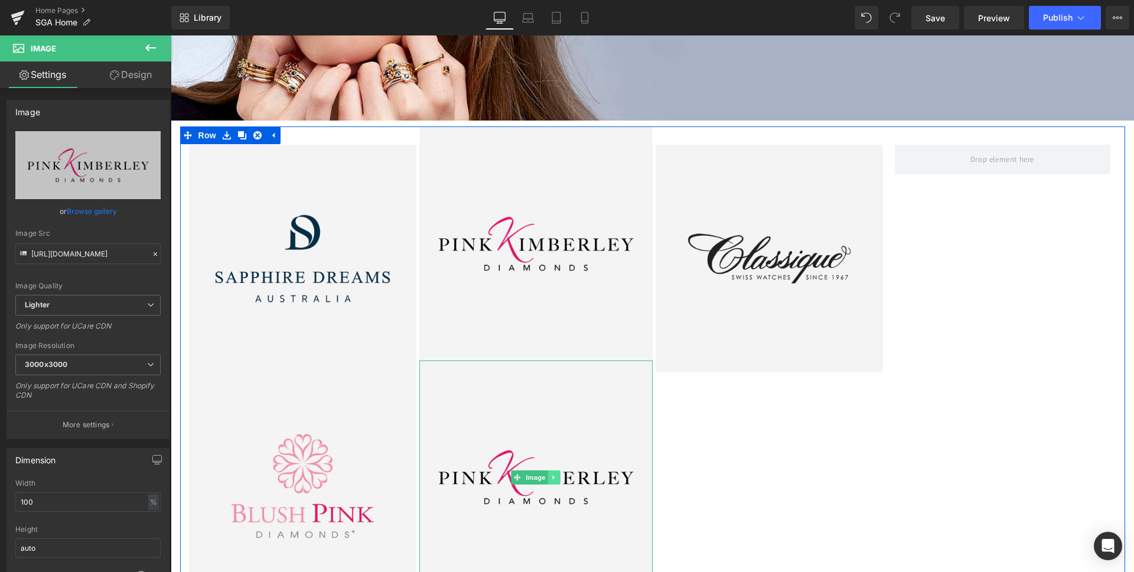
click at [554, 476] on icon at bounding box center [554, 477] width 2 height 4
click at [563, 478] on icon at bounding box center [560, 477] width 6 height 6
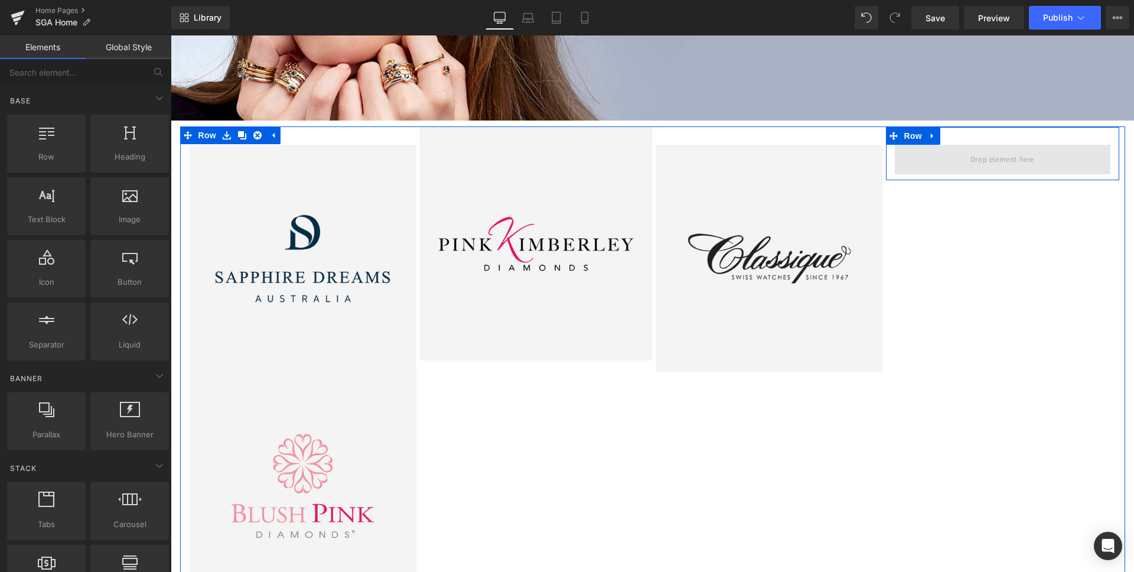
click at [1008, 159] on span at bounding box center [1002, 158] width 72 height 19
click at [974, 160] on span at bounding box center [1002, 158] width 72 height 19
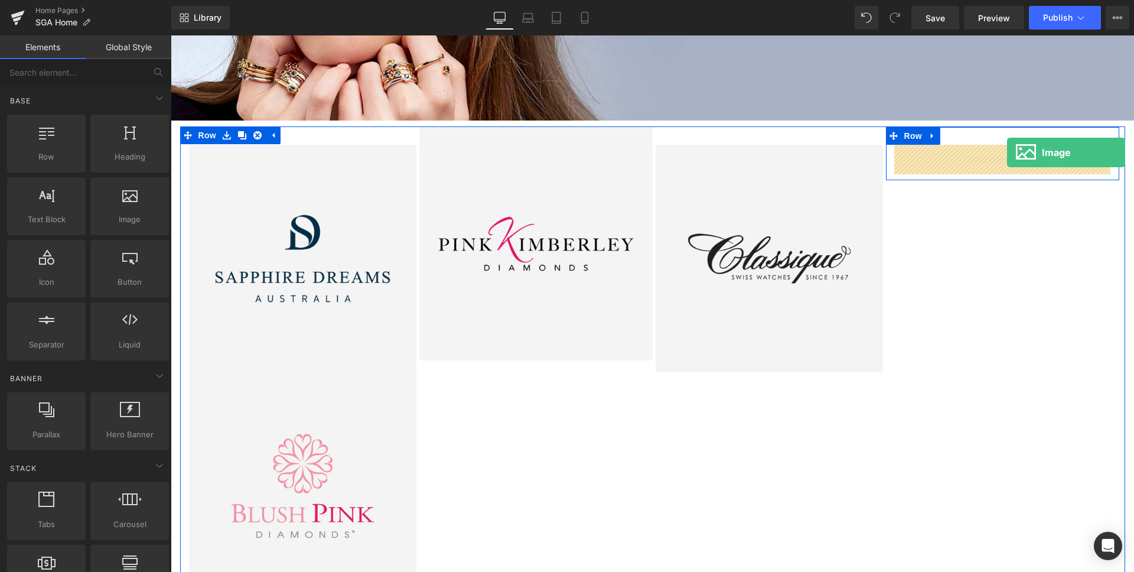
drag, startPoint x: 292, startPoint y: 241, endPoint x: 1007, endPoint y: 152, distance: 720.0
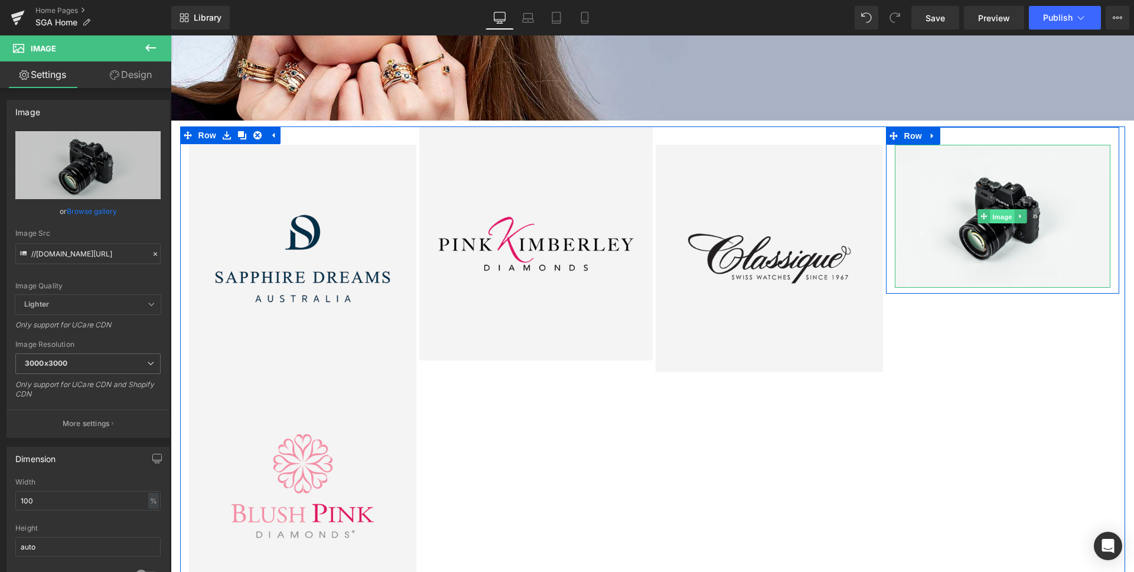
click at [1001, 216] on span "Image" at bounding box center [1002, 217] width 25 height 14
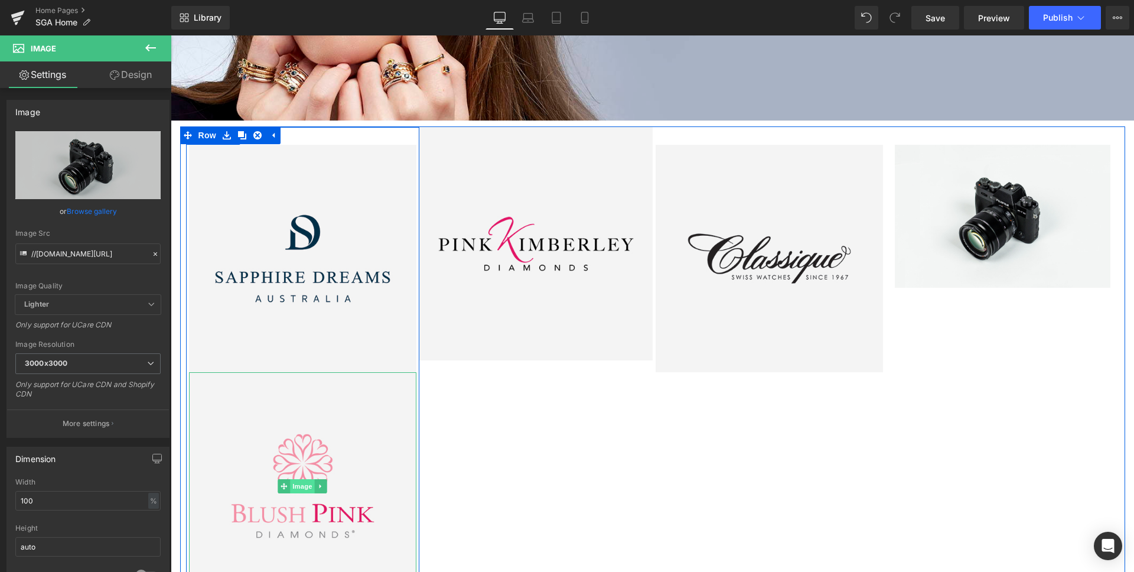
click at [301, 485] on span "Image" at bounding box center [302, 486] width 25 height 14
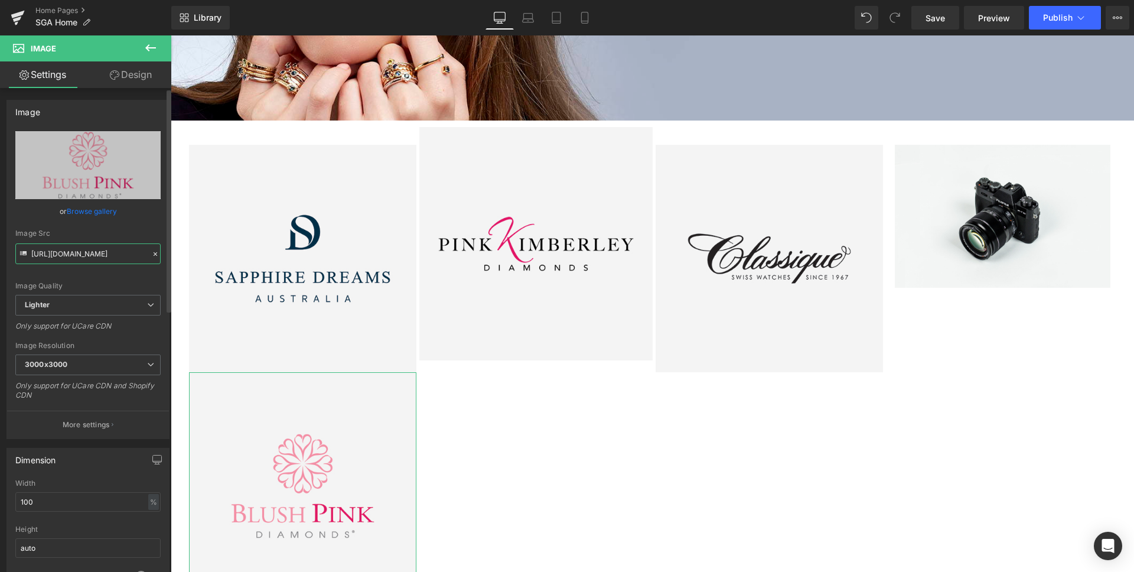
click at [80, 253] on input "[URL][DOMAIN_NAME]" at bounding box center [87, 253] width 145 height 21
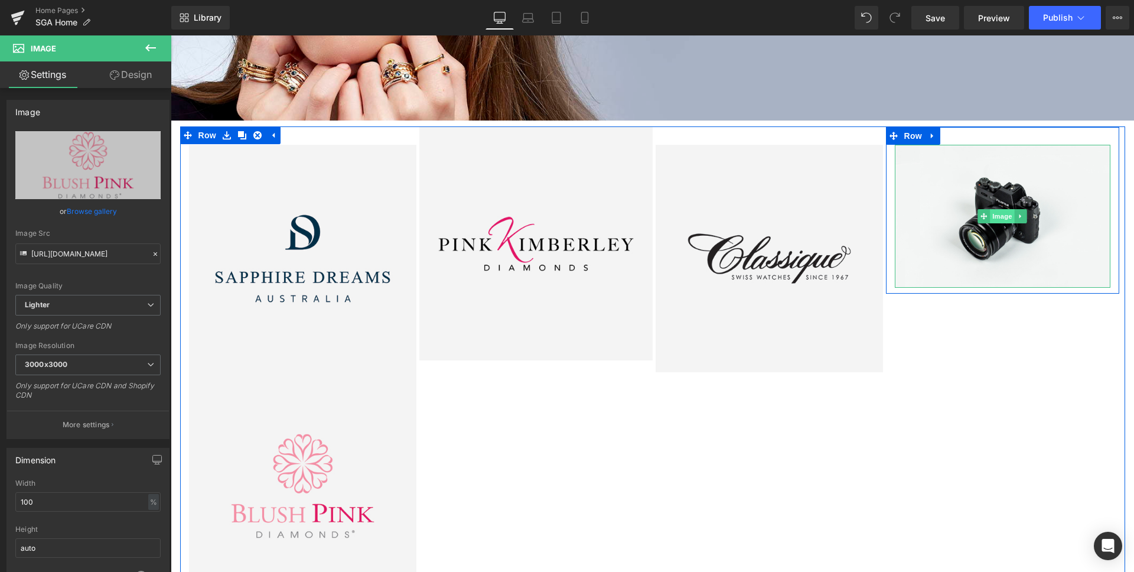
click at [997, 214] on span "Image" at bounding box center [1002, 216] width 25 height 14
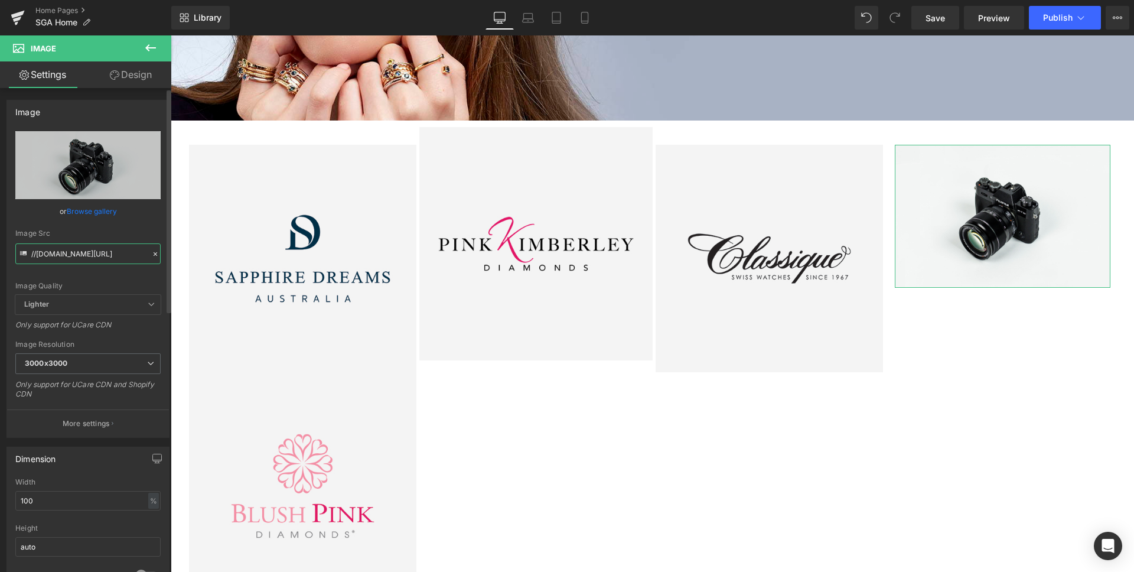
click at [81, 252] on input "//[DOMAIN_NAME][URL]" at bounding box center [87, 253] width 145 height 21
paste input "[URL][DOMAIN_NAME]"
type input "[URL][DOMAIN_NAME]"
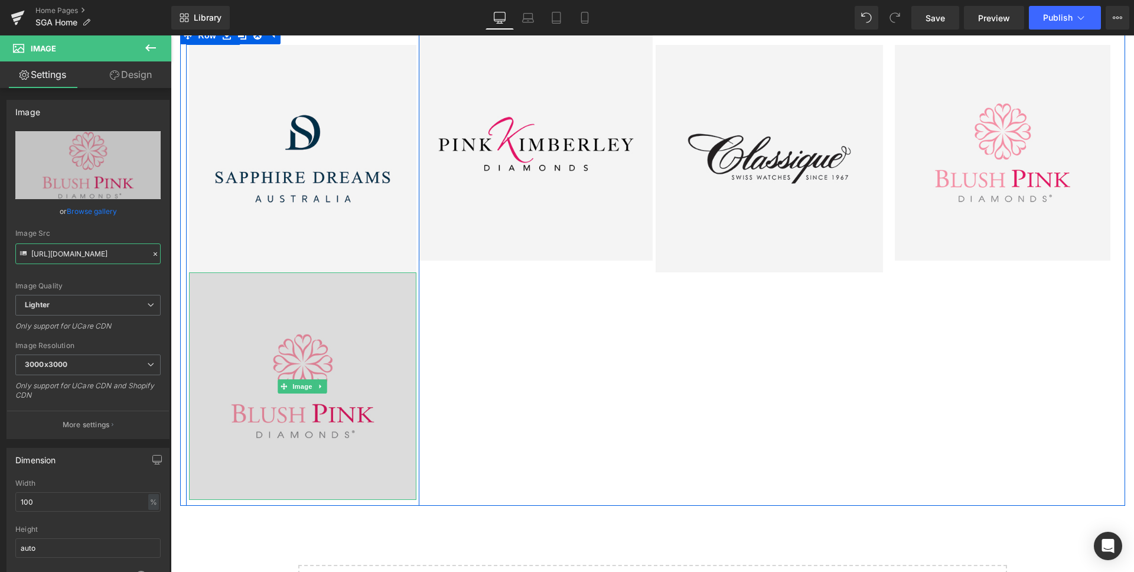
scroll to position [350, 0]
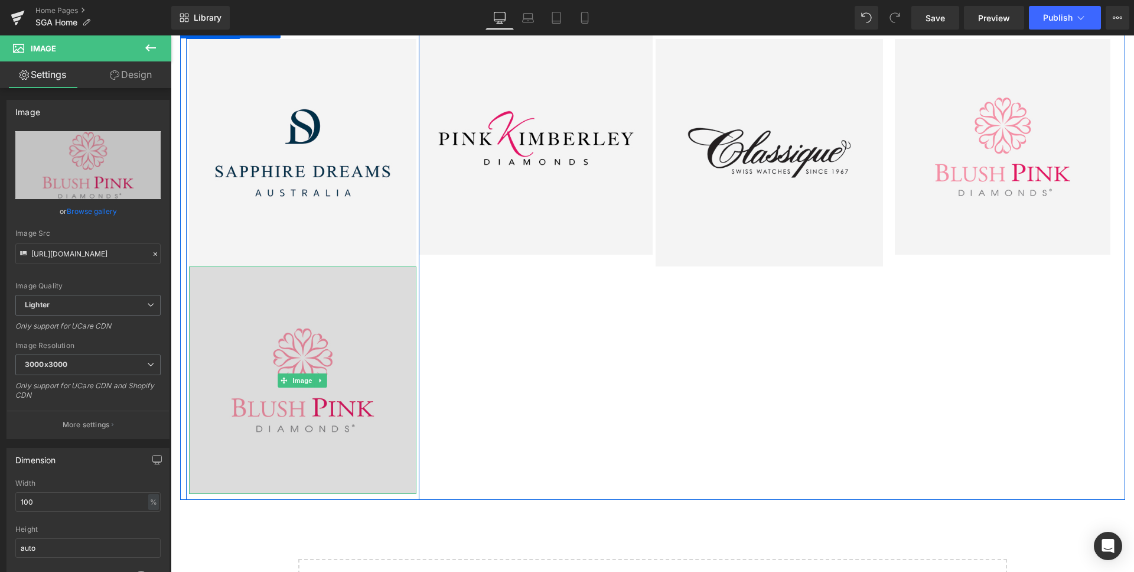
click at [345, 337] on img at bounding box center [302, 379] width 227 height 227
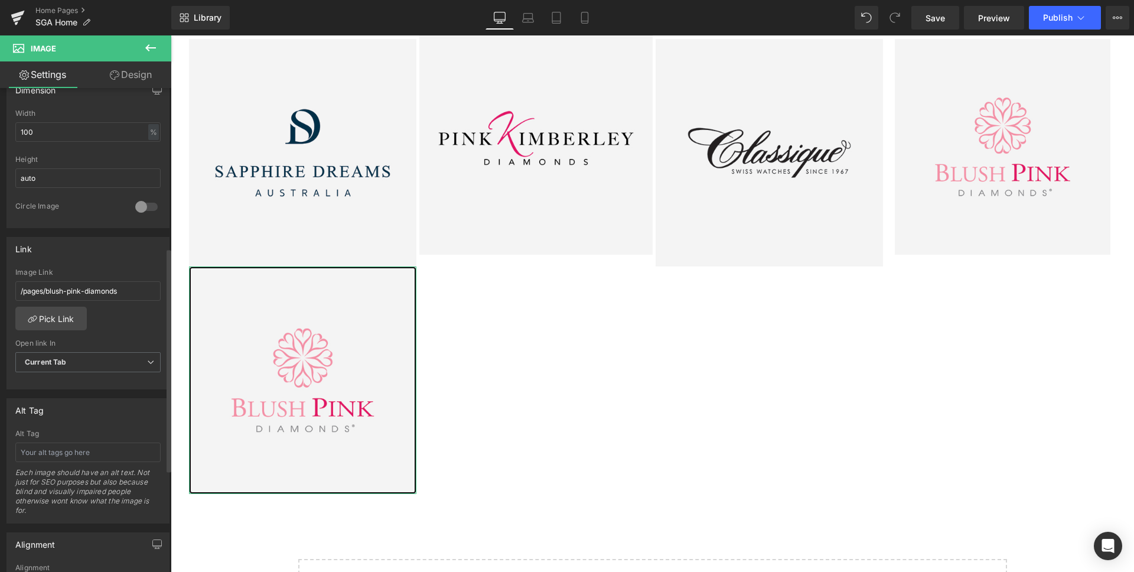
scroll to position [384, 0]
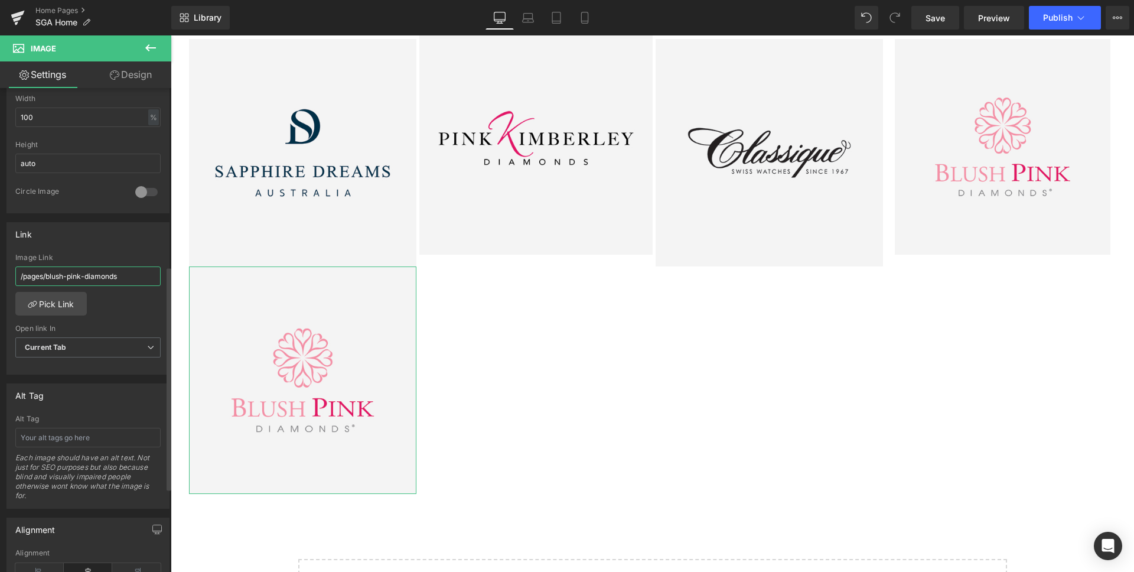
click at [125, 275] on input "/pages/blush-pink-diamonds" at bounding box center [87, 275] width 145 height 19
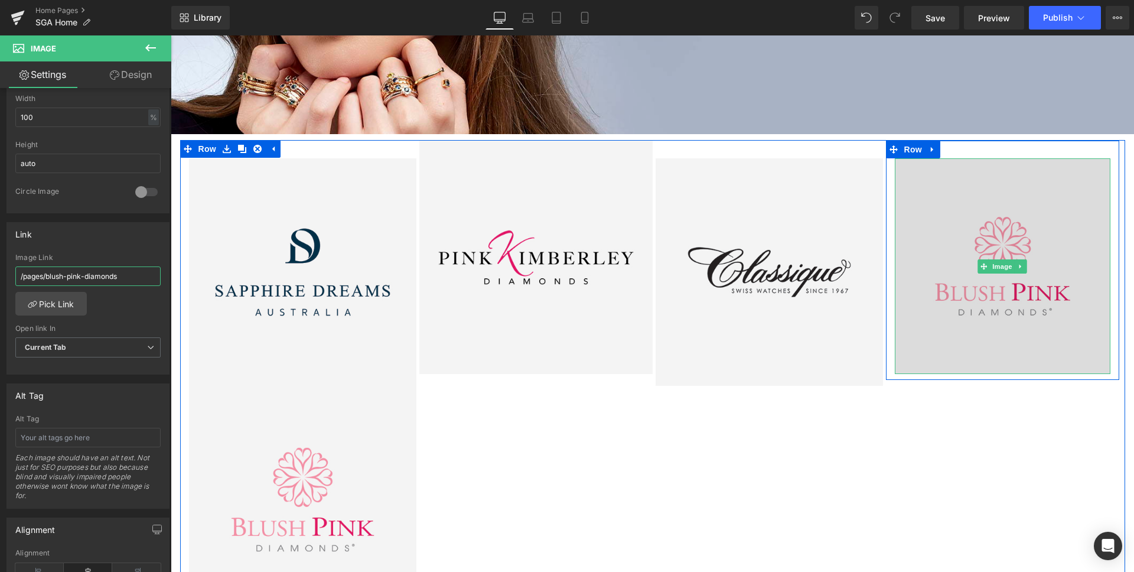
scroll to position [205, 0]
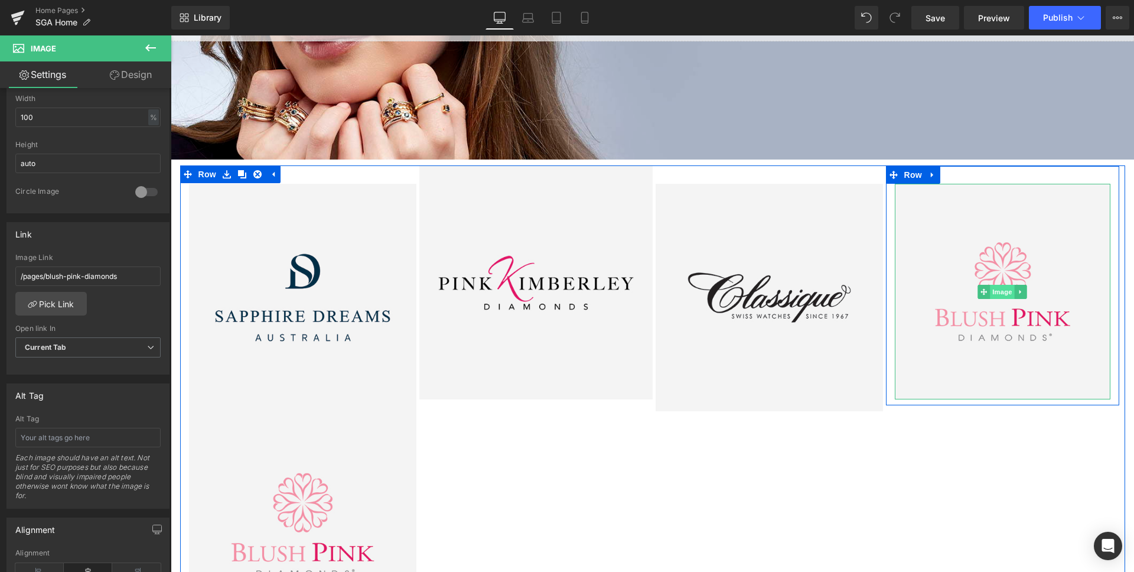
click at [1001, 291] on span "Image" at bounding box center [1002, 292] width 25 height 14
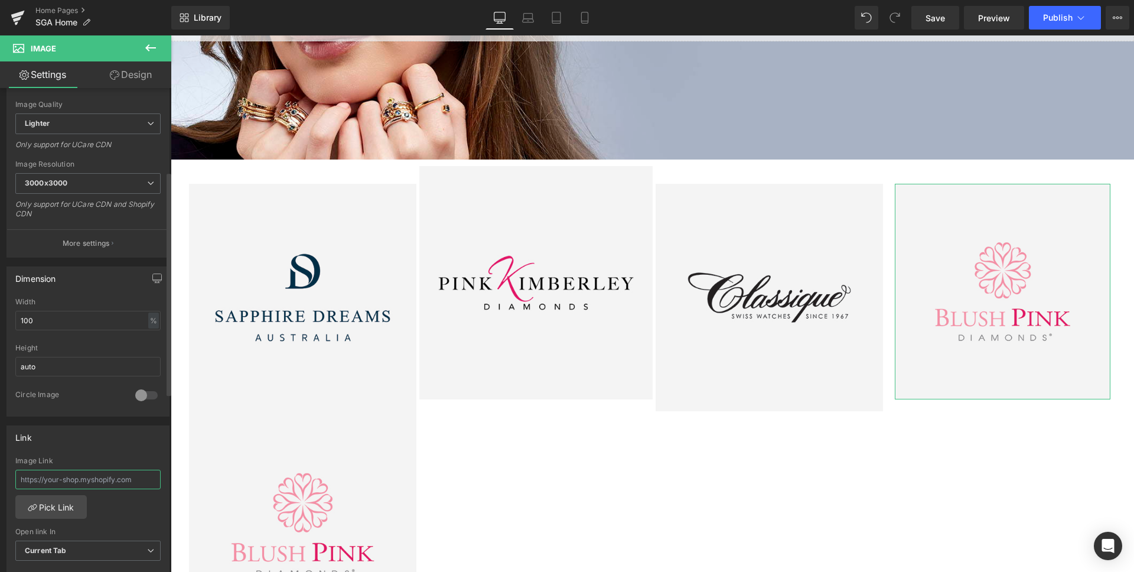
scroll to position [178, 0]
click at [99, 482] on input "text" at bounding box center [87, 481] width 145 height 19
paste input "/pages/blush-pink-diamonds"
type input "/pages/blush-pink-diamonds"
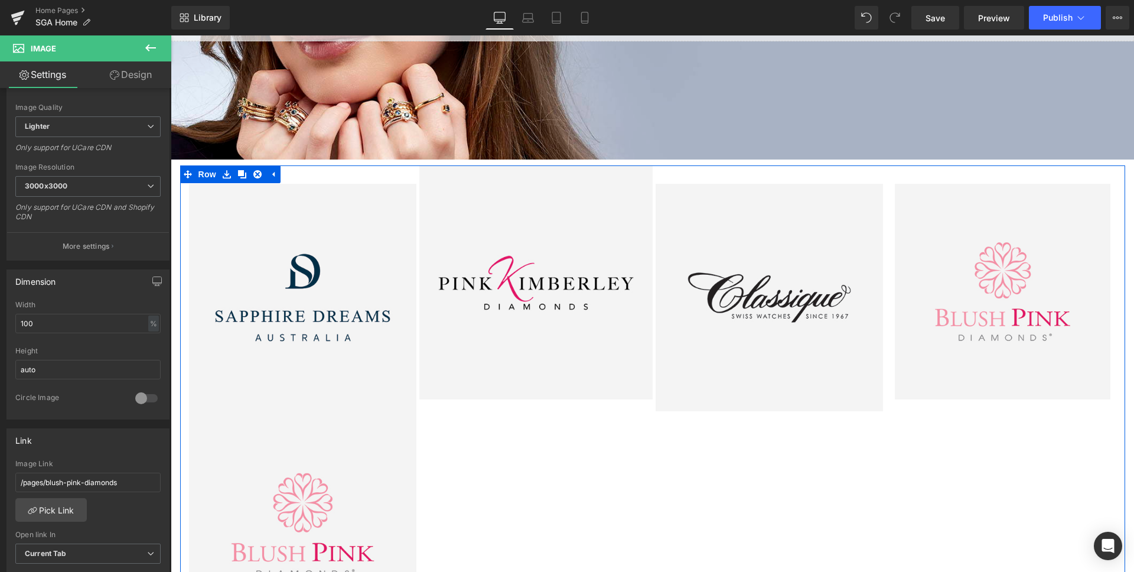
click at [790, 492] on div "Image Image Row Image Image Row Image Row Row" at bounding box center [652, 404] width 945 height 479
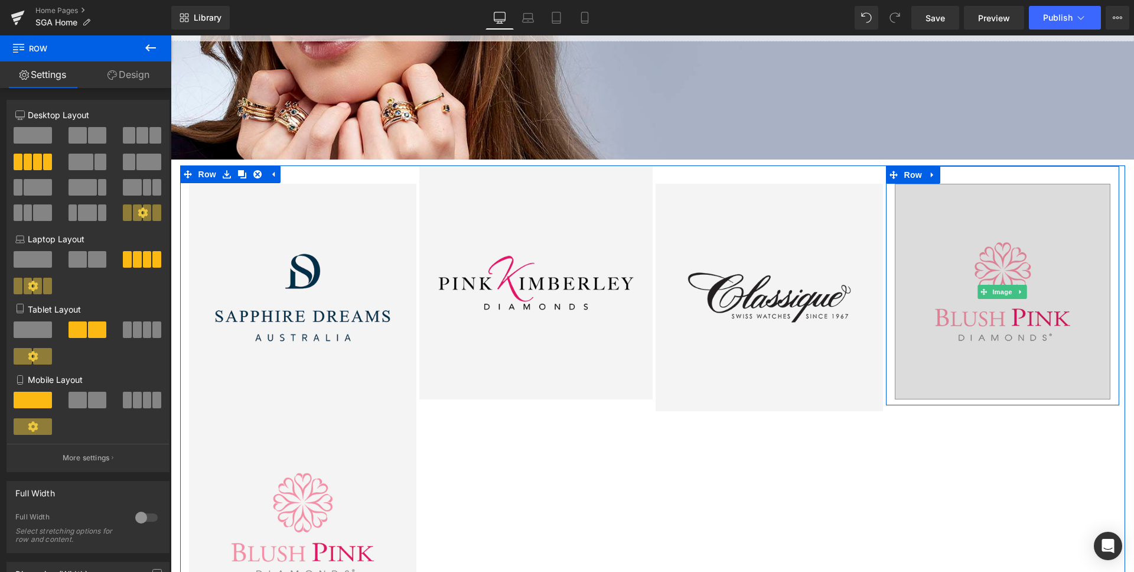
click at [1088, 293] on img at bounding box center [1003, 292] width 216 height 216
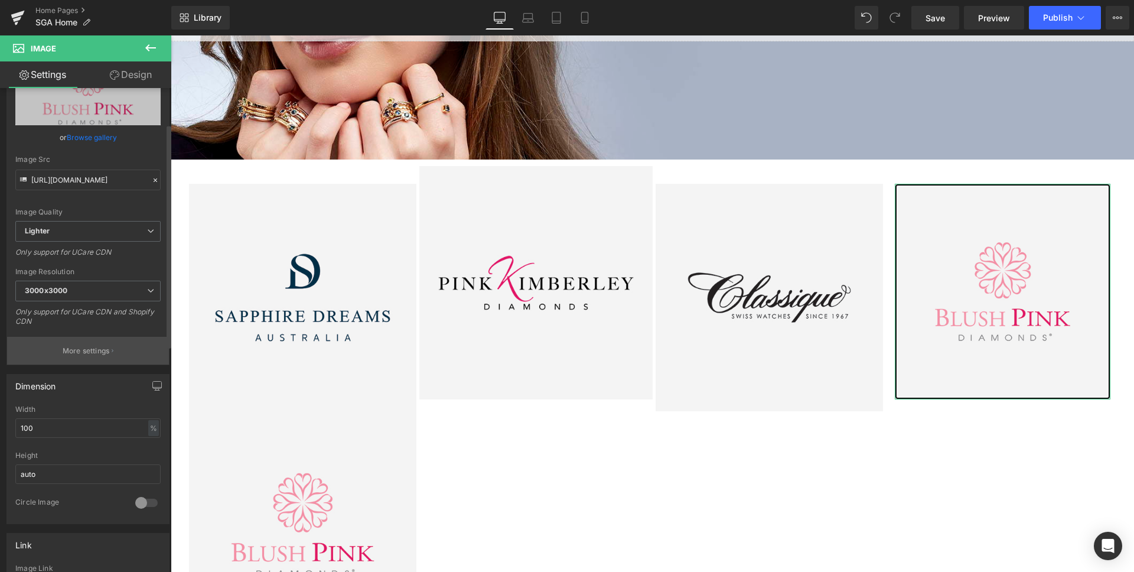
scroll to position [79, 0]
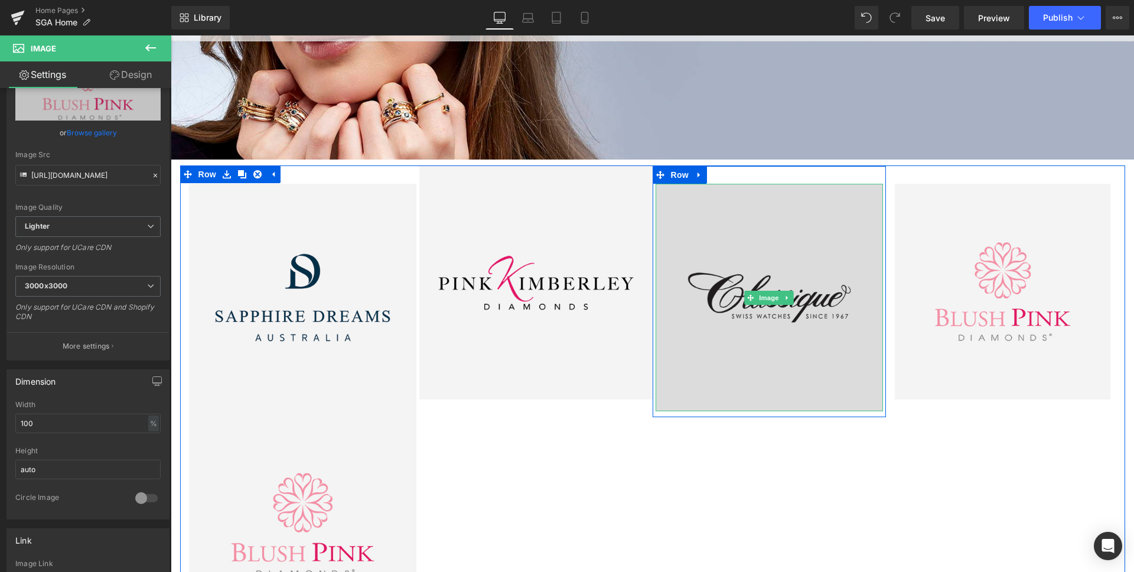
click at [742, 326] on img at bounding box center [768, 297] width 227 height 227
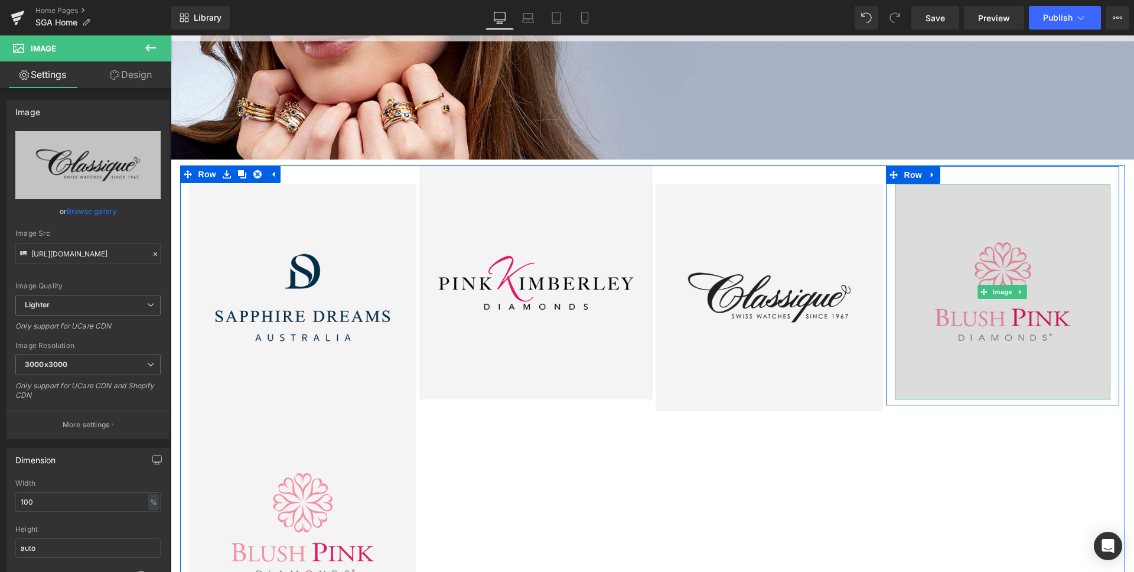
click at [909, 195] on img at bounding box center [1003, 292] width 216 height 216
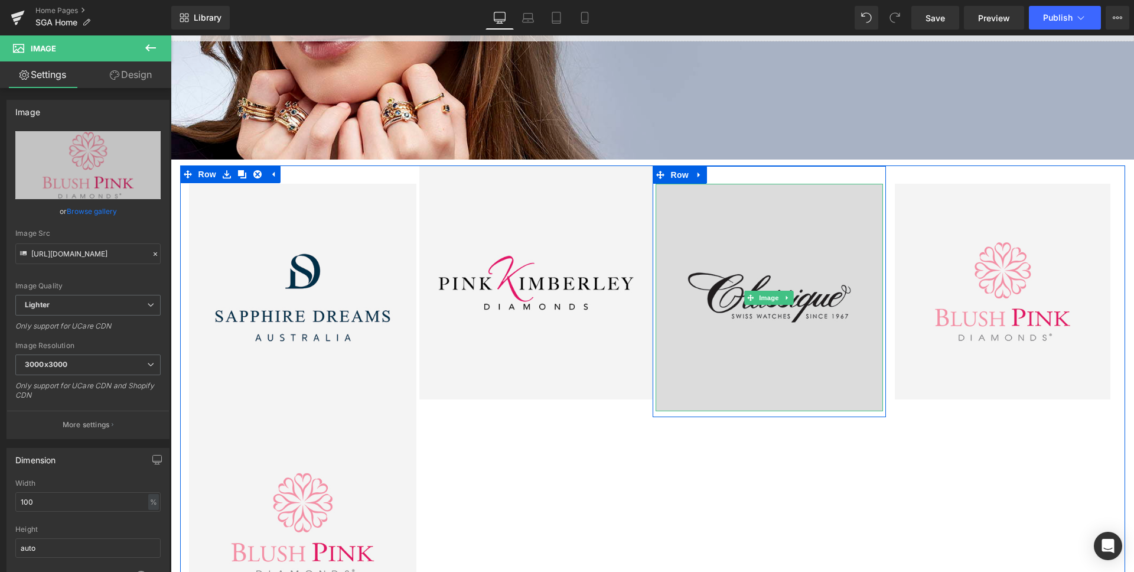
click at [800, 201] on img at bounding box center [768, 297] width 227 height 227
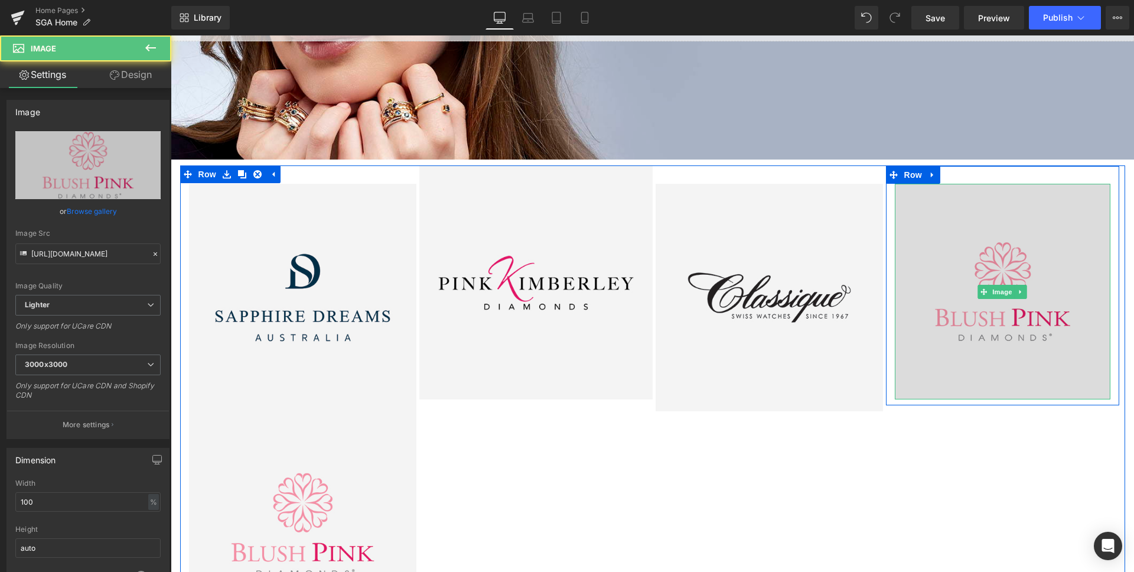
click at [959, 201] on img at bounding box center [1003, 292] width 216 height 216
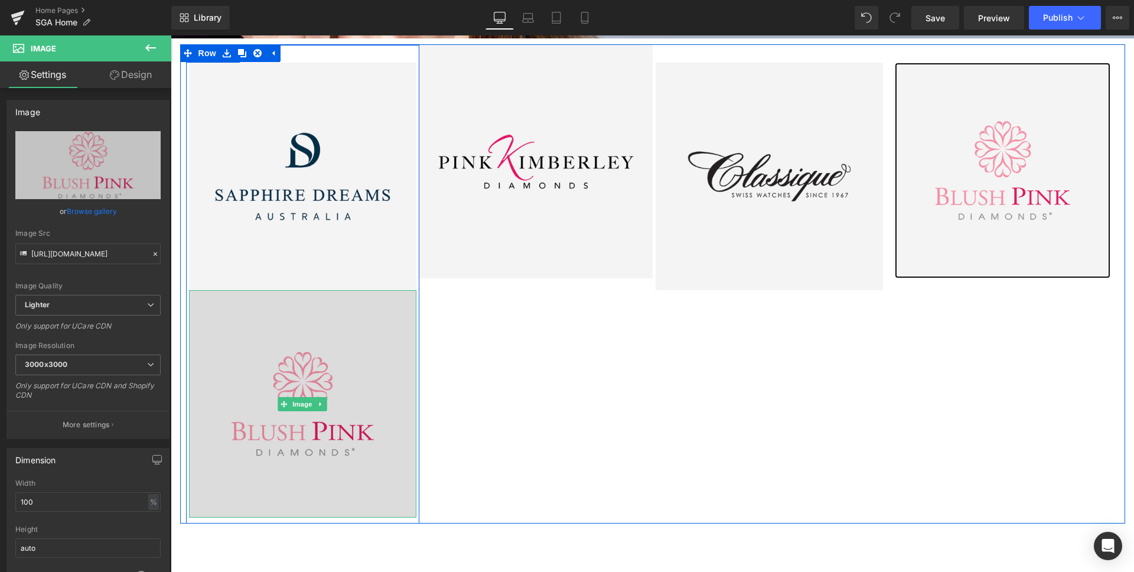
scroll to position [327, 0]
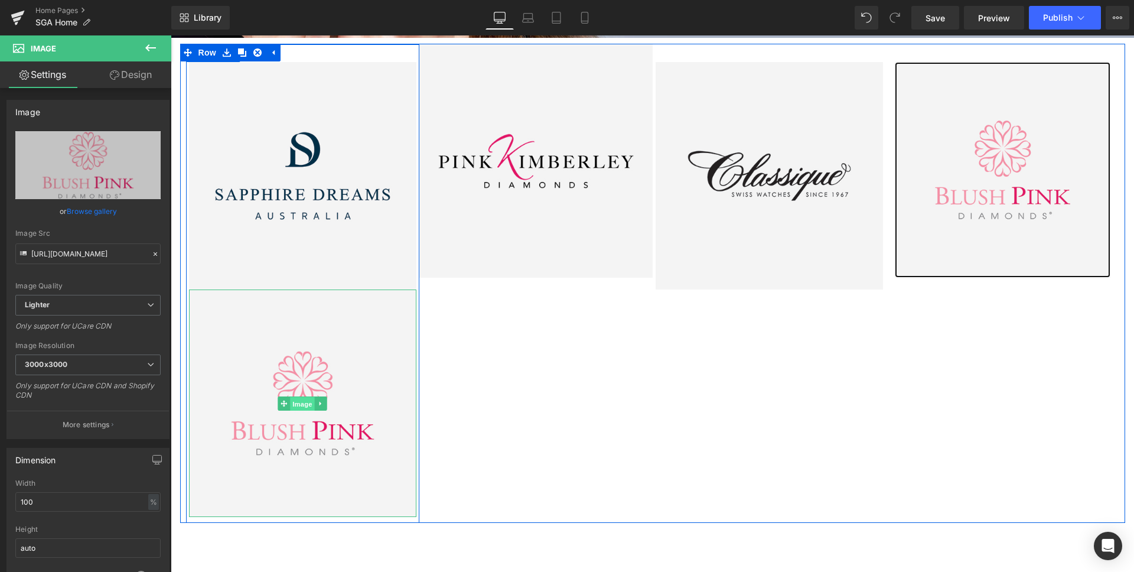
click at [305, 406] on span "Image" at bounding box center [302, 403] width 25 height 14
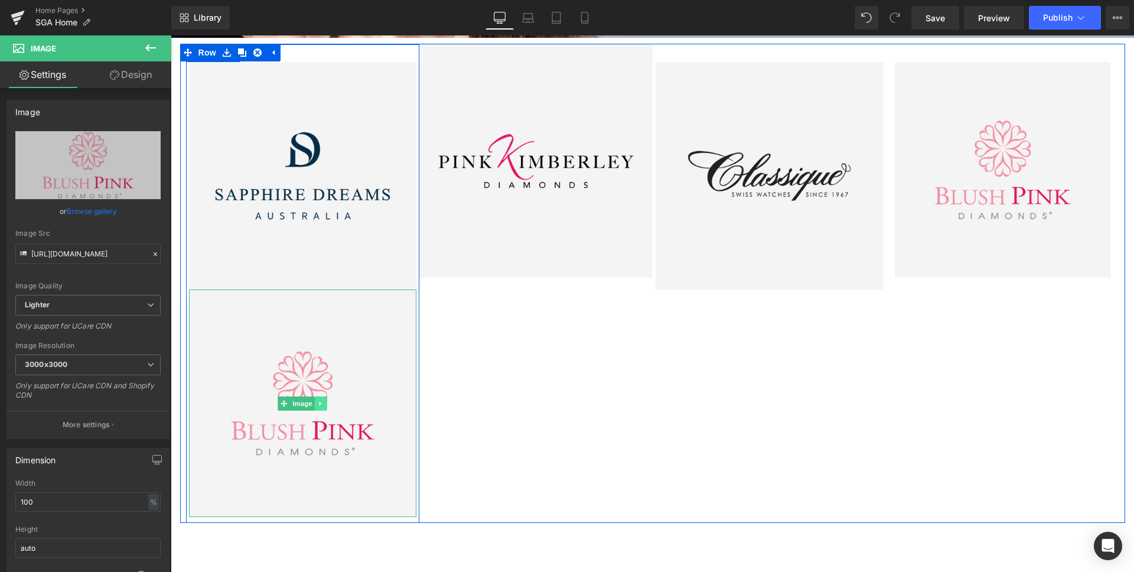
click at [324, 404] on link at bounding box center [321, 403] width 12 height 14
click at [327, 406] on icon at bounding box center [327, 403] width 6 height 6
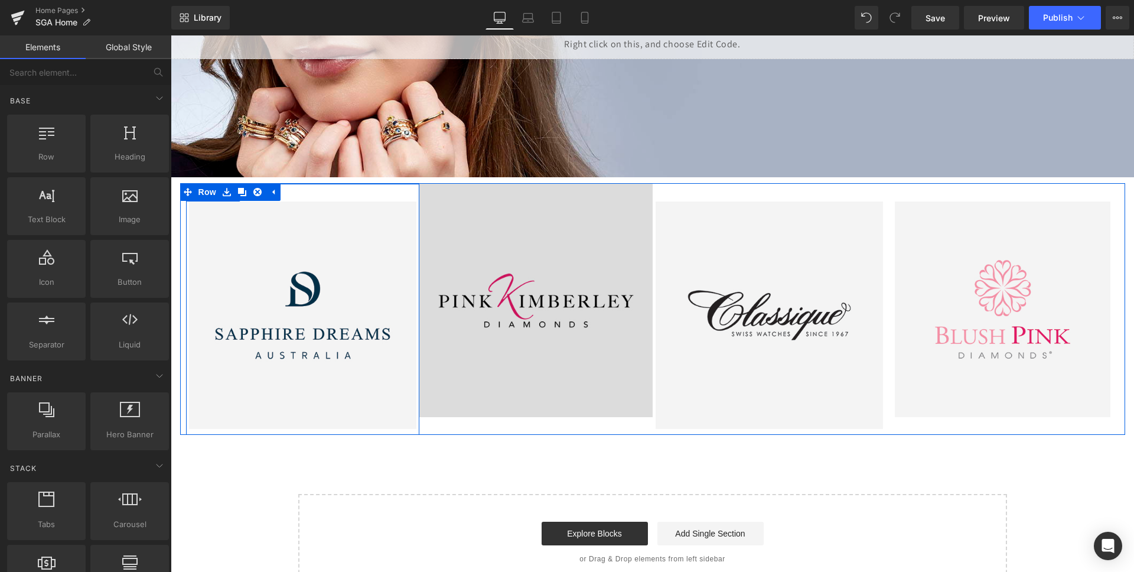
scroll to position [187, 0]
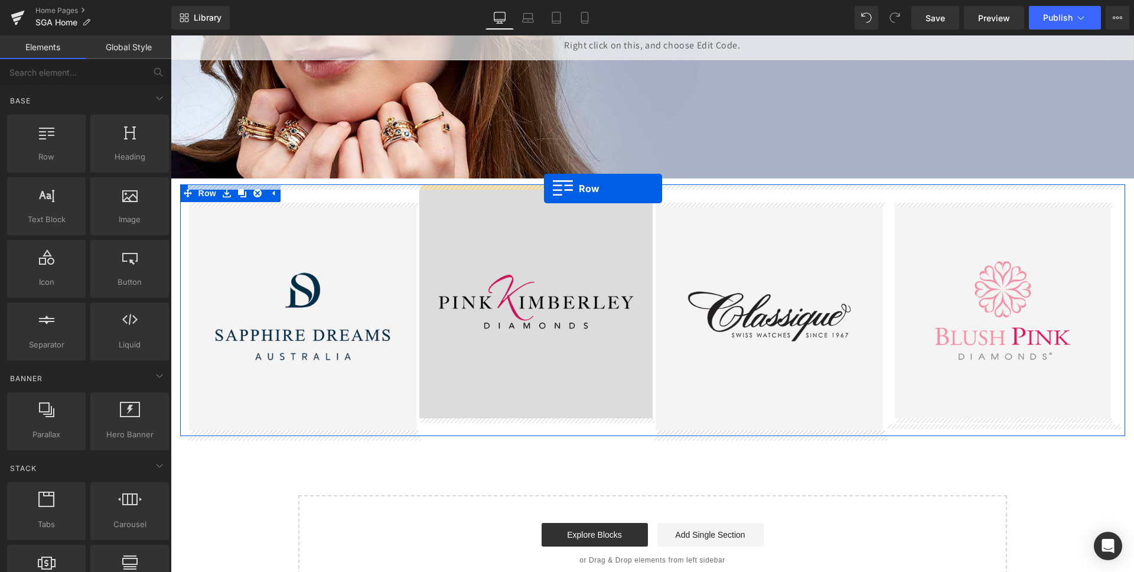
drag, startPoint x: 221, startPoint y: 169, endPoint x: 544, endPoint y: 188, distance: 323.0
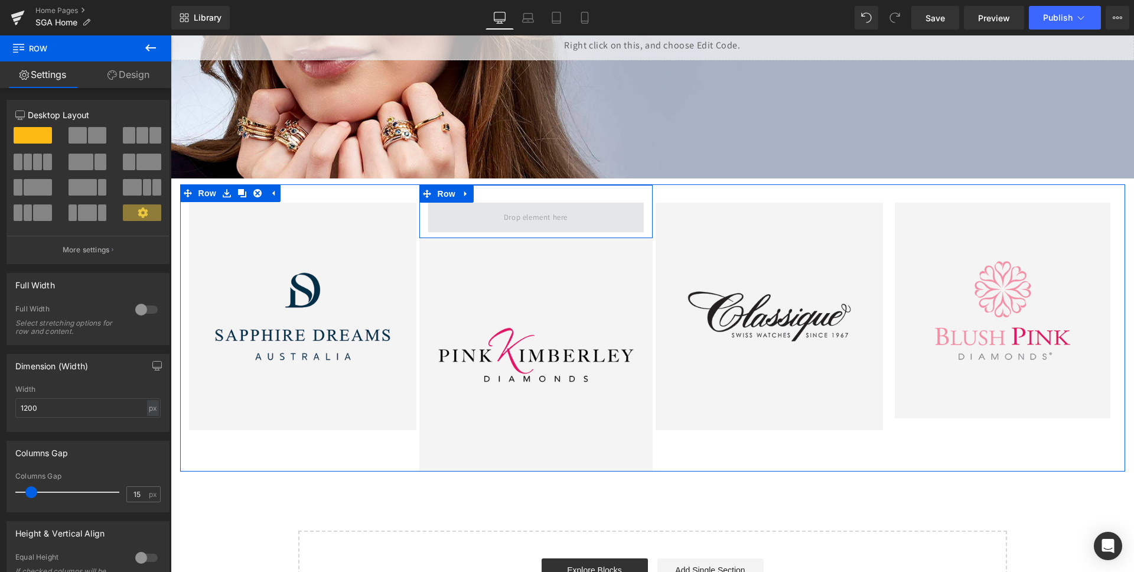
click at [534, 216] on span at bounding box center [536, 216] width 72 height 19
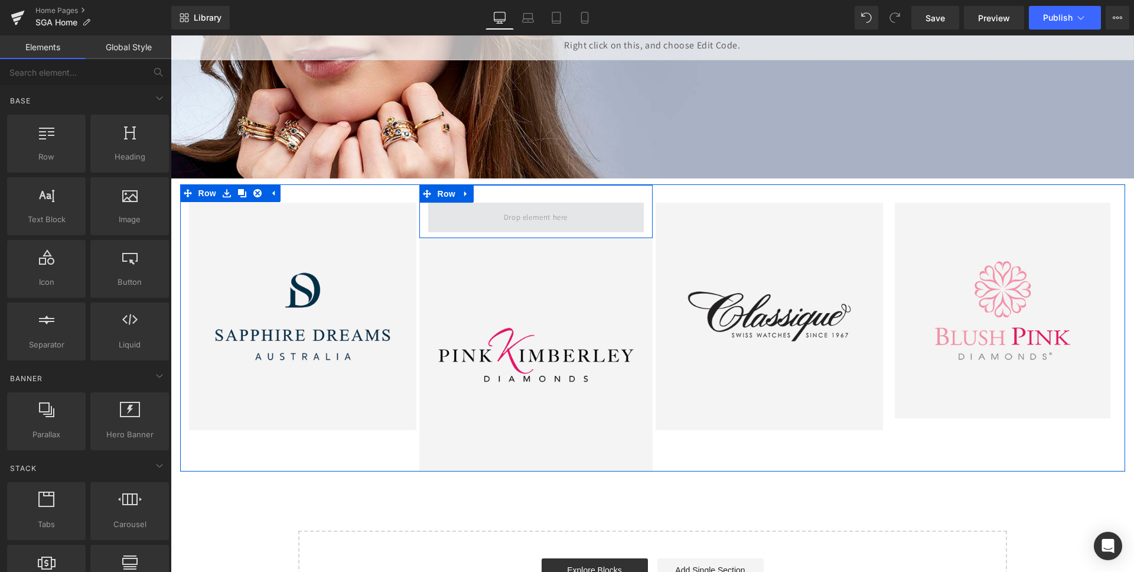
scroll to position [184, 0]
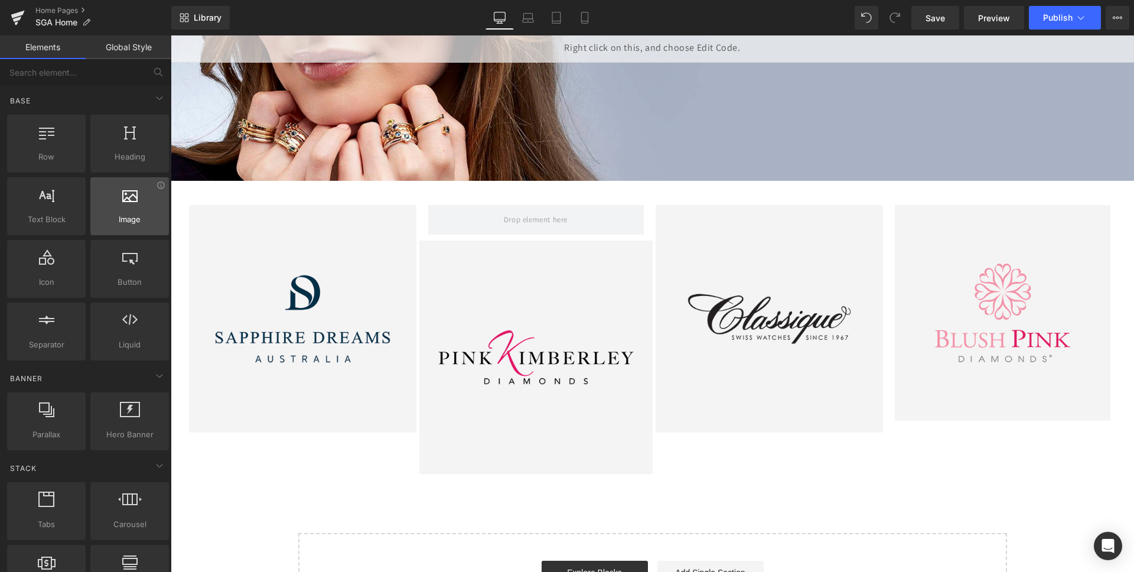
click at [122, 207] on div at bounding box center [129, 200] width 71 height 27
click at [127, 202] on div at bounding box center [129, 200] width 71 height 27
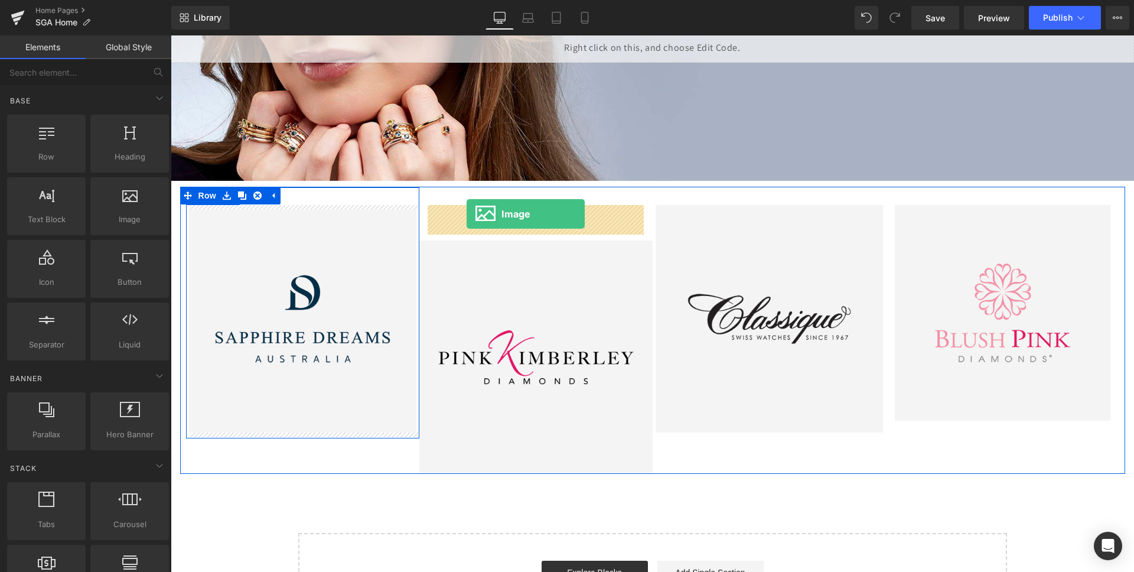
drag, startPoint x: 301, startPoint y: 239, endPoint x: 466, endPoint y: 214, distance: 167.8
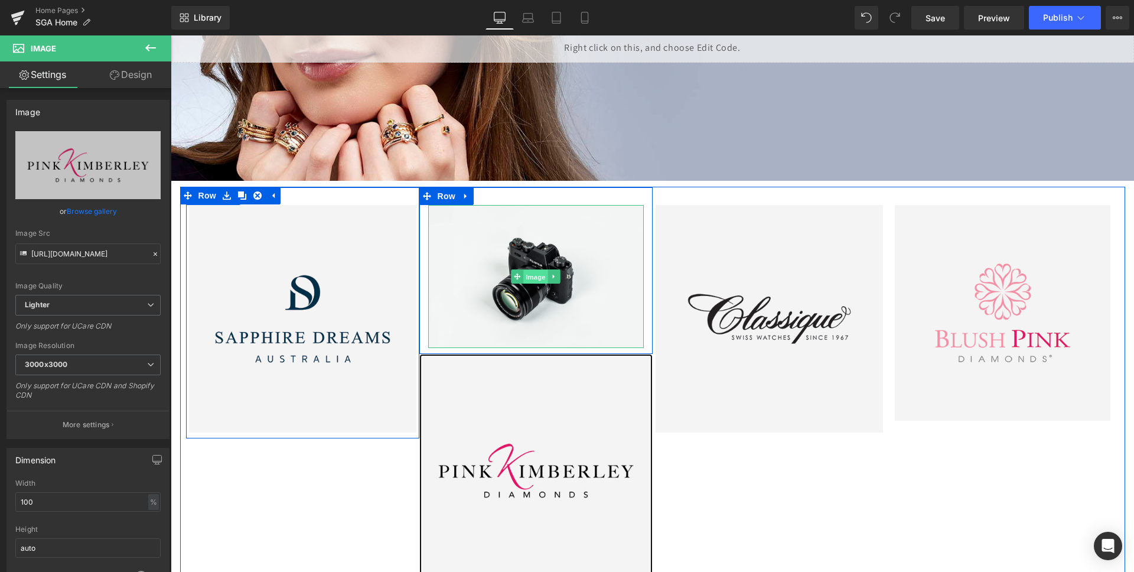
click at [533, 276] on span "Image" at bounding box center [535, 277] width 25 height 14
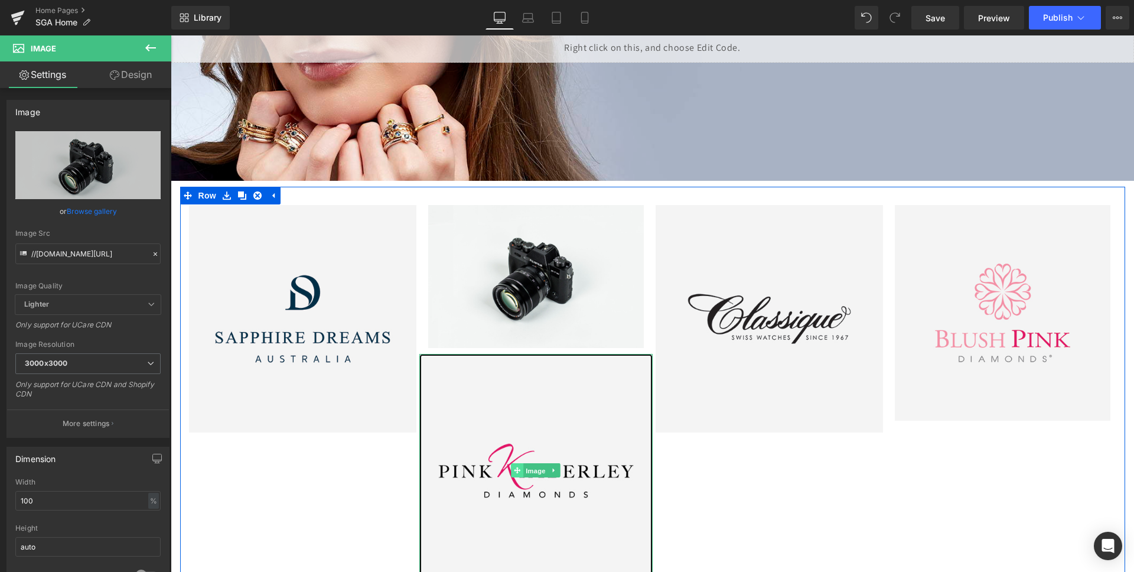
click at [518, 471] on link "Image" at bounding box center [529, 470] width 37 height 14
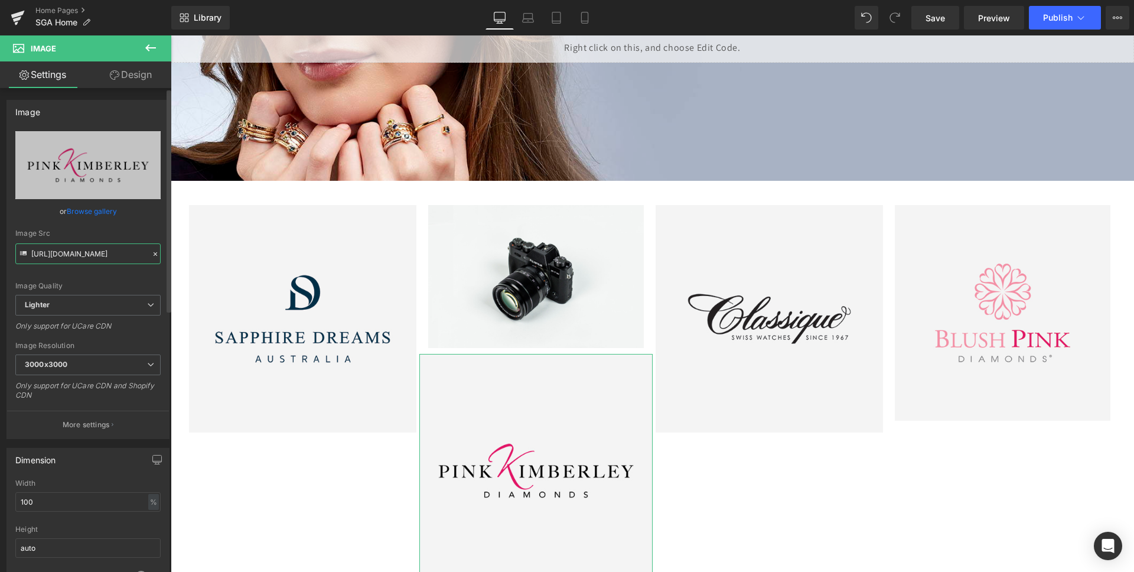
click at [100, 253] on input "[URL][DOMAIN_NAME]" at bounding box center [87, 253] width 145 height 21
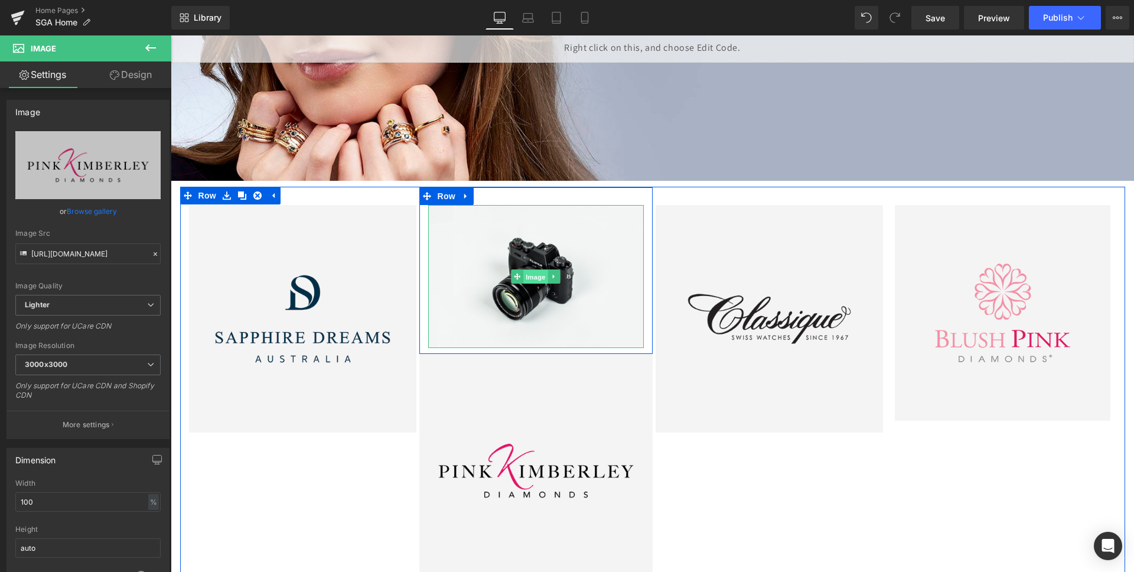
click at [537, 275] on span "Image" at bounding box center [535, 277] width 25 height 14
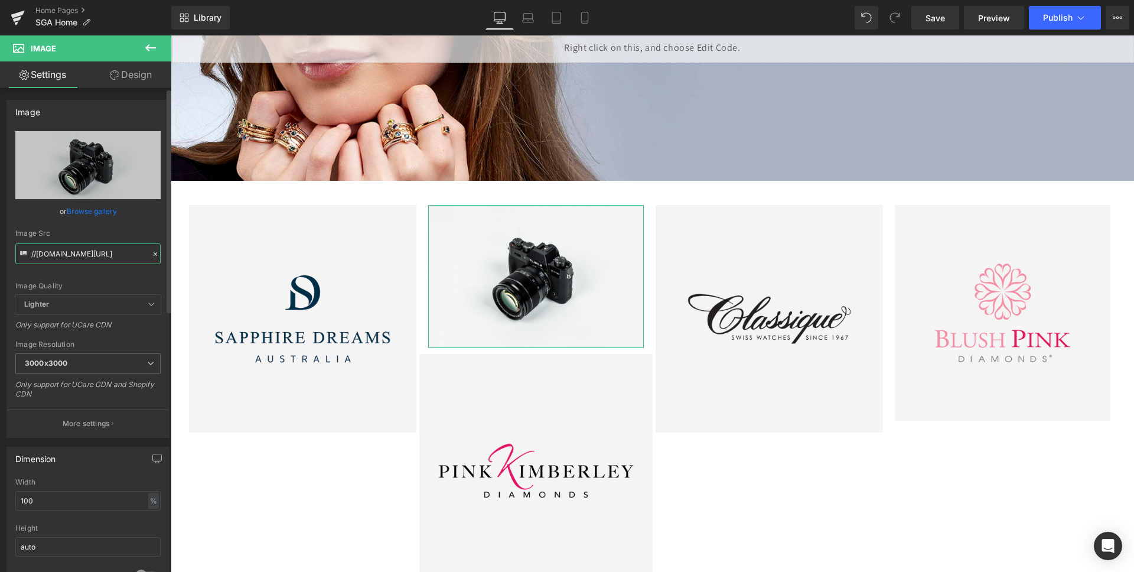
click at [86, 249] on input "//[DOMAIN_NAME][URL]" at bounding box center [87, 253] width 145 height 21
paste input "[URL][DOMAIN_NAME]"
type input "[URL][DOMAIN_NAME]"
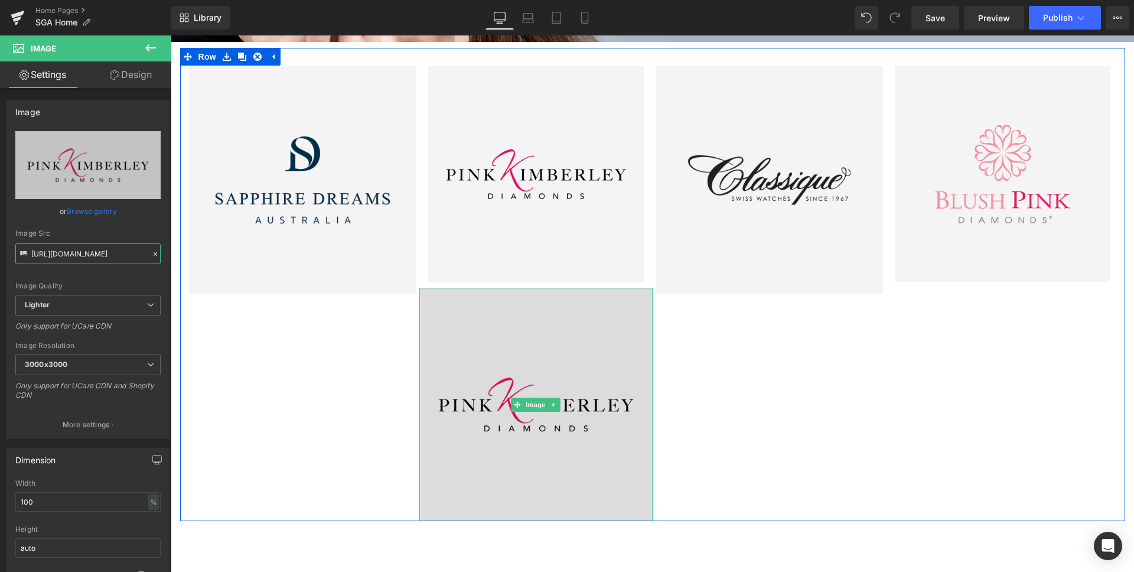
scroll to position [365, 0]
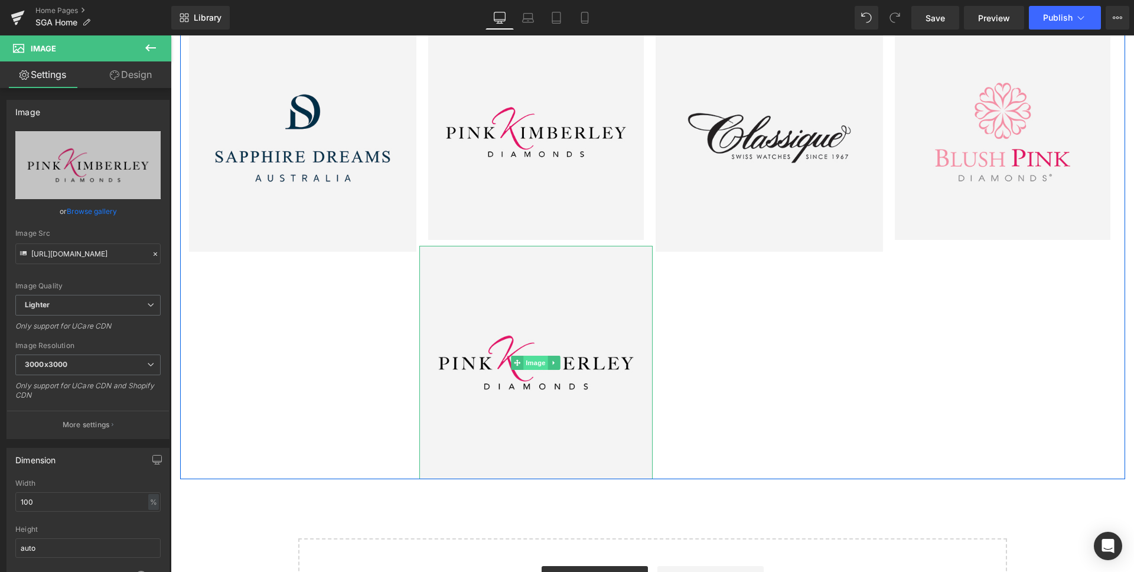
click at [527, 364] on span "Image" at bounding box center [535, 362] width 25 height 14
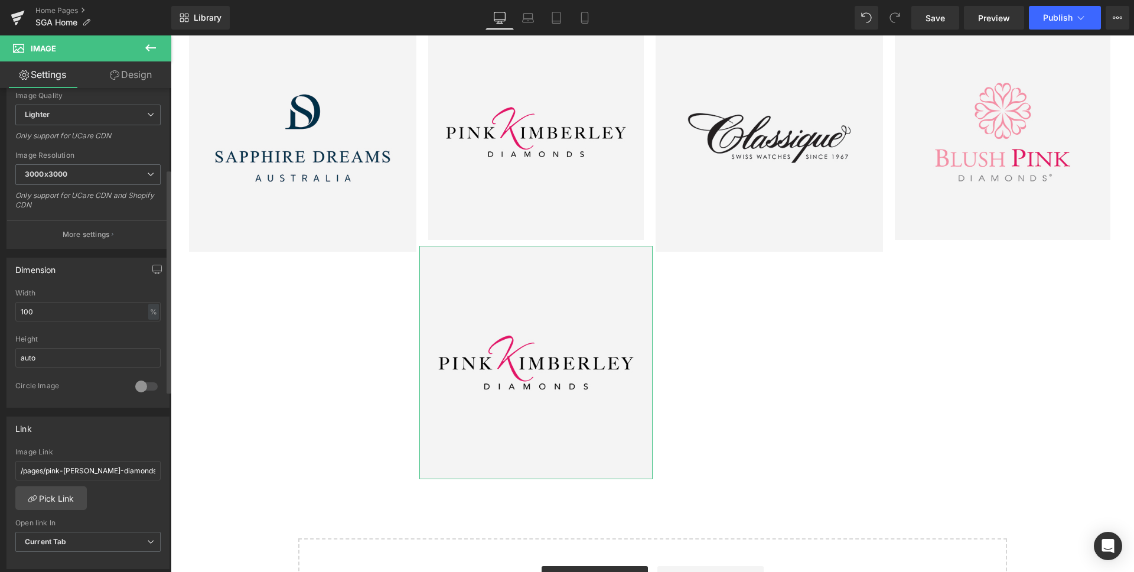
scroll to position [198, 0]
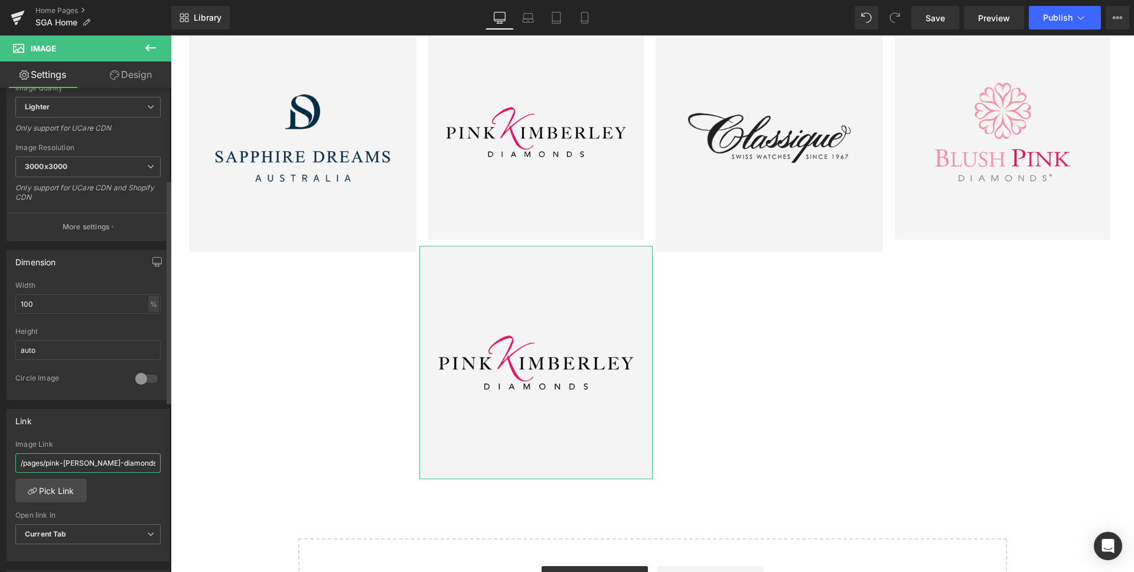
click at [103, 458] on input "/pages/pink-[PERSON_NAME]-diamonds" at bounding box center [87, 462] width 145 height 19
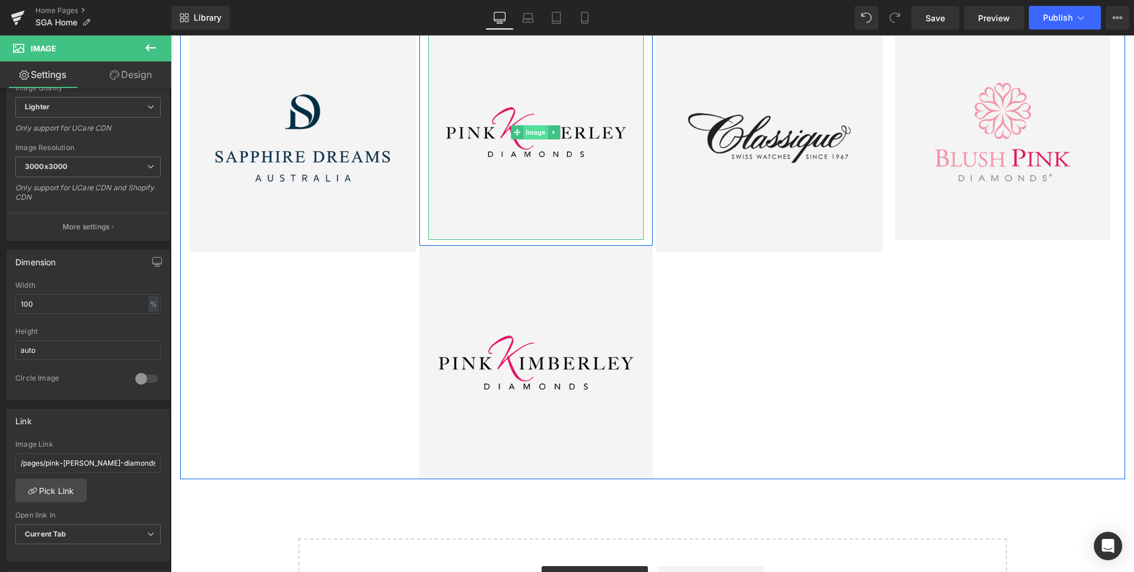
click at [532, 134] on span "Image" at bounding box center [535, 132] width 25 height 14
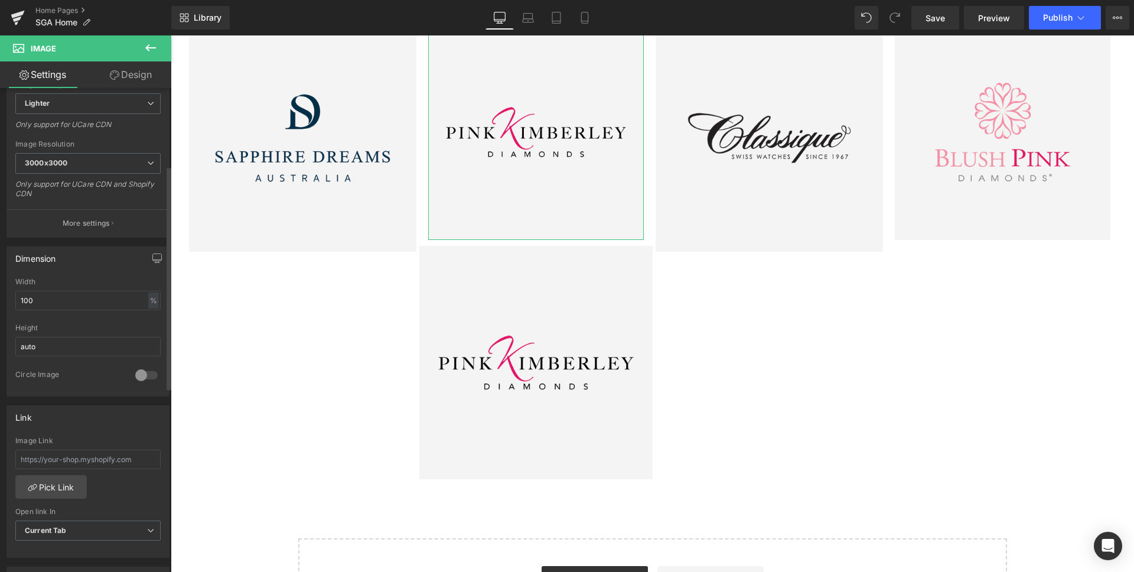
scroll to position [291, 0]
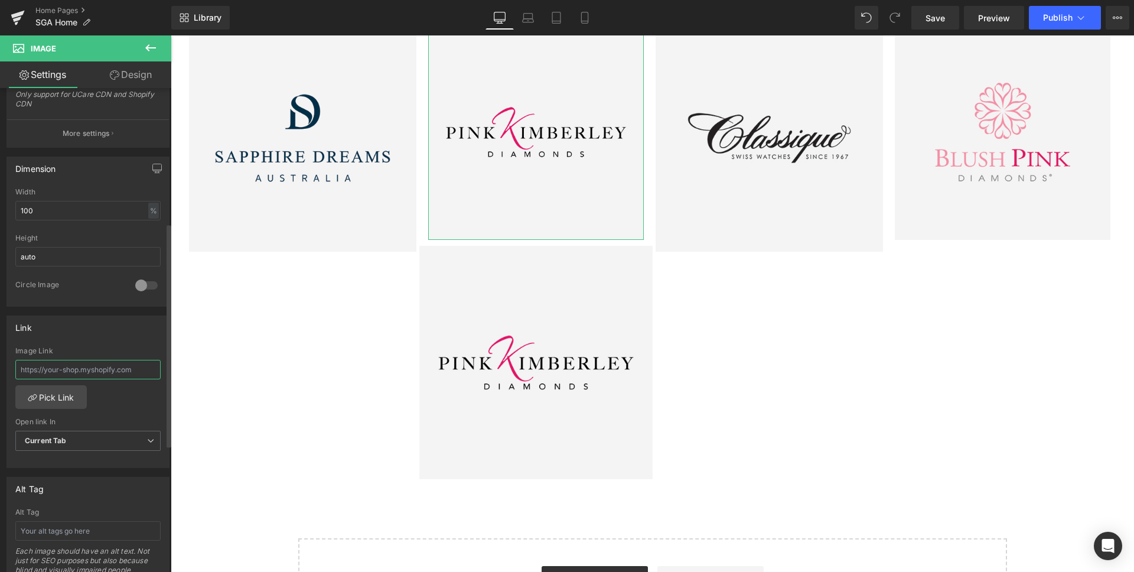
click at [102, 369] on input "text" at bounding box center [87, 369] width 145 height 19
paste input "/pages/pink-[PERSON_NAME]-diamonds"
type input "/pages/pink-[PERSON_NAME]-diamonds"
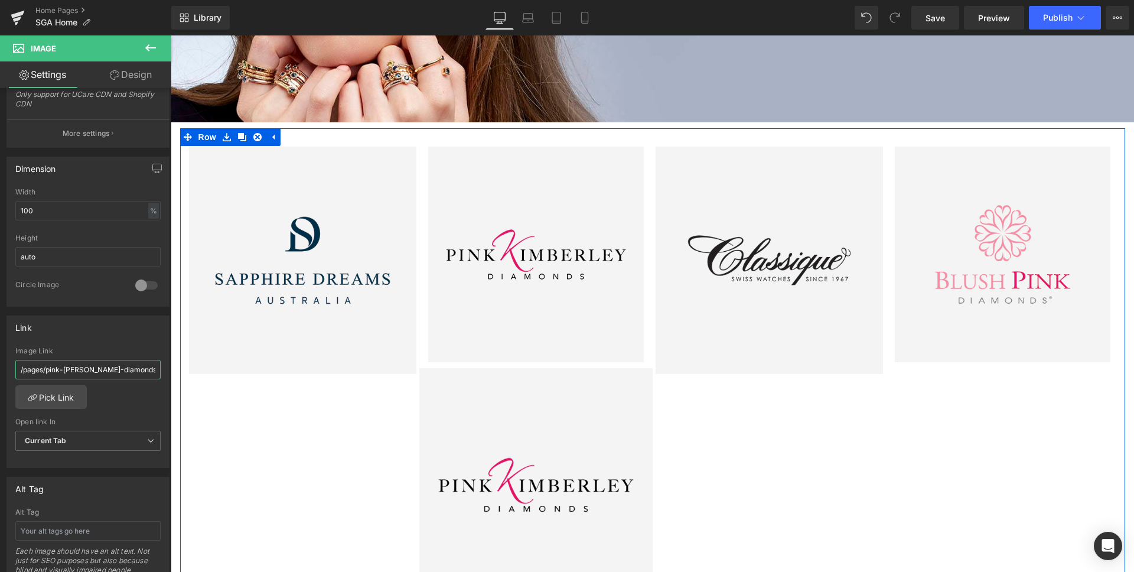
scroll to position [254, 0]
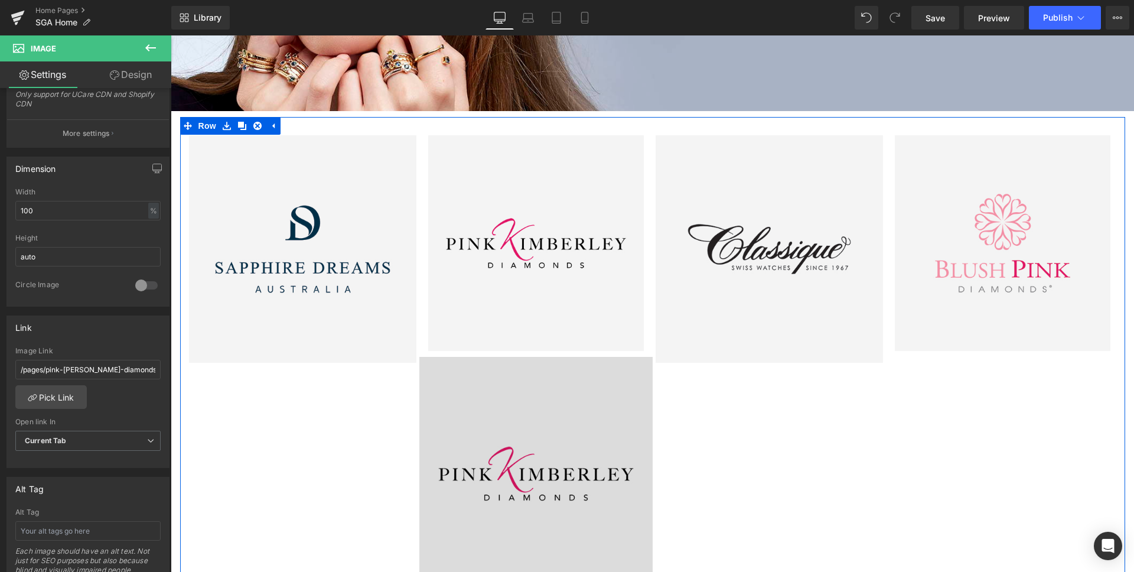
click at [579, 413] on img at bounding box center [535, 473] width 233 height 233
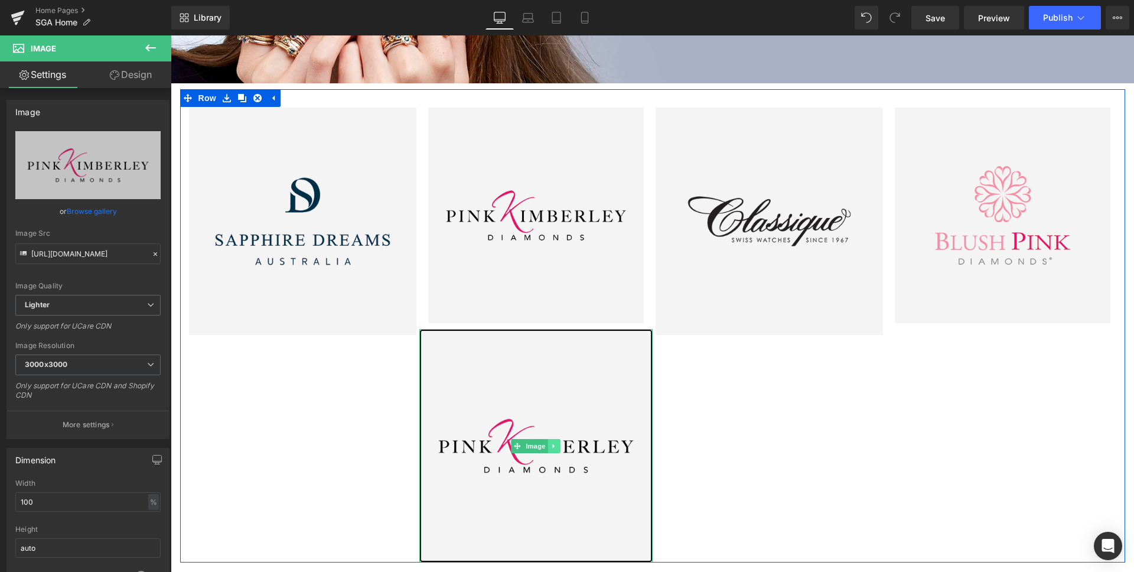
scroll to position [279, 0]
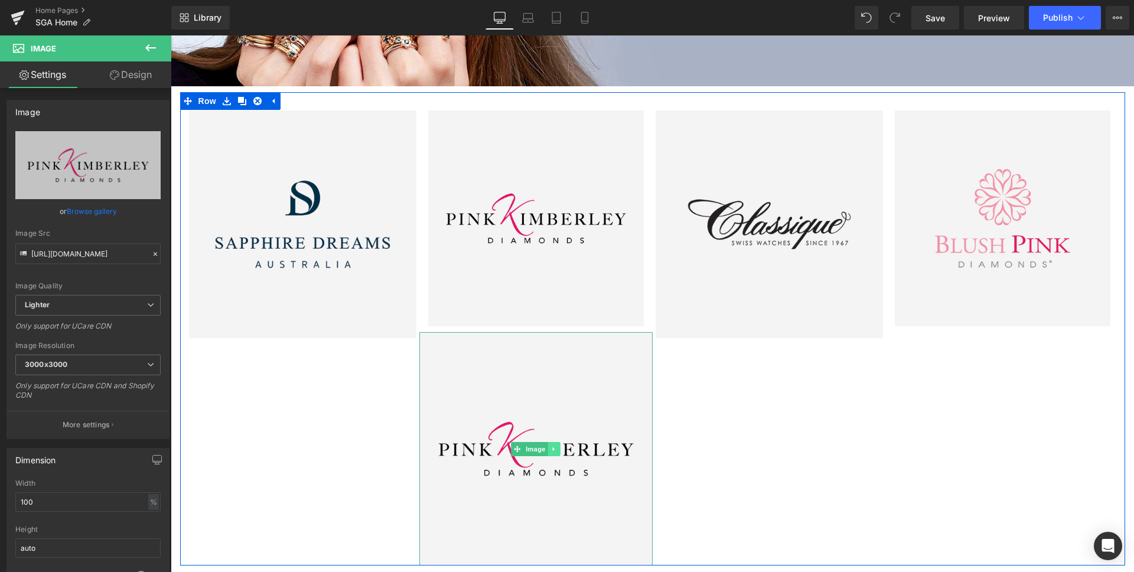
click at [556, 446] on icon at bounding box center [554, 448] width 6 height 7
click at [559, 449] on icon at bounding box center [560, 448] width 6 height 6
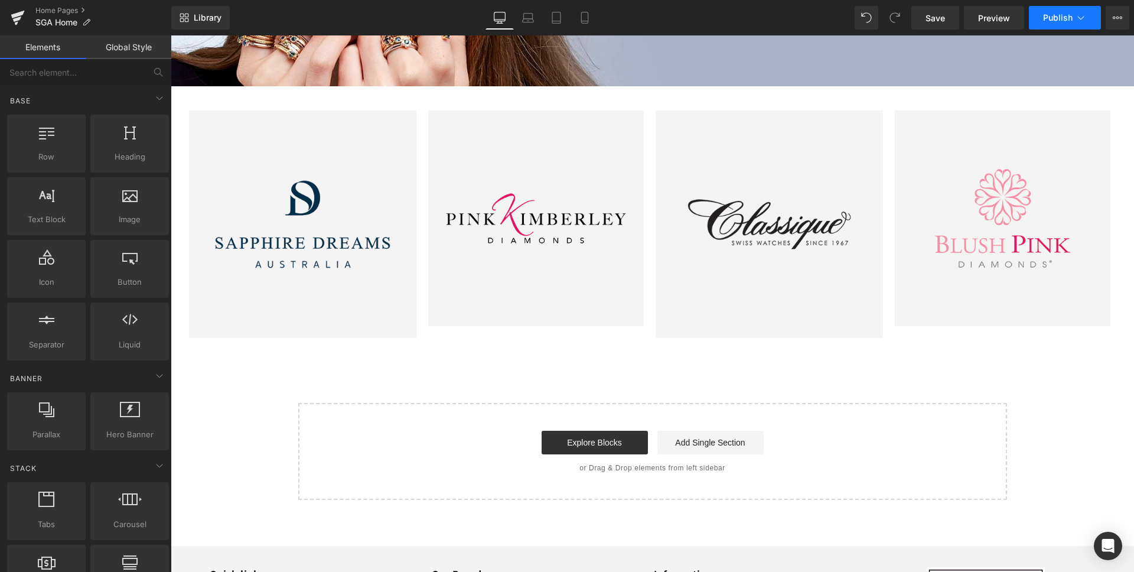
click at [1092, 19] on button "Publish" at bounding box center [1065, 18] width 72 height 24
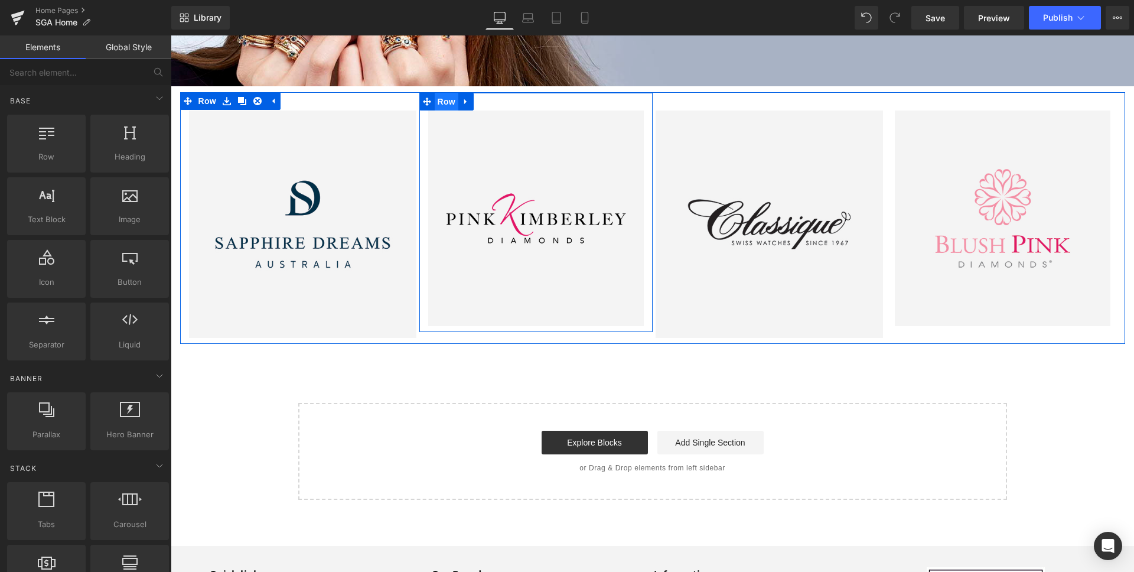
click at [445, 103] on span "Row" at bounding box center [447, 102] width 24 height 18
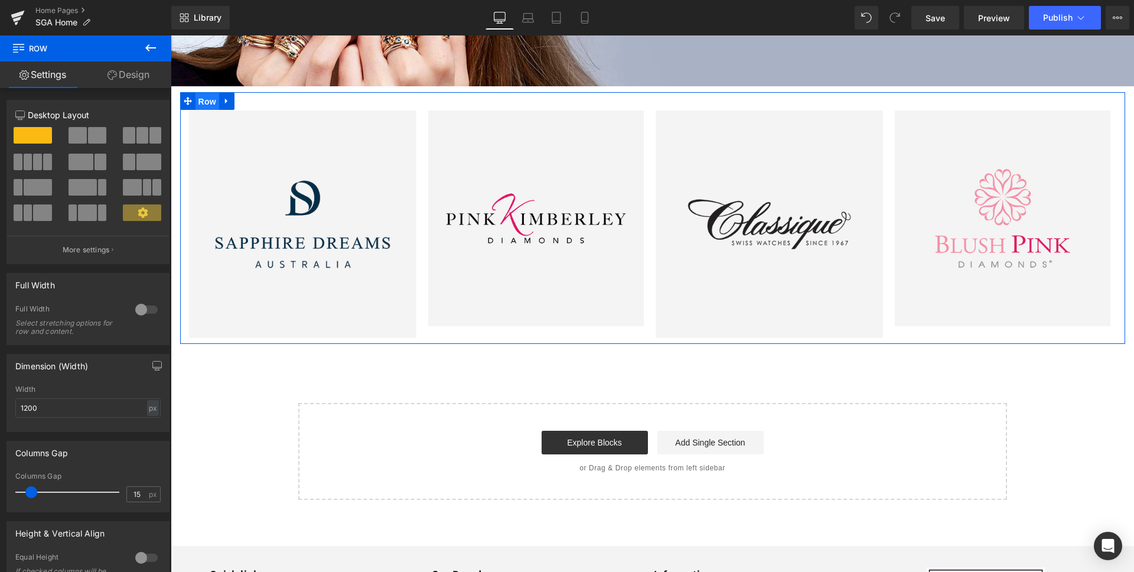
click at [206, 103] on span "Row" at bounding box center [207, 102] width 24 height 18
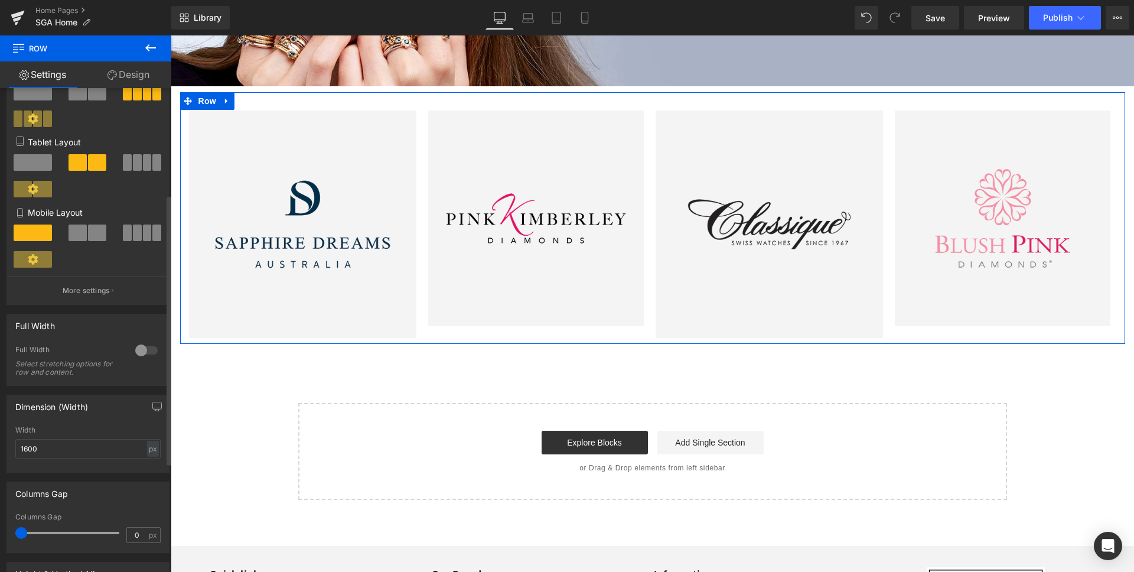
scroll to position [216, 0]
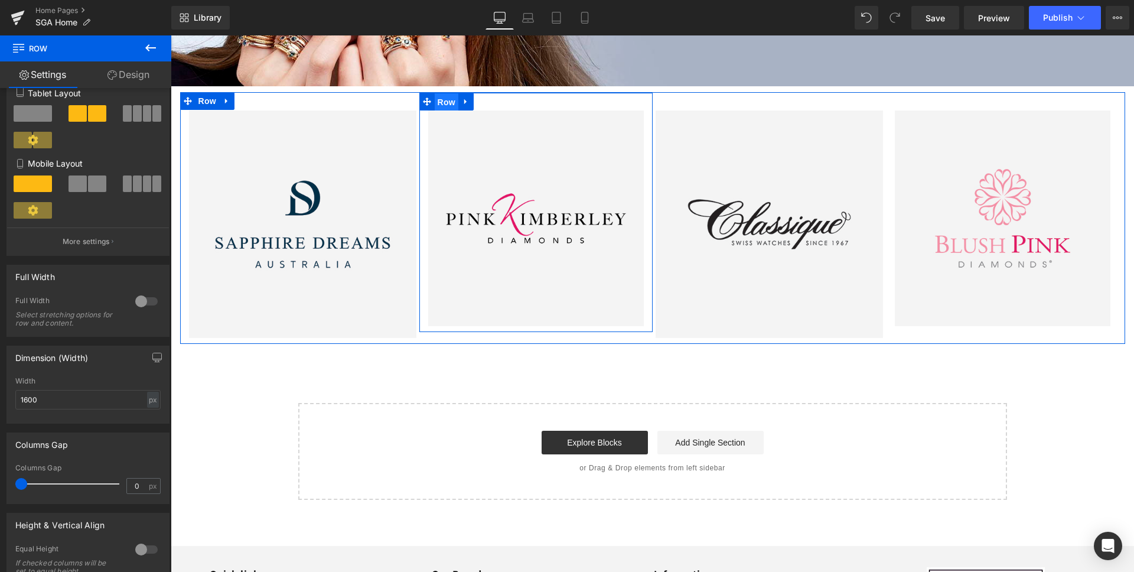
click at [443, 102] on span "Row" at bounding box center [447, 102] width 24 height 18
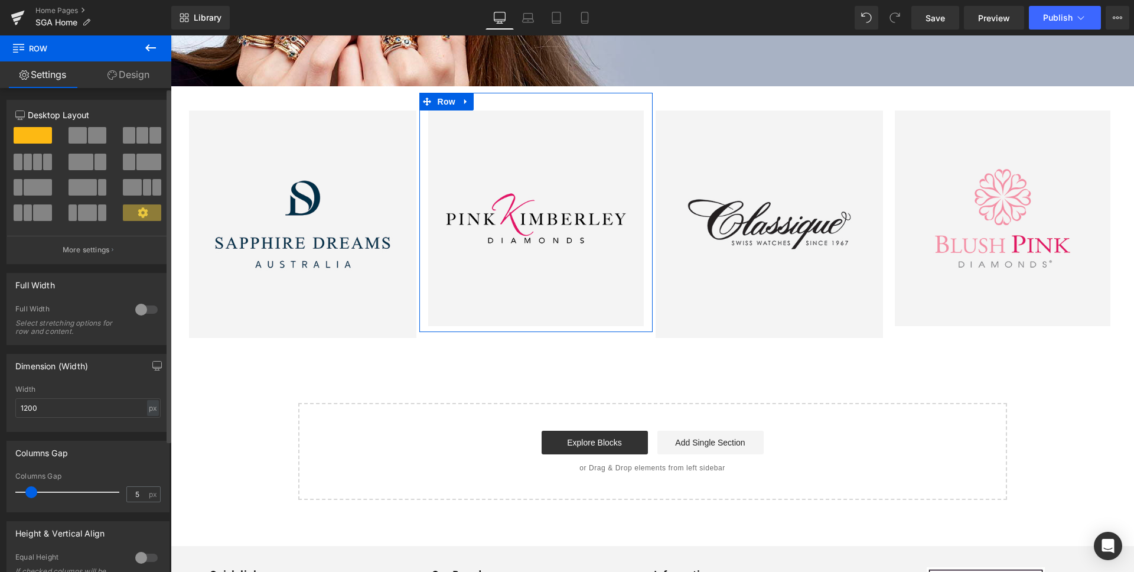
type input "0"
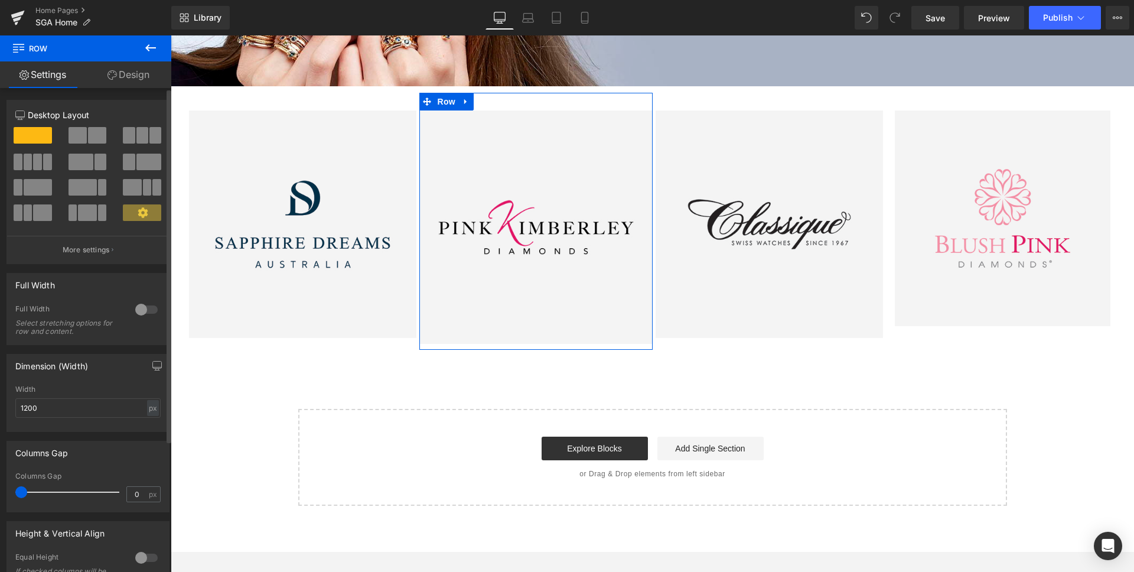
drag, startPoint x: 36, startPoint y: 495, endPoint x: 0, endPoint y: 495, distance: 36.0
click at [0, 495] on div "Columns Gap 0px Columns Gap 0 px" at bounding box center [88, 472] width 177 height 80
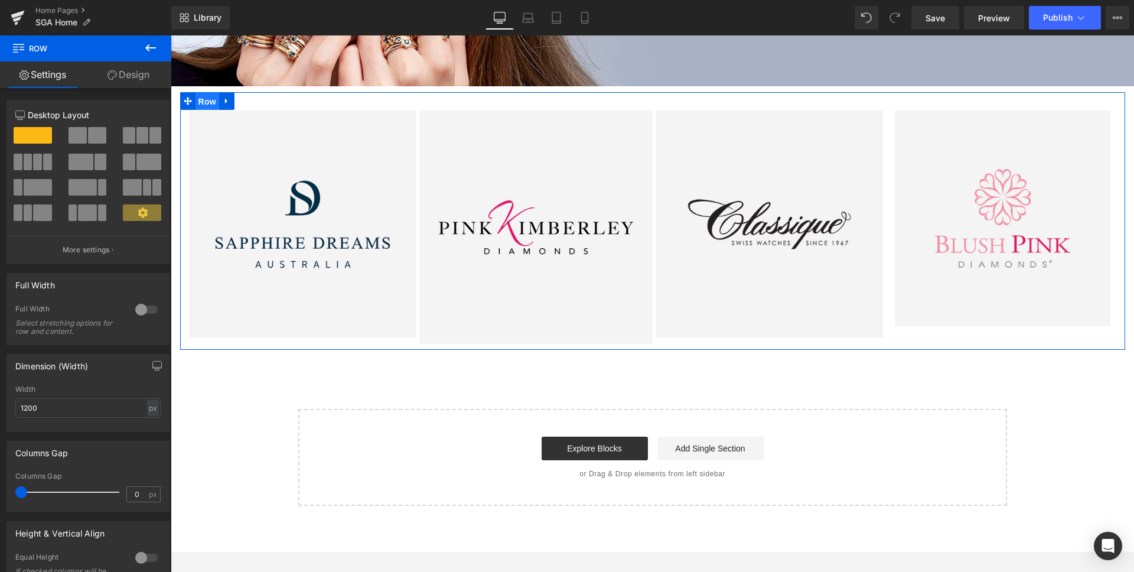
click at [210, 103] on span "Row" at bounding box center [207, 102] width 24 height 18
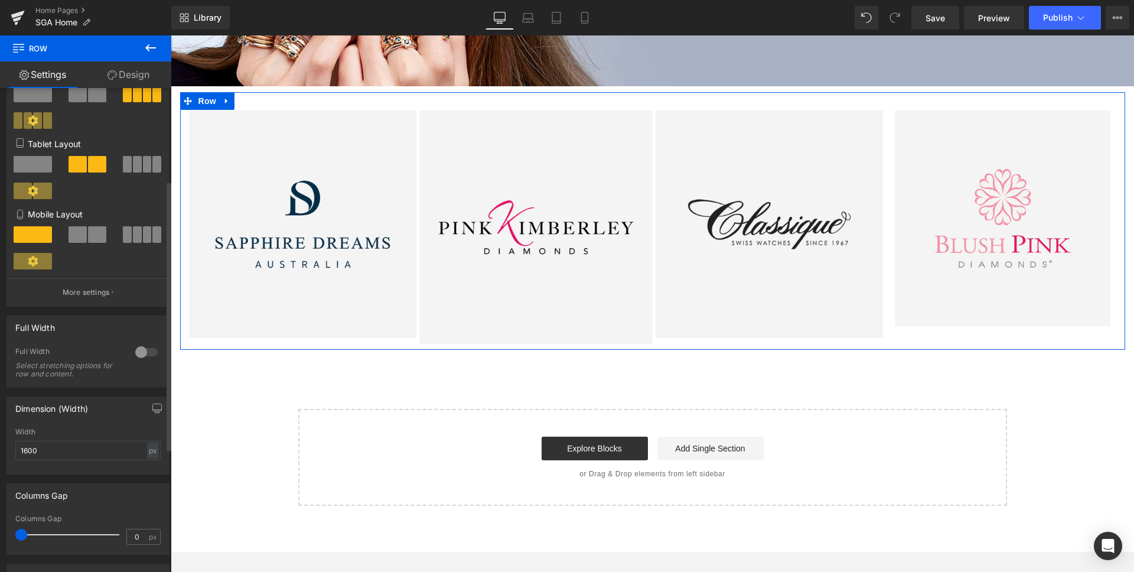
scroll to position [165, 0]
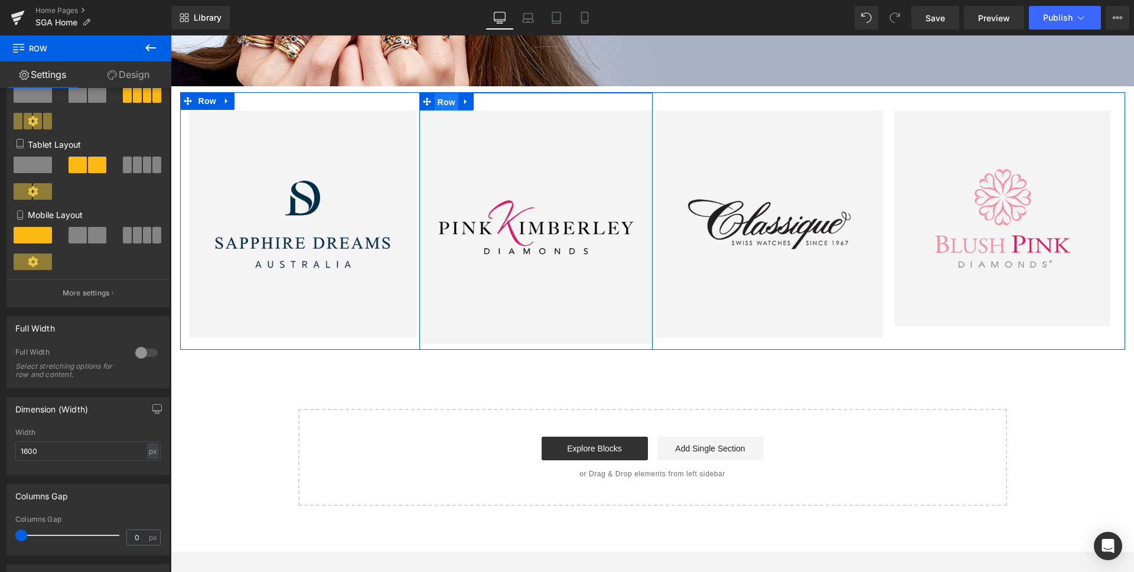
click at [445, 101] on span "Row" at bounding box center [447, 102] width 24 height 18
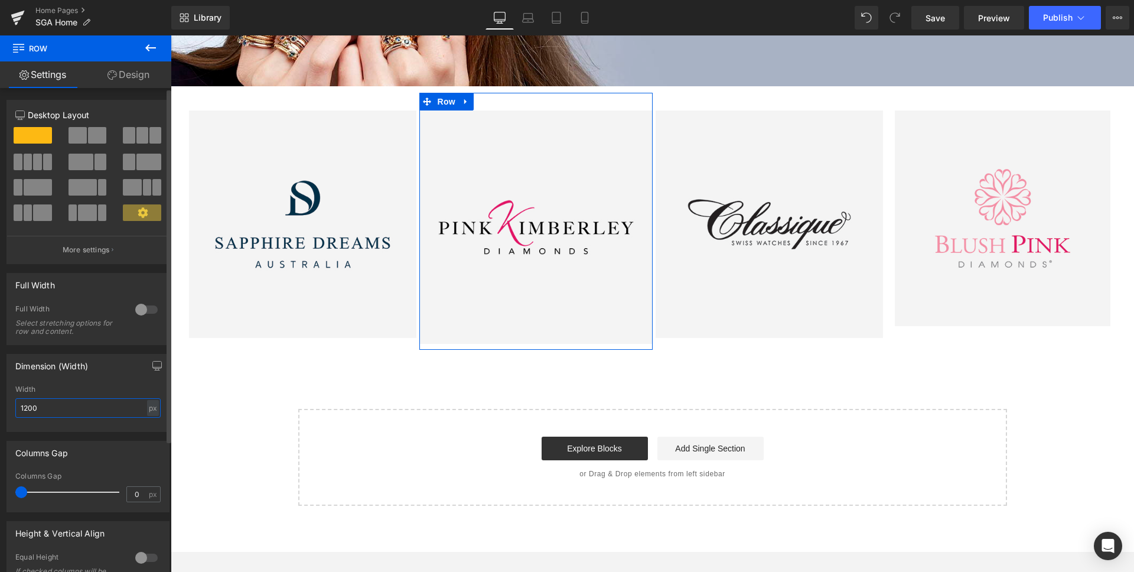
click at [67, 412] on input "1200" at bounding box center [87, 407] width 145 height 19
click at [27, 408] on input "1600" at bounding box center [87, 407] width 145 height 19
type input "1200"
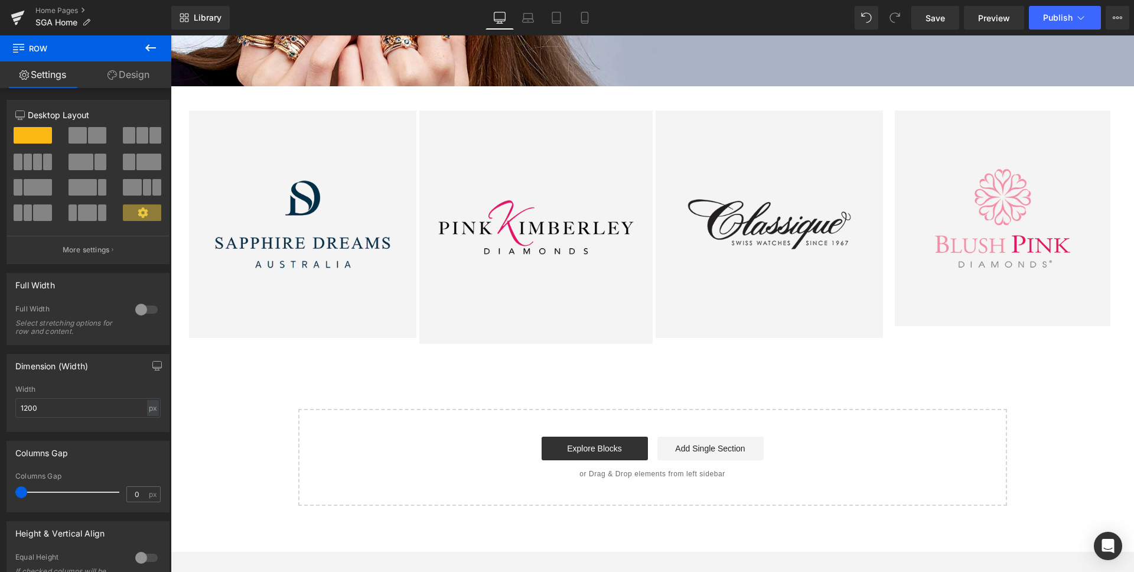
click at [507, 379] on div "Liquid Hero Banner Image Australian Prestige Heading With over 50 years experie…" at bounding box center [652, 163] width 963 height 685
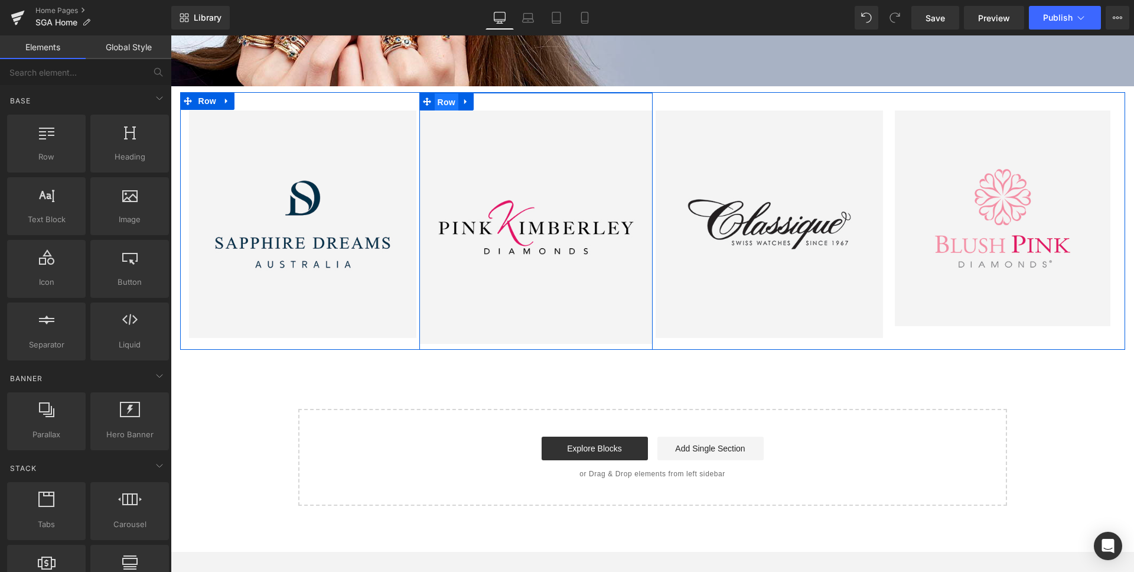
click at [438, 100] on span "Row" at bounding box center [447, 102] width 24 height 18
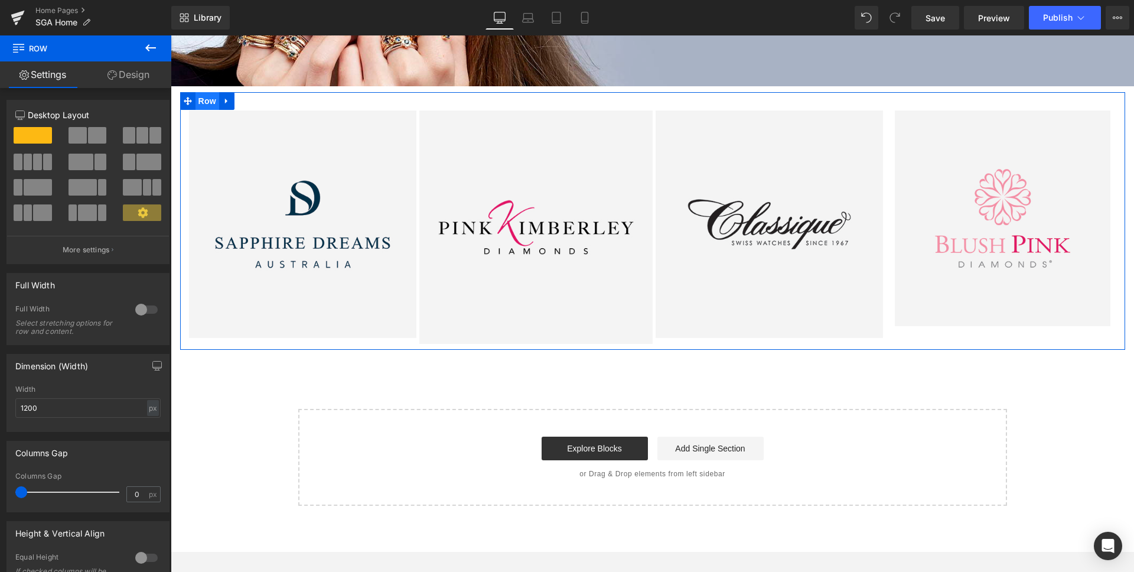
click at [210, 103] on span "Row" at bounding box center [207, 101] width 24 height 18
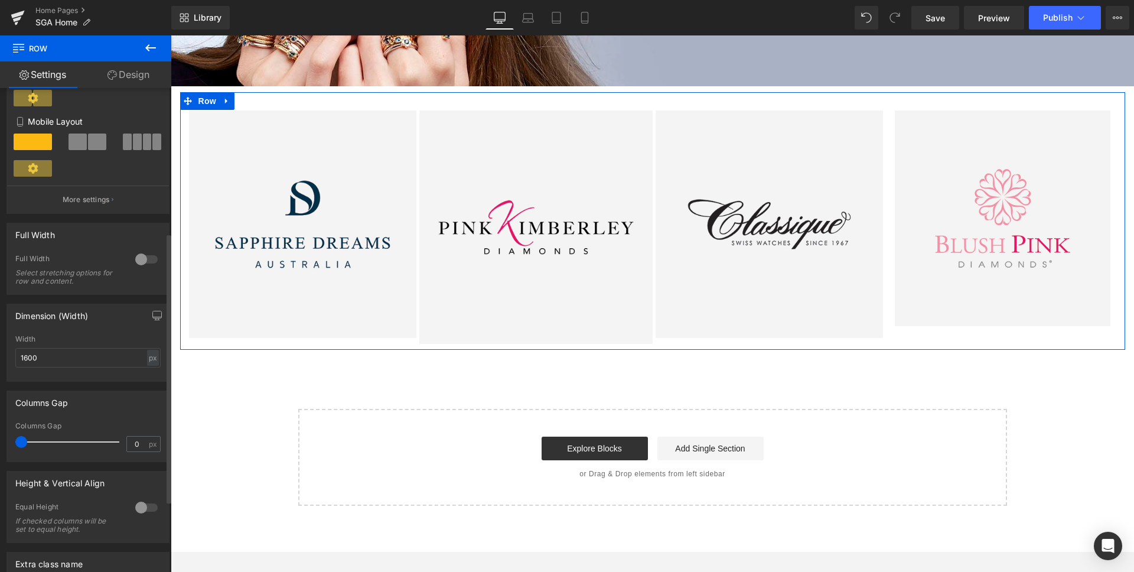
scroll to position [262, 0]
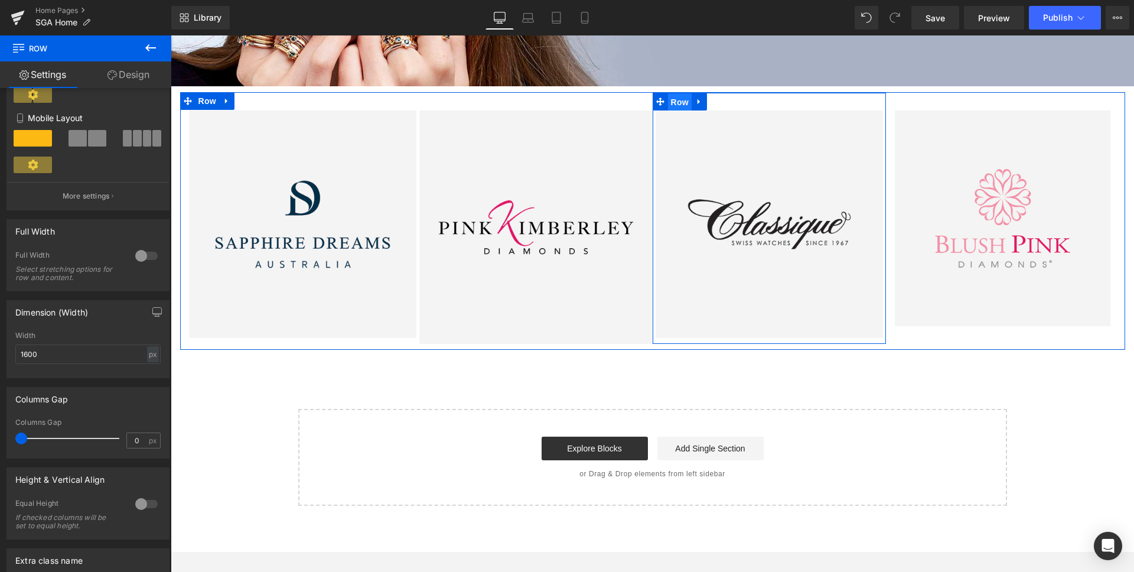
click at [678, 102] on span "Row" at bounding box center [680, 102] width 24 height 18
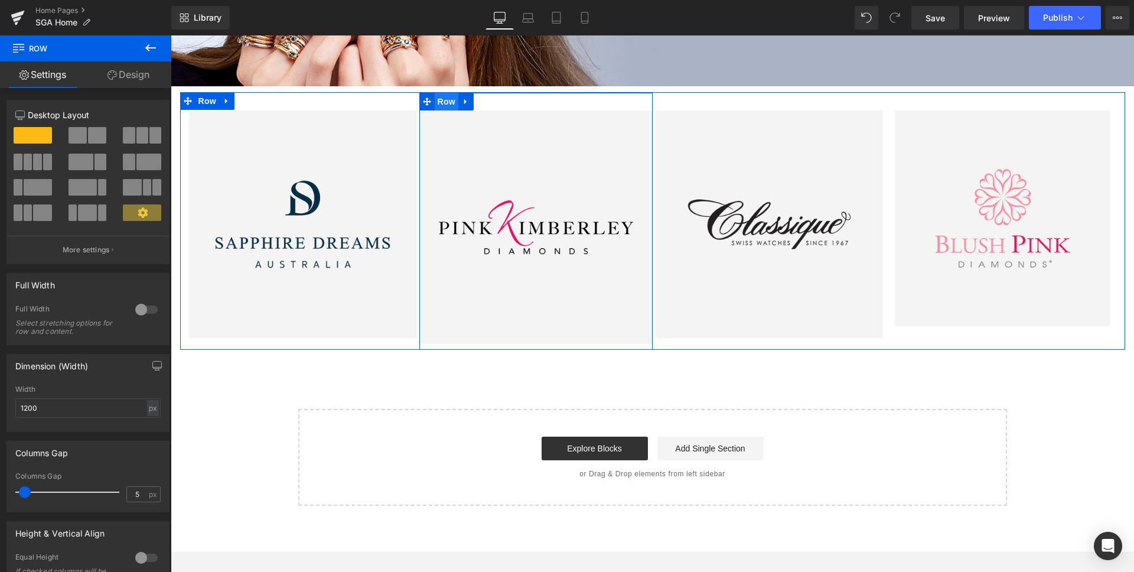
click at [443, 103] on span "Row" at bounding box center [447, 102] width 24 height 18
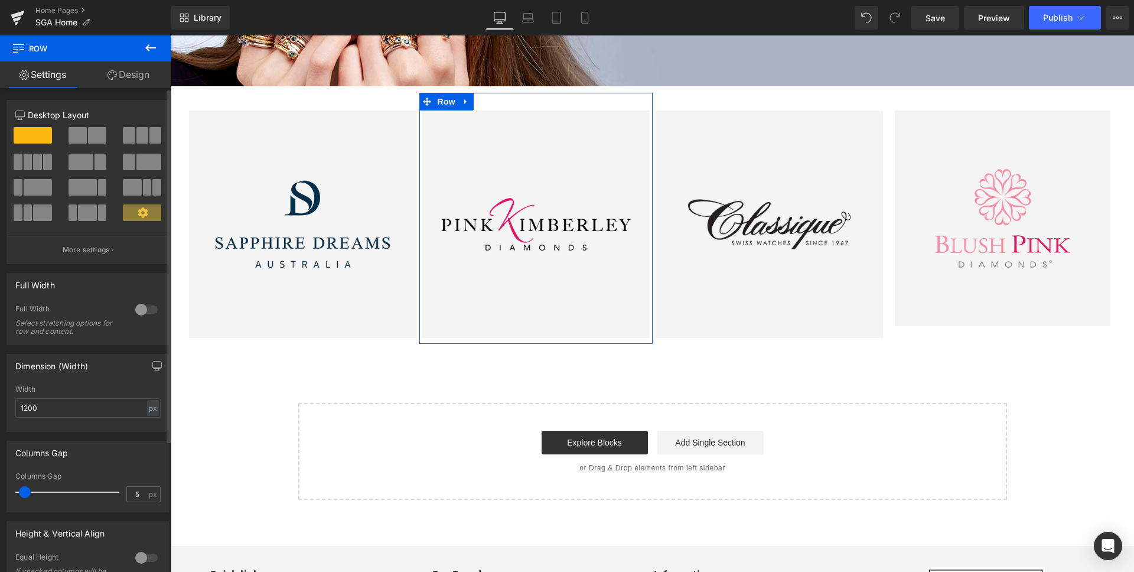
type input "6"
click at [24, 494] on span at bounding box center [25, 492] width 12 height 12
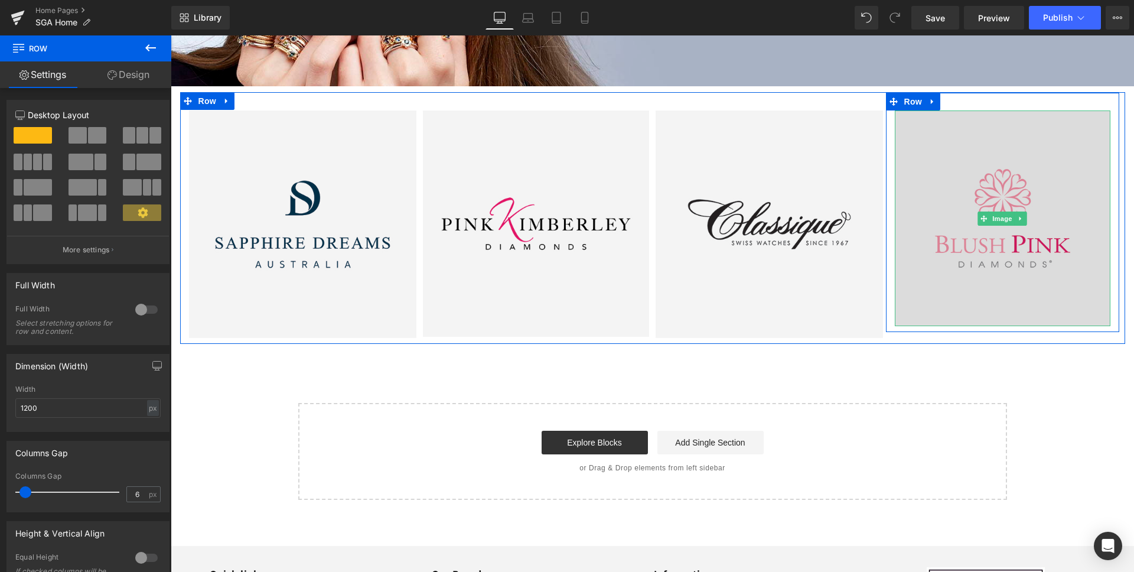
click at [929, 280] on img at bounding box center [1003, 218] width 216 height 216
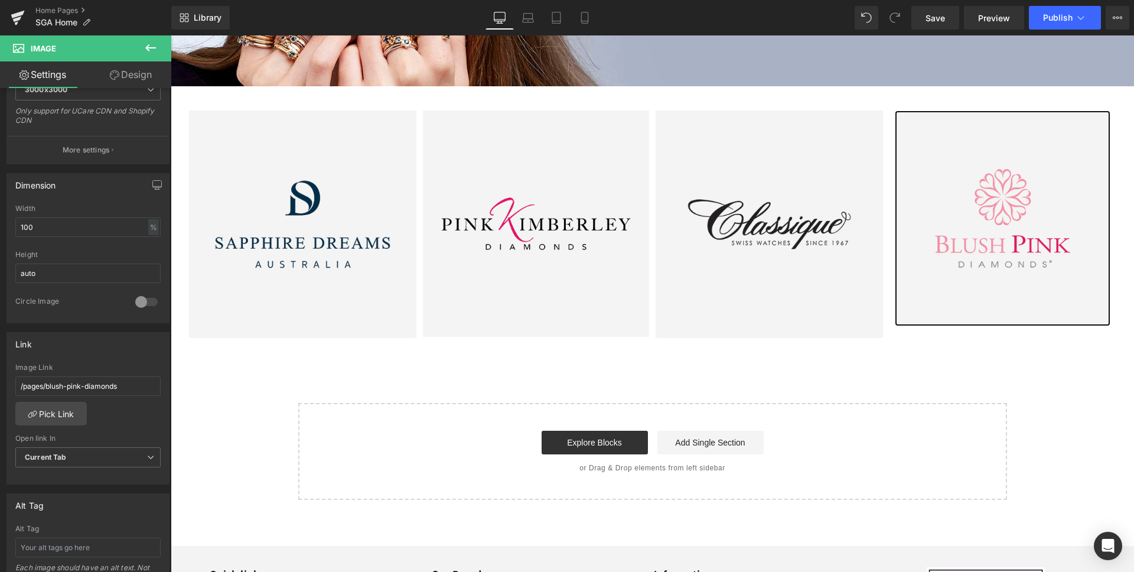
scroll to position [265, 0]
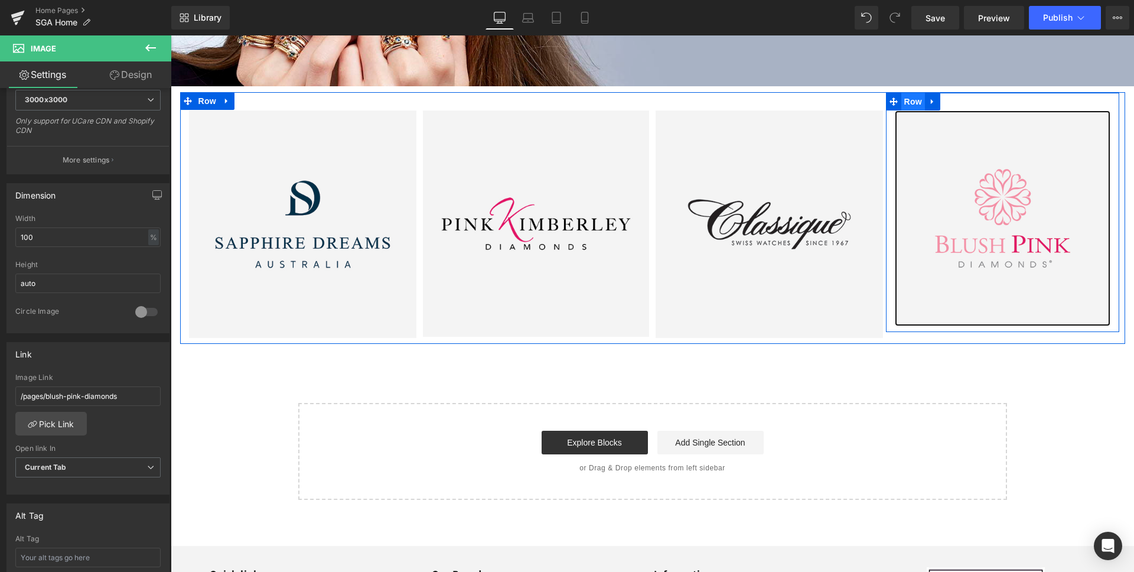
click at [913, 102] on span "Row" at bounding box center [913, 102] width 24 height 18
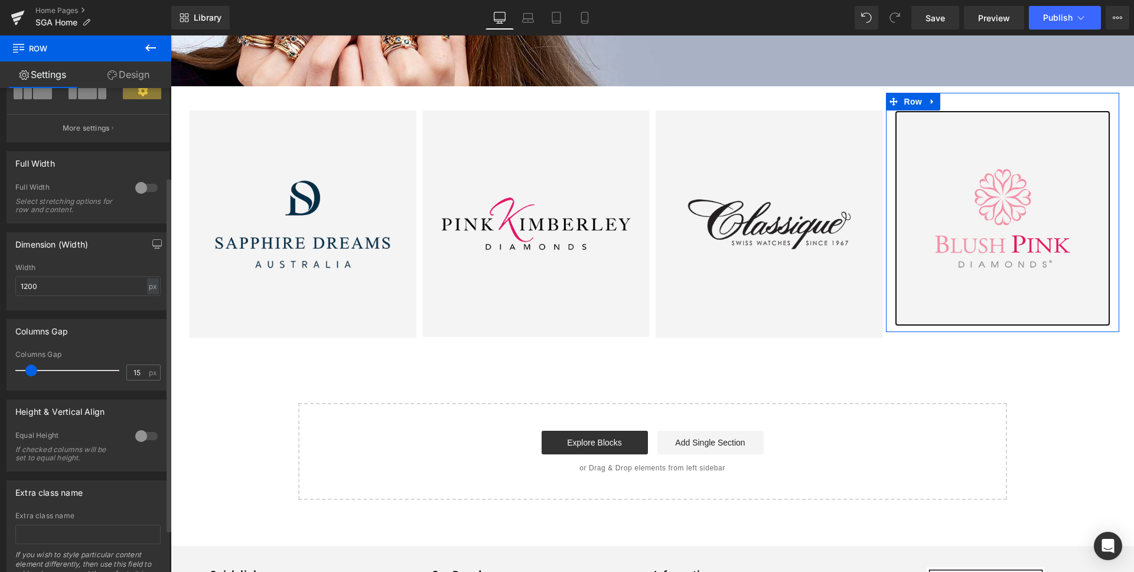
scroll to position [125, 0]
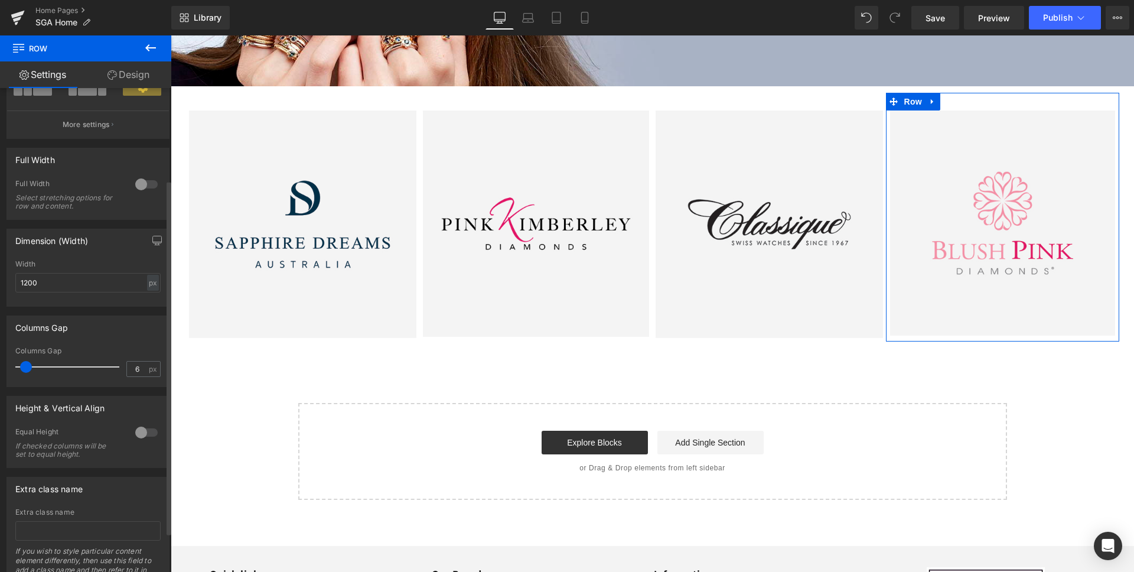
type input "5"
drag, startPoint x: 30, startPoint y: 368, endPoint x: 24, endPoint y: 371, distance: 6.9
click at [24, 371] on span at bounding box center [25, 367] width 12 height 12
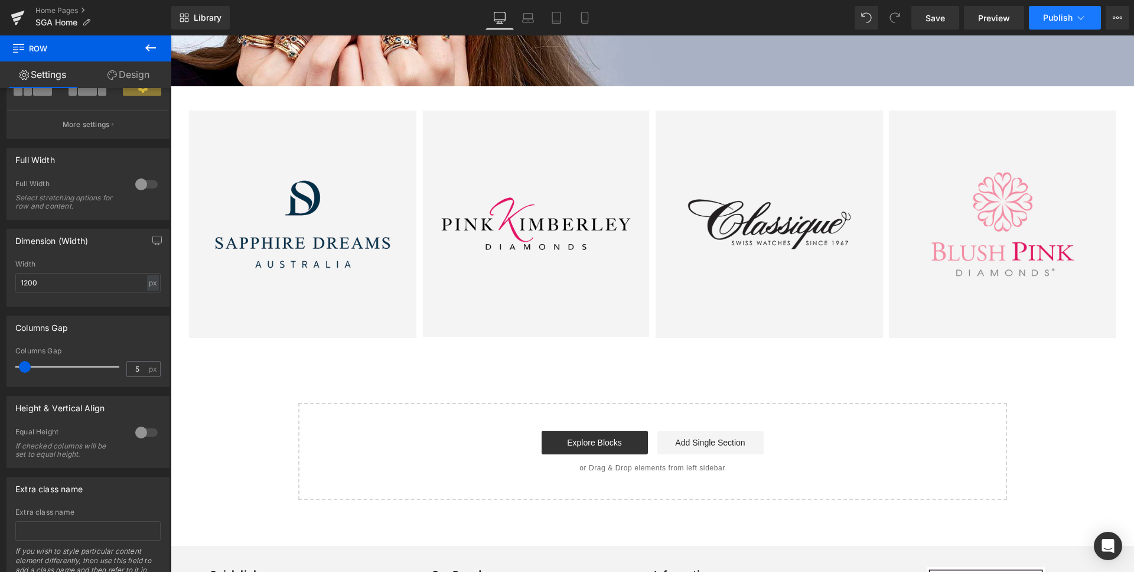
click at [1059, 19] on span "Publish" at bounding box center [1058, 17] width 30 height 9
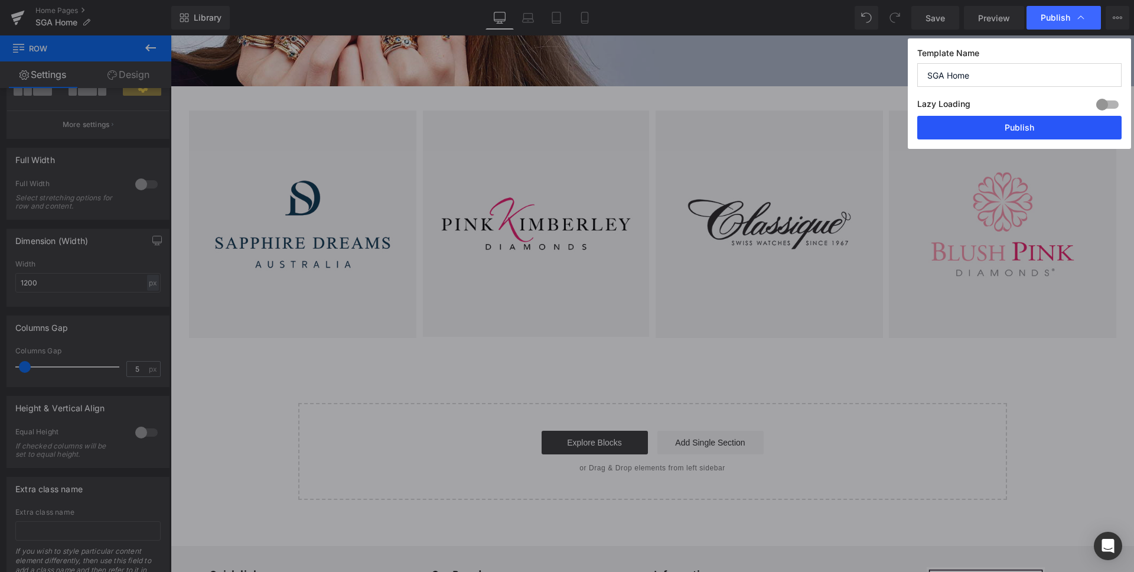
click at [1034, 131] on button "Publish" at bounding box center [1019, 128] width 204 height 24
